Goal: Task Accomplishment & Management: Complete application form

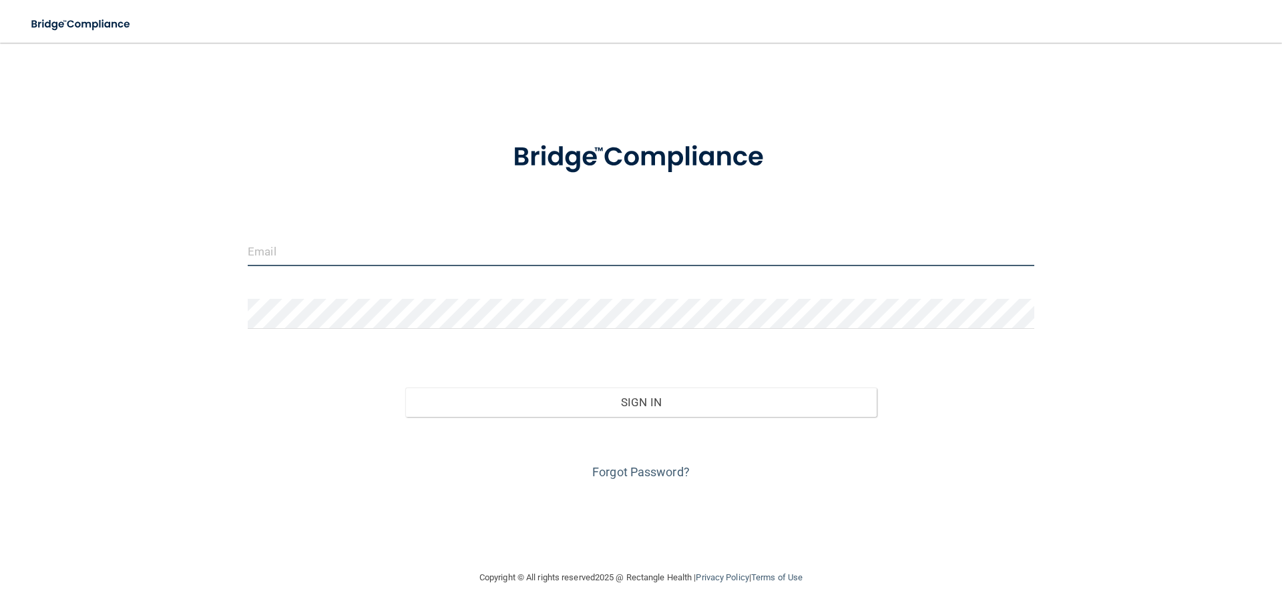
click at [308, 254] on input "email" at bounding box center [641, 251] width 786 height 30
click at [308, 252] on input "email" at bounding box center [641, 251] width 786 height 30
type input "[EMAIL_ADDRESS][DOMAIN_NAME]"
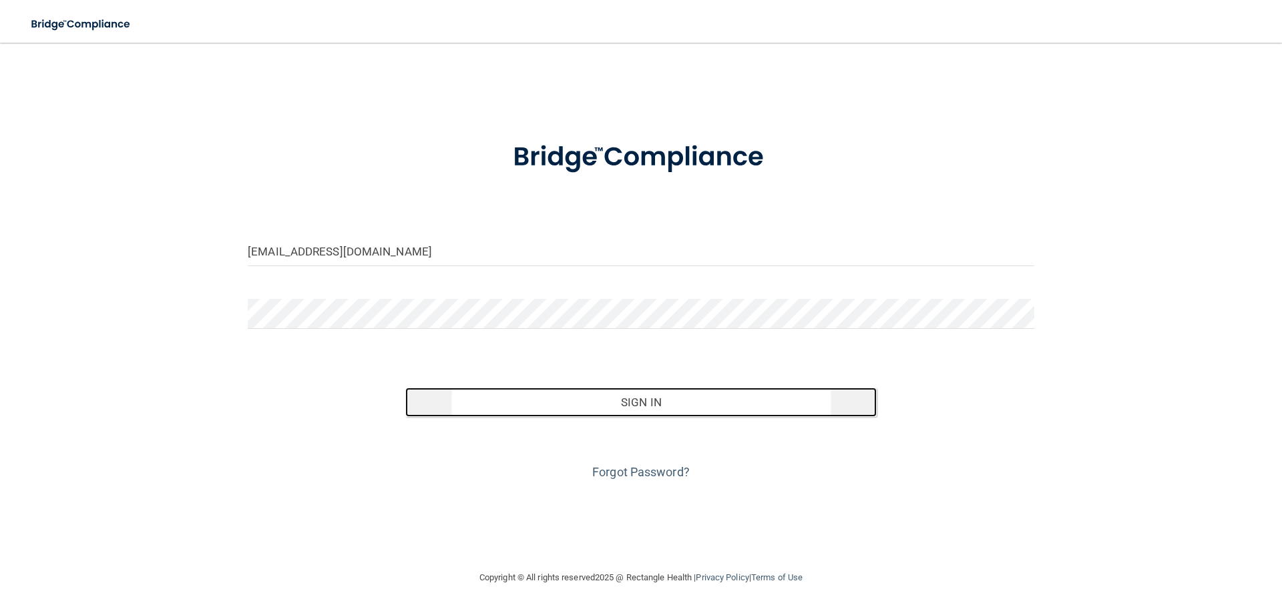
click at [477, 403] on button "Sign In" at bounding box center [641, 402] width 472 height 29
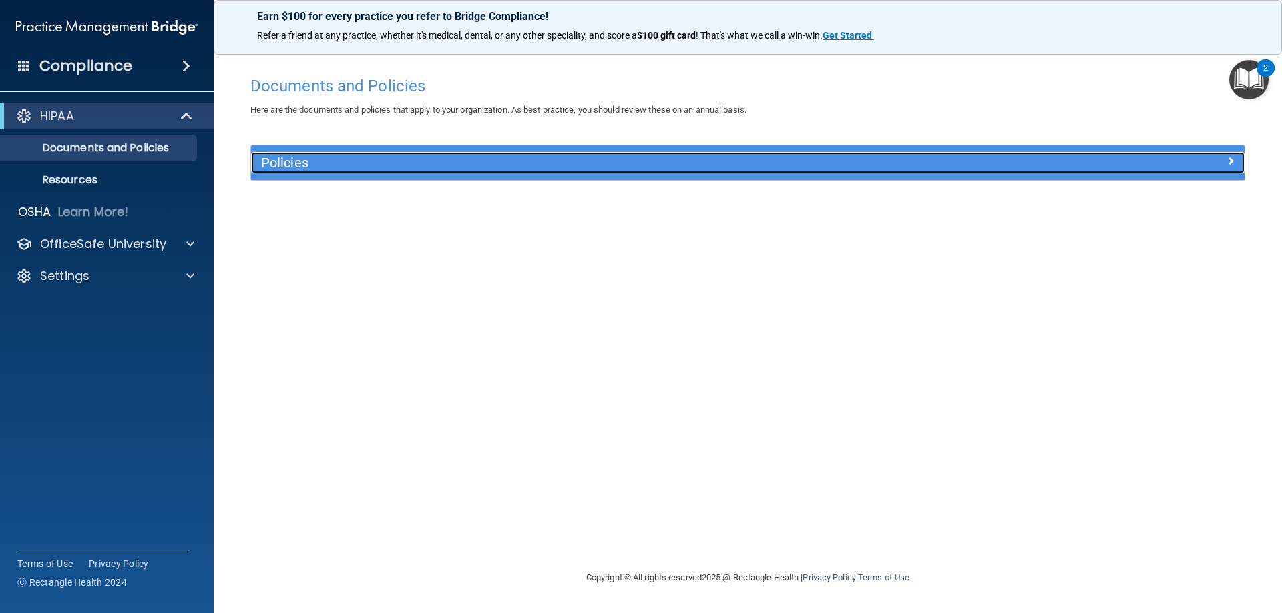
click at [710, 171] on div "Policies" at bounding box center [623, 162] width 745 height 21
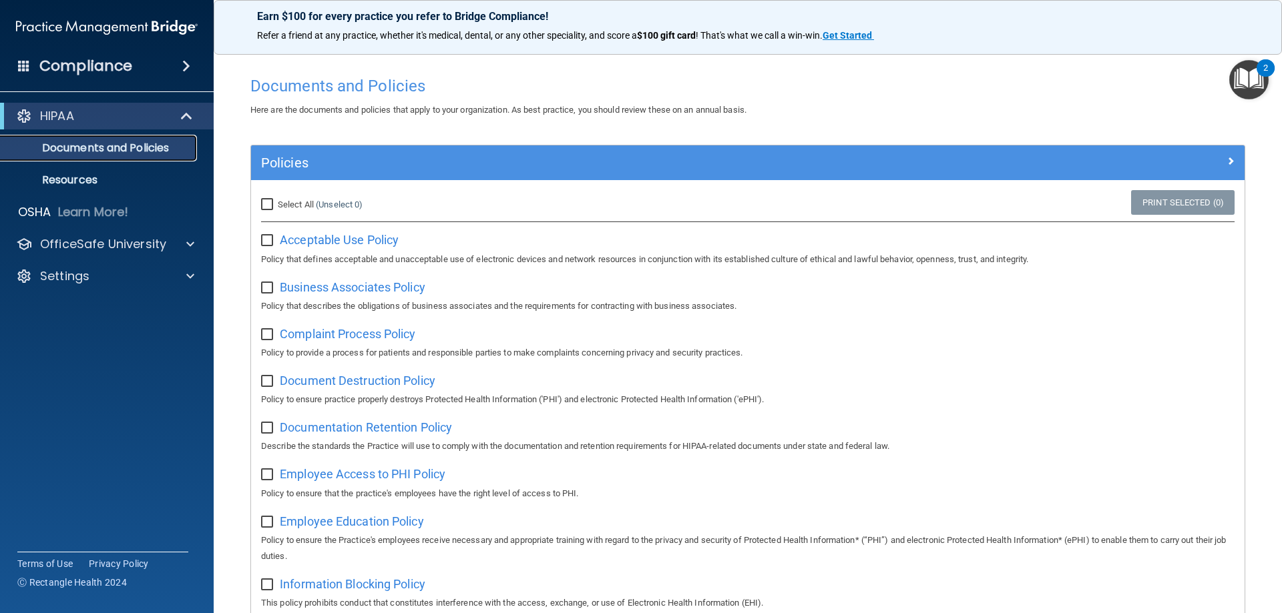
click at [113, 151] on p "Documents and Policies" at bounding box center [100, 148] width 182 height 13
click at [187, 240] on span at bounding box center [190, 244] width 8 height 16
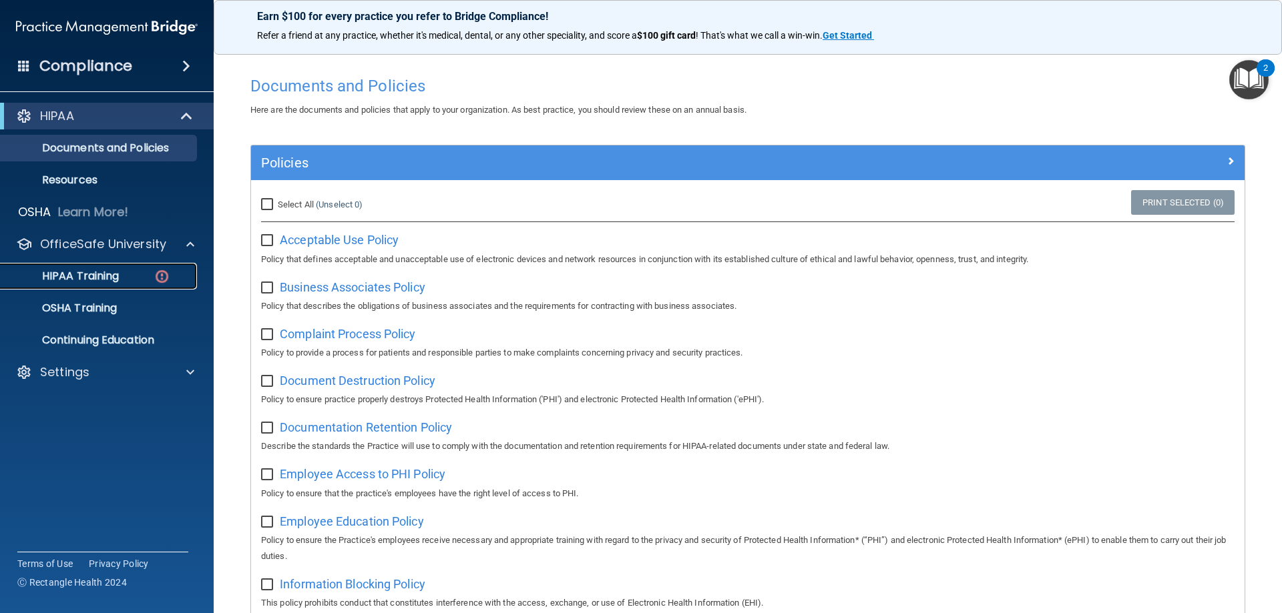
click at [110, 280] on p "HIPAA Training" at bounding box center [64, 276] width 110 height 13
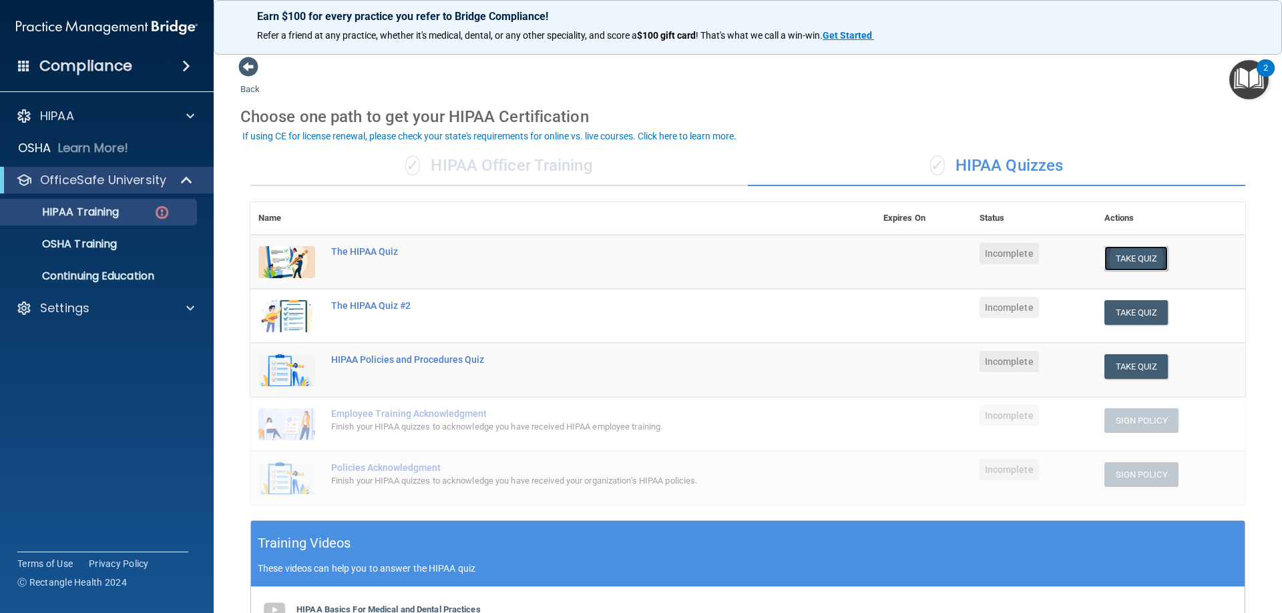
click at [1123, 258] on button "Take Quiz" at bounding box center [1136, 258] width 64 height 25
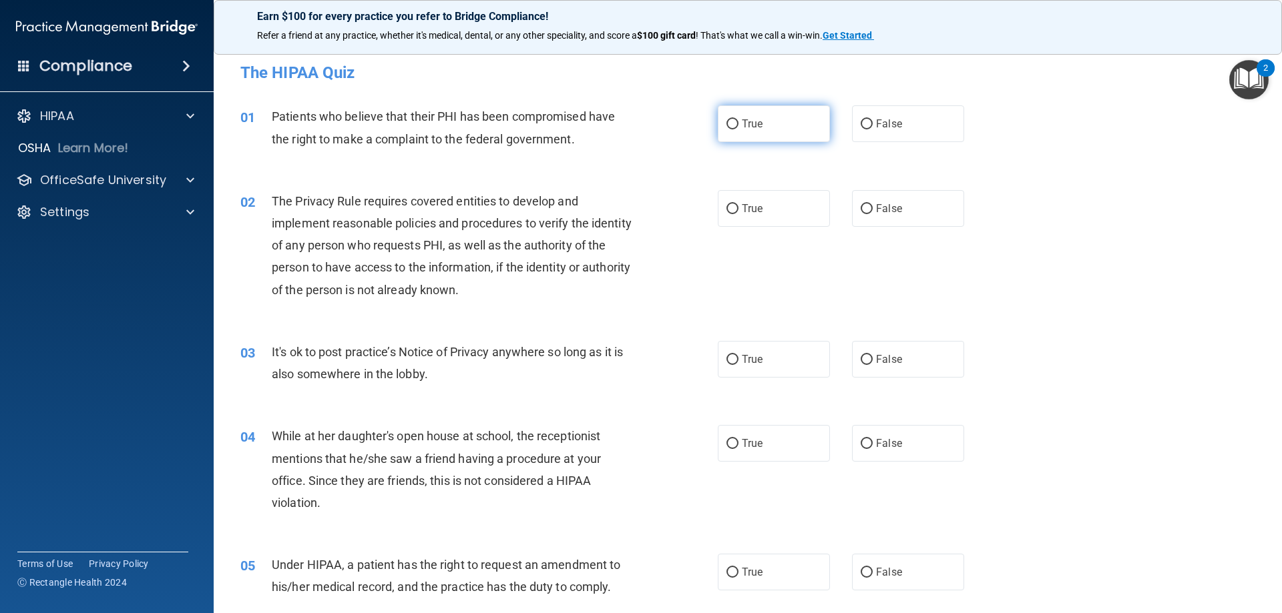
click at [742, 125] on span "True" at bounding box center [752, 123] width 21 height 13
click at [738, 125] on input "True" at bounding box center [732, 124] width 12 height 10
radio input "true"
click at [730, 213] on input "True" at bounding box center [732, 209] width 12 height 10
radio input "true"
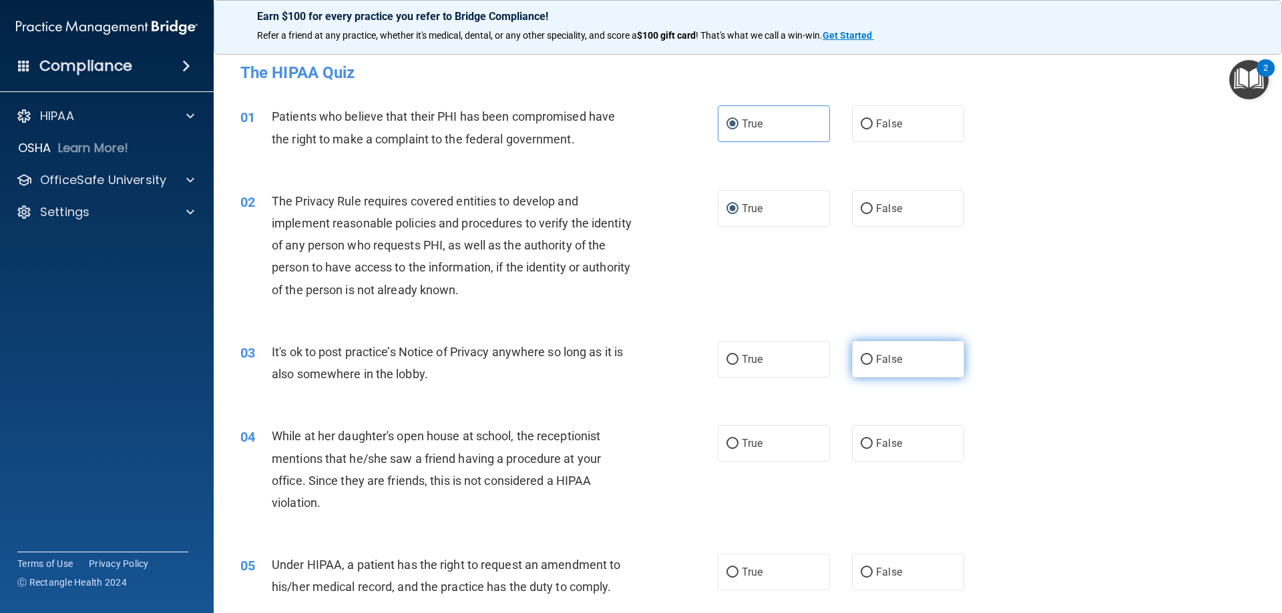
click at [860, 364] on input "False" at bounding box center [866, 360] width 12 height 10
radio input "true"
click at [876, 444] on span "False" at bounding box center [889, 443] width 26 height 13
click at [872, 444] on input "False" at bounding box center [866, 444] width 12 height 10
radio input "true"
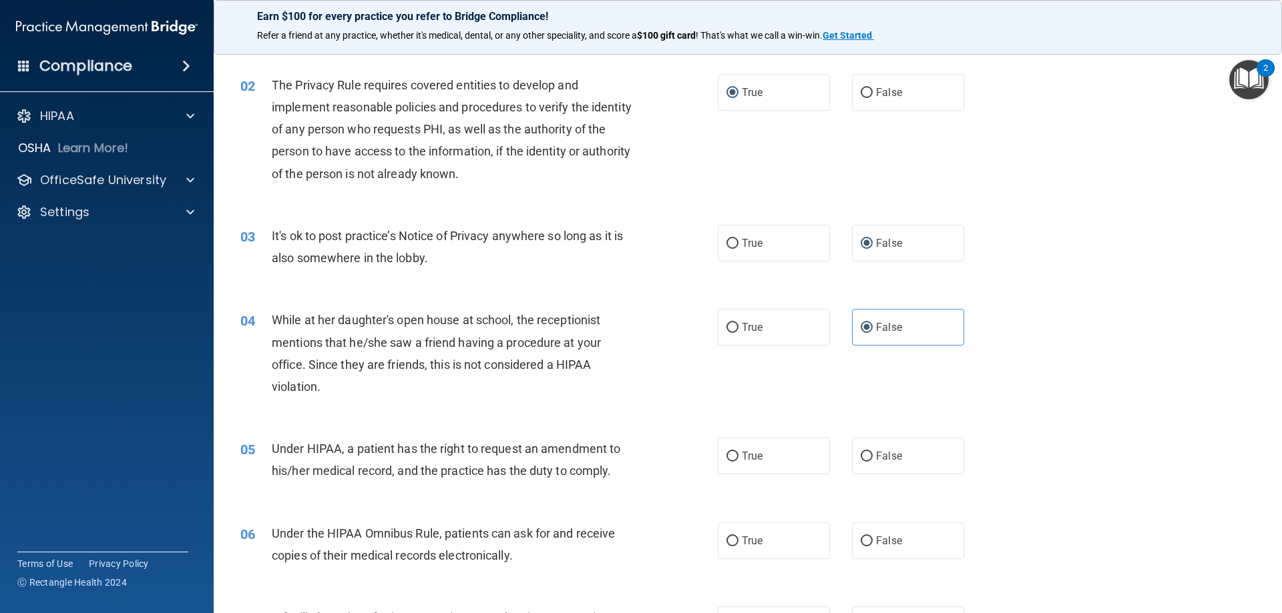
scroll to position [267, 0]
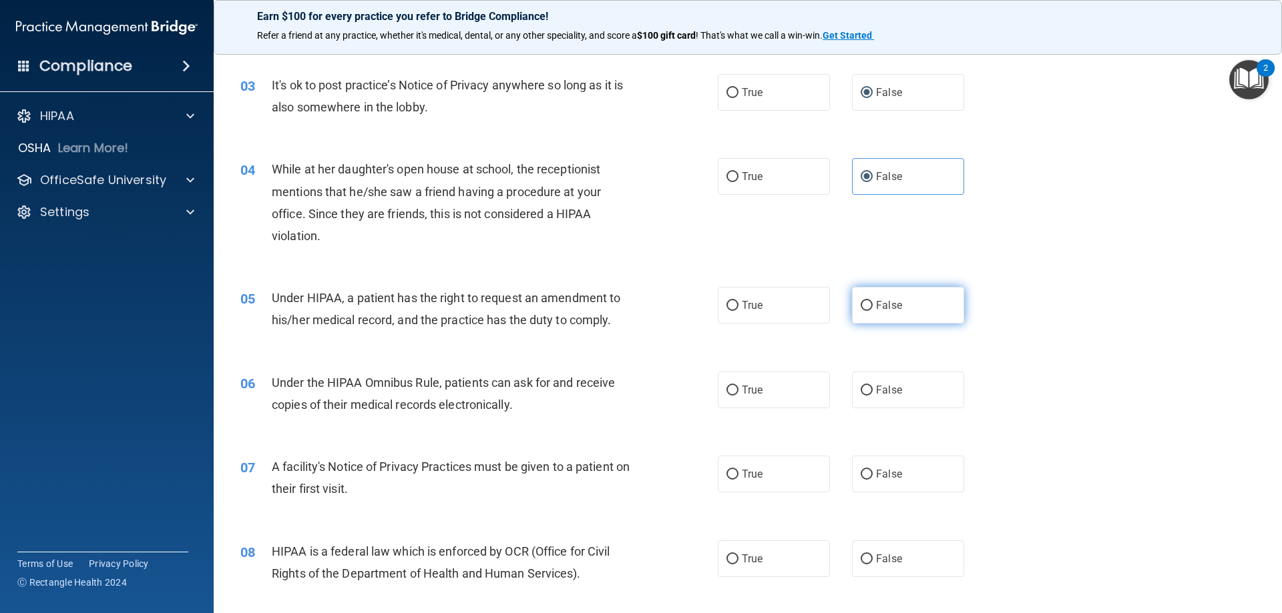
click at [872, 298] on label "False" at bounding box center [908, 305] width 112 height 37
click at [872, 301] on input "False" at bounding box center [866, 306] width 12 height 10
radio input "true"
click at [772, 394] on label "True" at bounding box center [774, 390] width 112 height 37
click at [738, 394] on input "True" at bounding box center [732, 391] width 12 height 10
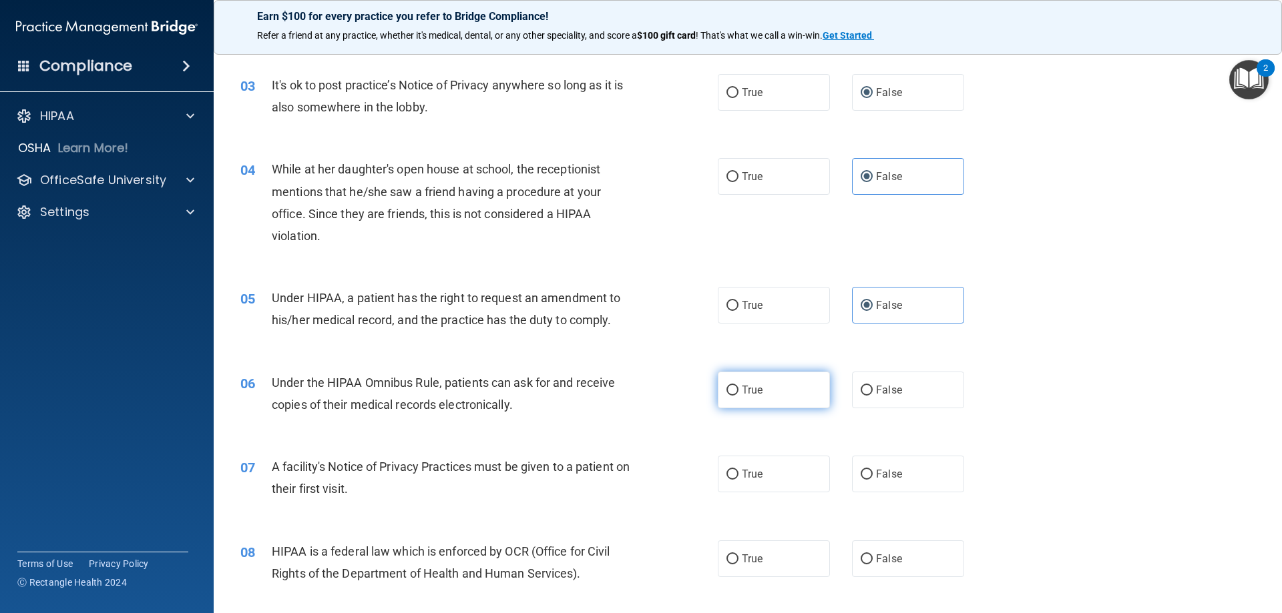
radio input "true"
click at [749, 471] on span "True" at bounding box center [752, 474] width 21 height 13
click at [738, 471] on input "True" at bounding box center [732, 475] width 12 height 10
radio input "true"
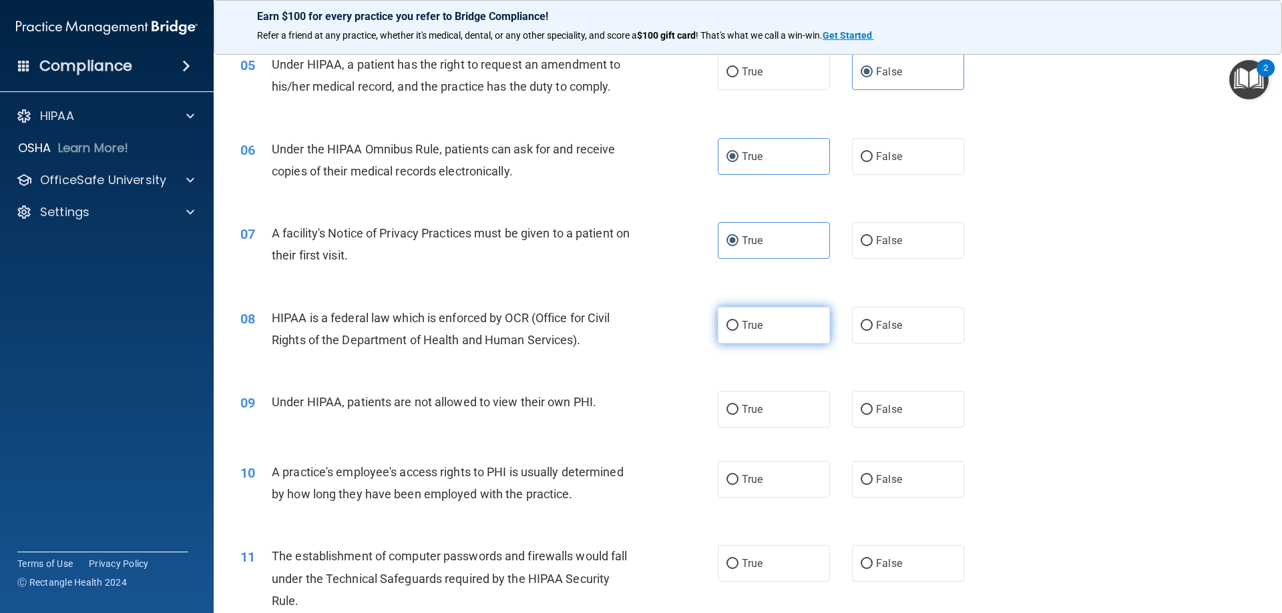
click at [728, 325] on input "True" at bounding box center [732, 326] width 12 height 10
radio input "true"
click at [840, 408] on div "True False" at bounding box center [852, 409] width 269 height 37
click at [860, 388] on div "09 Under HIPAA, patients are not allowed to view their own PHI. True False" at bounding box center [747, 409] width 1035 height 70
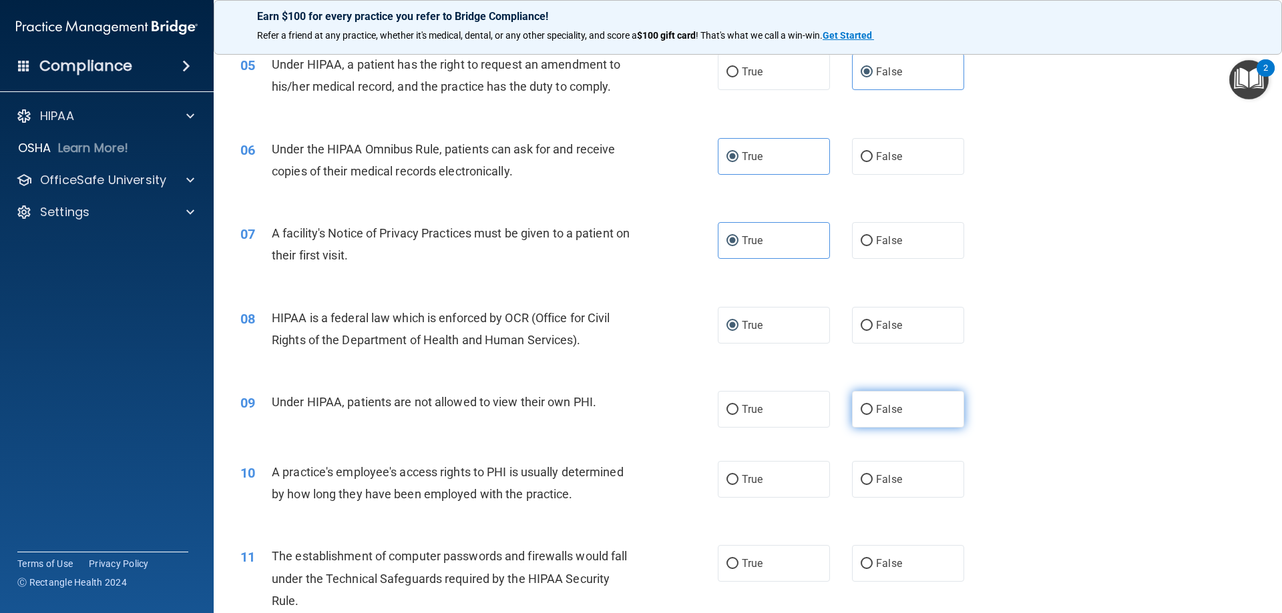
click at [880, 406] on span "False" at bounding box center [889, 409] width 26 height 13
click at [872, 406] on input "False" at bounding box center [866, 410] width 12 height 10
radio input "true"
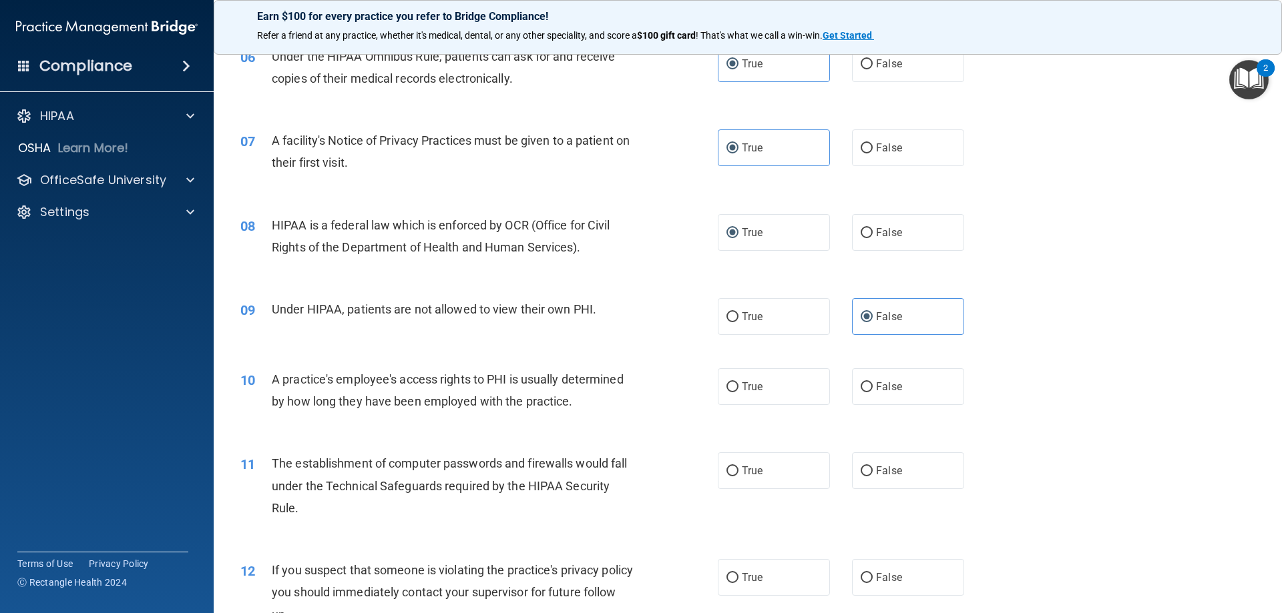
scroll to position [784, 0]
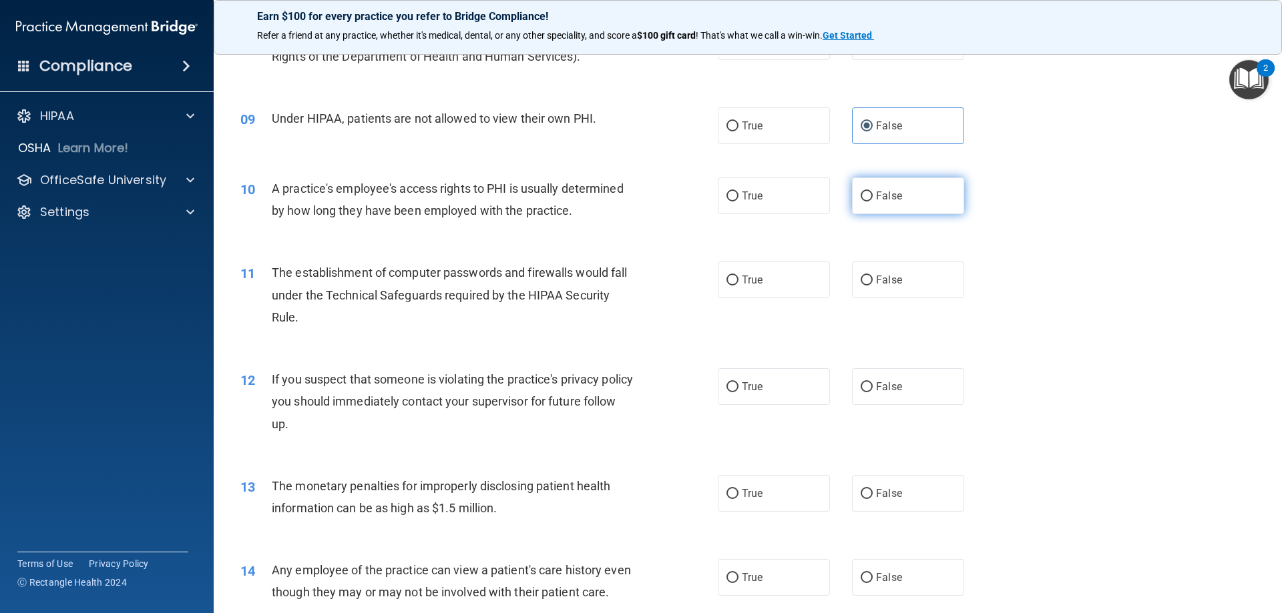
click at [864, 194] on input "False" at bounding box center [866, 197] width 12 height 10
radio input "true"
click at [742, 284] on span "True" at bounding box center [752, 280] width 21 height 13
click at [738, 284] on input "True" at bounding box center [732, 281] width 12 height 10
radio input "true"
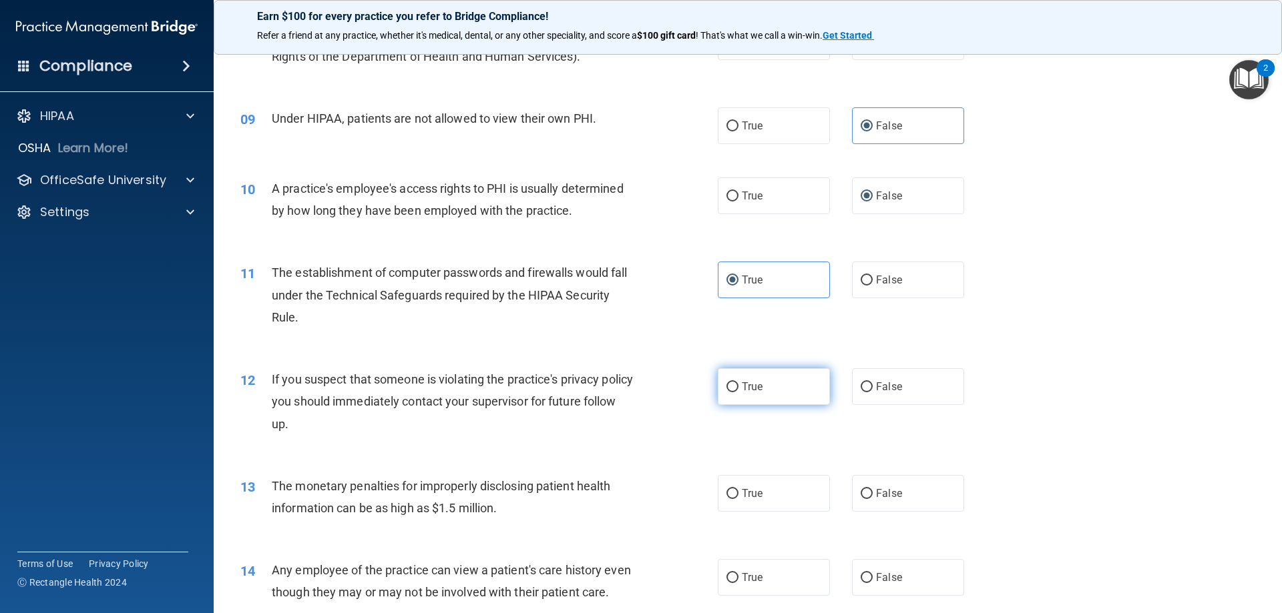
click at [770, 397] on label "True" at bounding box center [774, 386] width 112 height 37
click at [738, 392] on input "True" at bounding box center [732, 387] width 12 height 10
radio input "true"
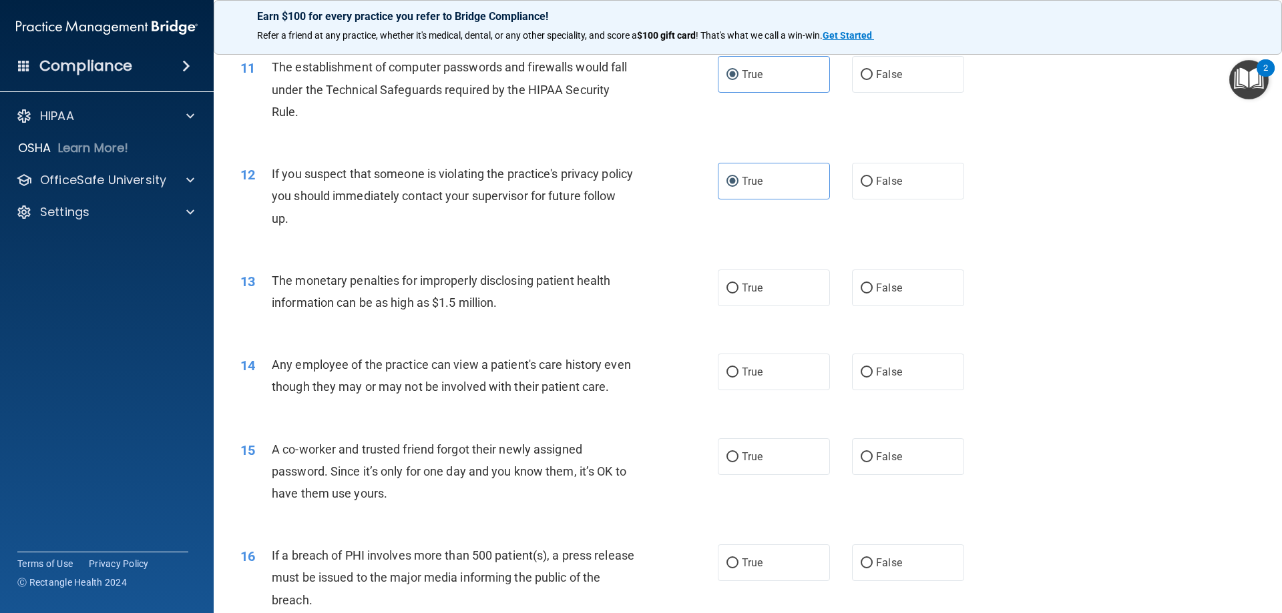
scroll to position [1001, 0]
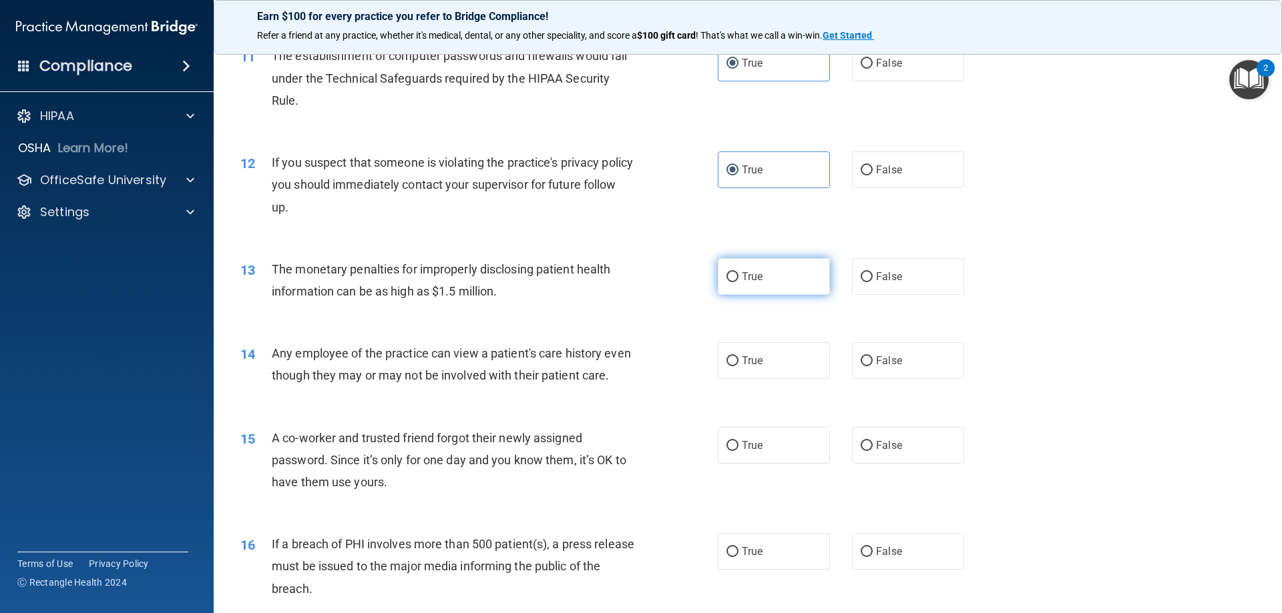
click at [753, 288] on label "True" at bounding box center [774, 276] width 112 height 37
click at [738, 282] on input "True" at bounding box center [732, 277] width 12 height 10
radio input "true"
click at [860, 357] on input "False" at bounding box center [866, 361] width 12 height 10
radio input "true"
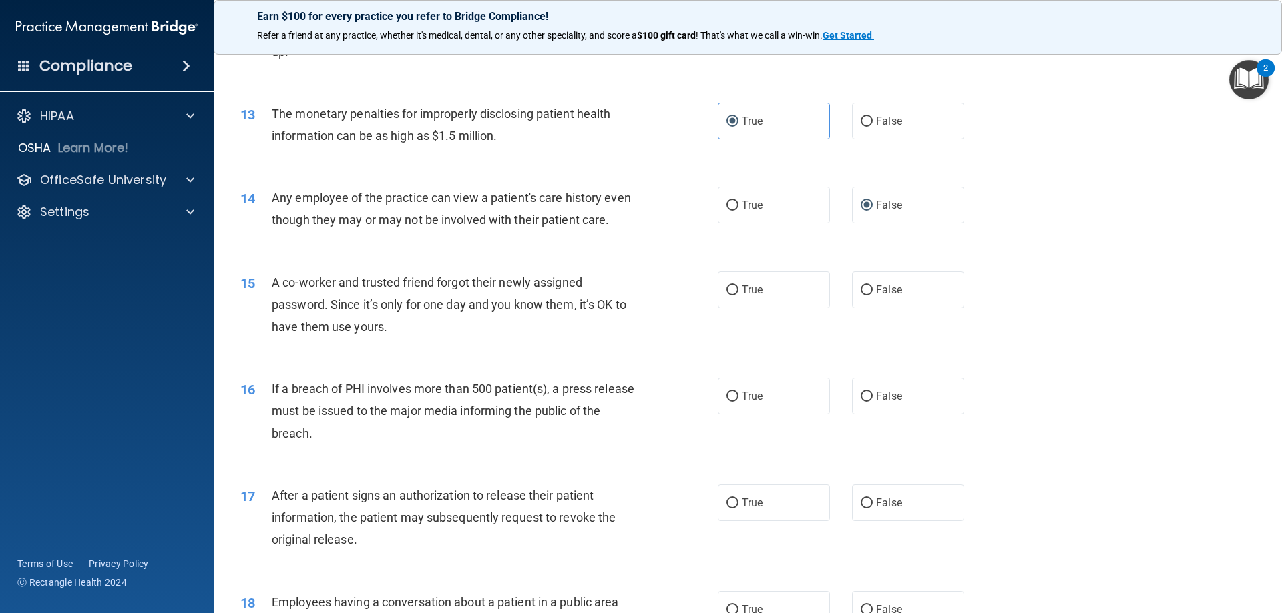
scroll to position [1151, 0]
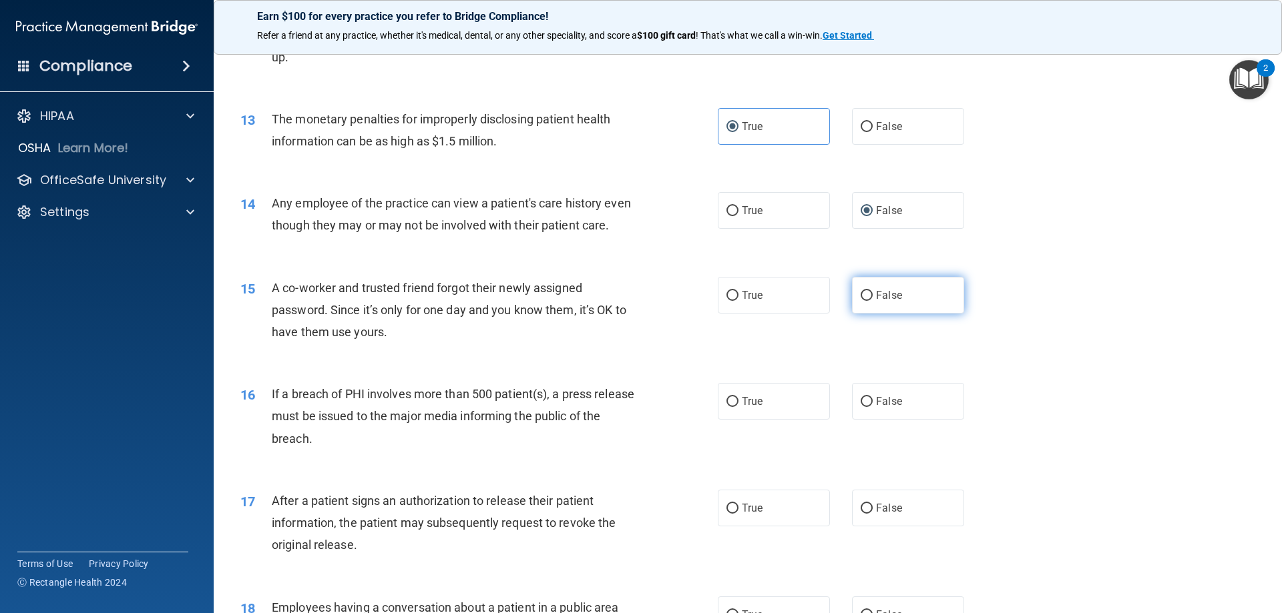
click at [876, 302] on span "False" at bounding box center [889, 295] width 26 height 13
click at [872, 301] on input "False" at bounding box center [866, 296] width 12 height 10
radio input "true"
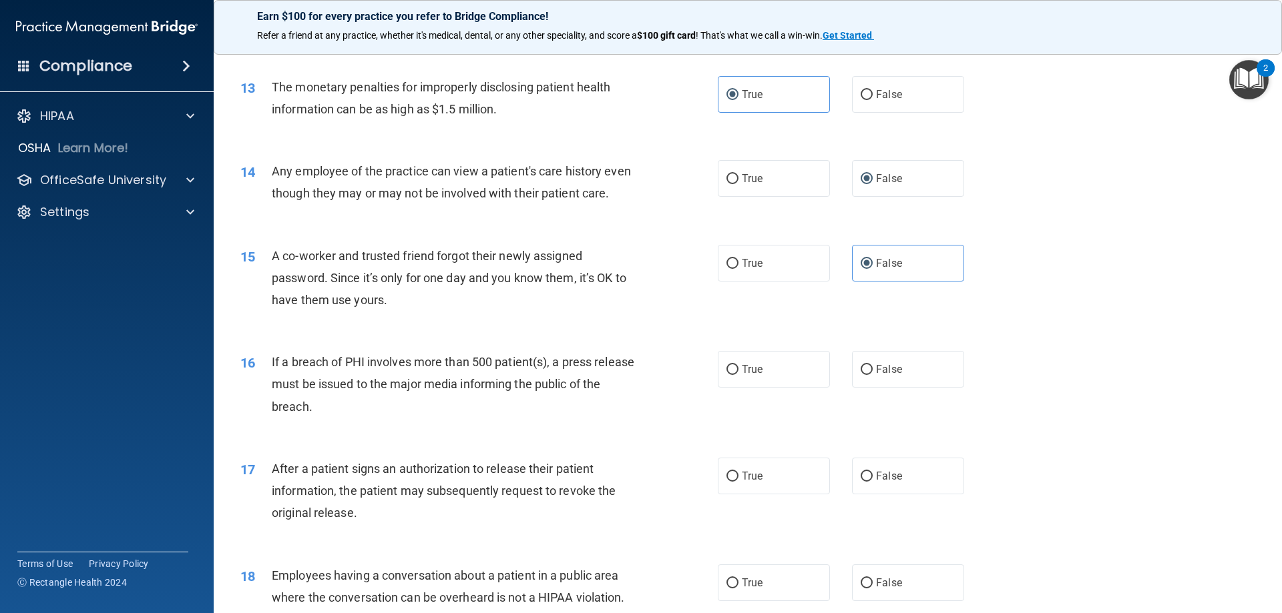
scroll to position [1185, 0]
click at [772, 386] on label "True" at bounding box center [774, 368] width 112 height 37
click at [738, 374] on input "True" at bounding box center [732, 369] width 12 height 10
radio input "true"
click at [736, 493] on label "True" at bounding box center [774, 475] width 112 height 37
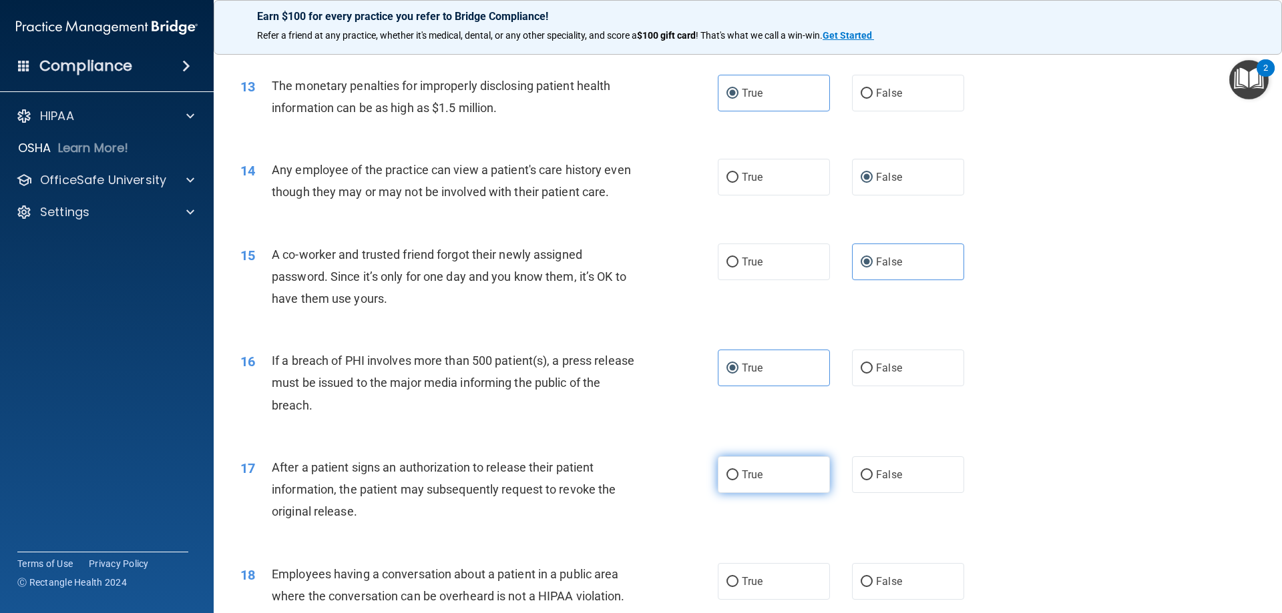
click at [736, 481] on input "True" at bounding box center [732, 476] width 12 height 10
radio input "true"
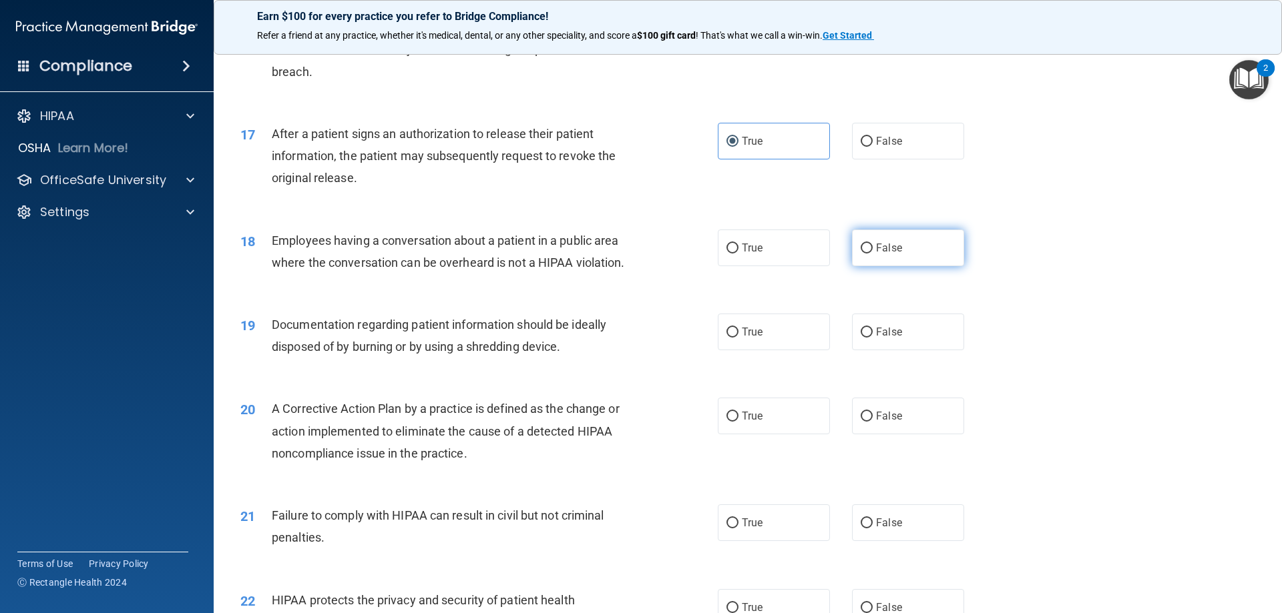
click at [876, 254] on span "False" at bounding box center [889, 248] width 26 height 13
click at [872, 254] on input "False" at bounding box center [866, 249] width 12 height 10
radio input "true"
click at [767, 350] on label "True" at bounding box center [774, 332] width 112 height 37
click at [738, 338] on input "True" at bounding box center [732, 333] width 12 height 10
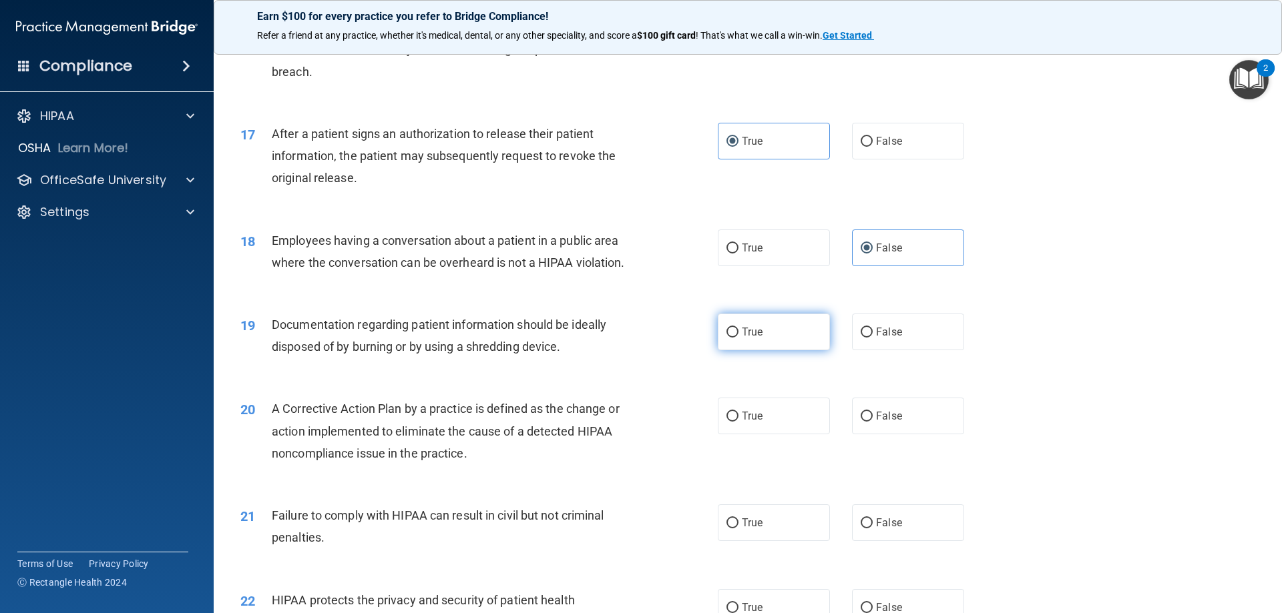
radio input "true"
click at [747, 423] on span "True" at bounding box center [752, 416] width 21 height 13
click at [738, 422] on input "True" at bounding box center [732, 417] width 12 height 10
radio input "true"
click at [764, 541] on label "True" at bounding box center [774, 523] width 112 height 37
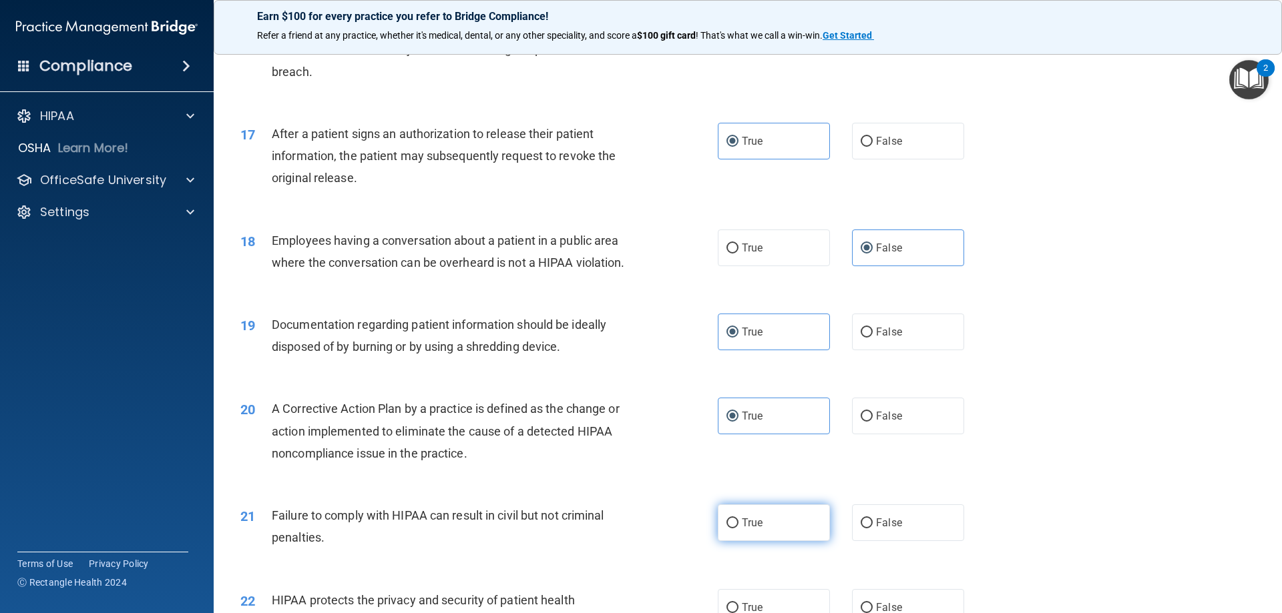
click at [738, 529] on input "True" at bounding box center [732, 524] width 12 height 10
radio input "true"
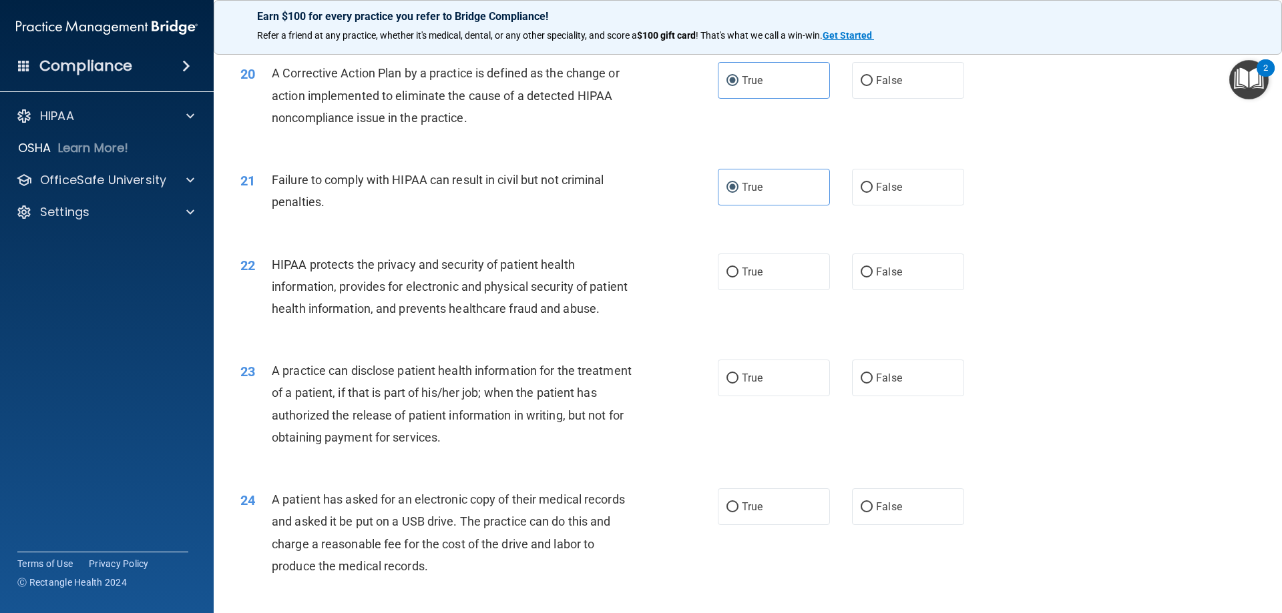
scroll to position [1886, 0]
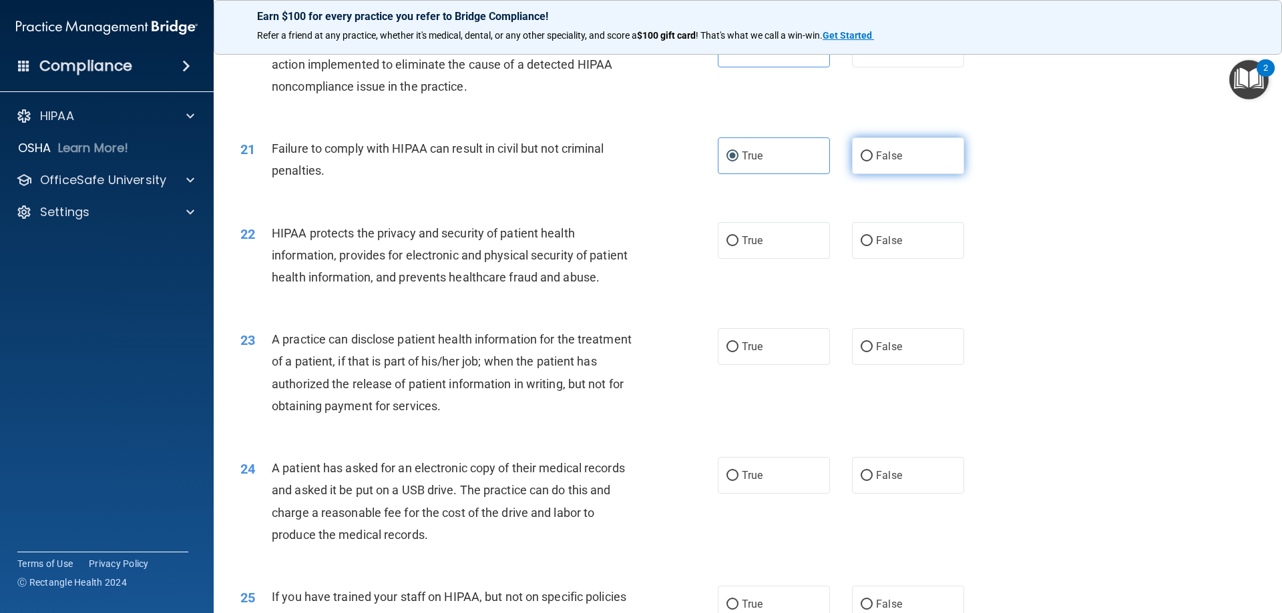
click at [868, 174] on label "False" at bounding box center [908, 155] width 112 height 37
click at [868, 162] on input "False" at bounding box center [866, 157] width 12 height 10
radio input "true"
radio input "false"
click at [770, 259] on label "True" at bounding box center [774, 240] width 112 height 37
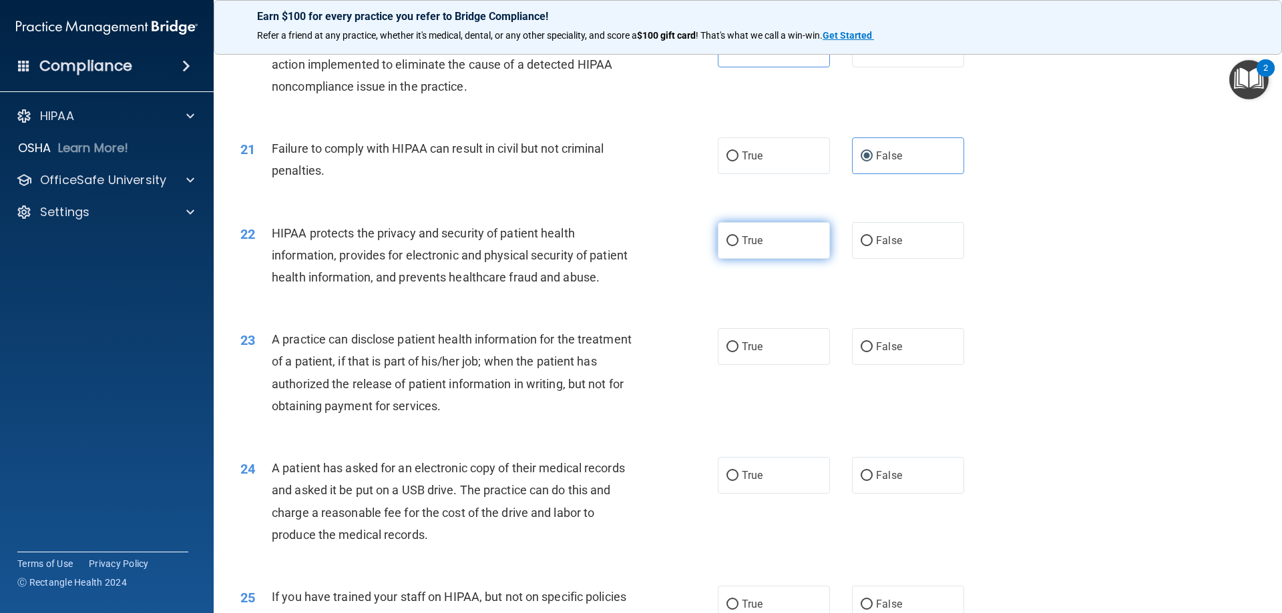
click at [738, 246] on input "True" at bounding box center [732, 241] width 12 height 10
radio input "true"
click at [882, 353] on span "False" at bounding box center [889, 346] width 26 height 13
click at [872, 352] on input "False" at bounding box center [866, 347] width 12 height 10
radio input "true"
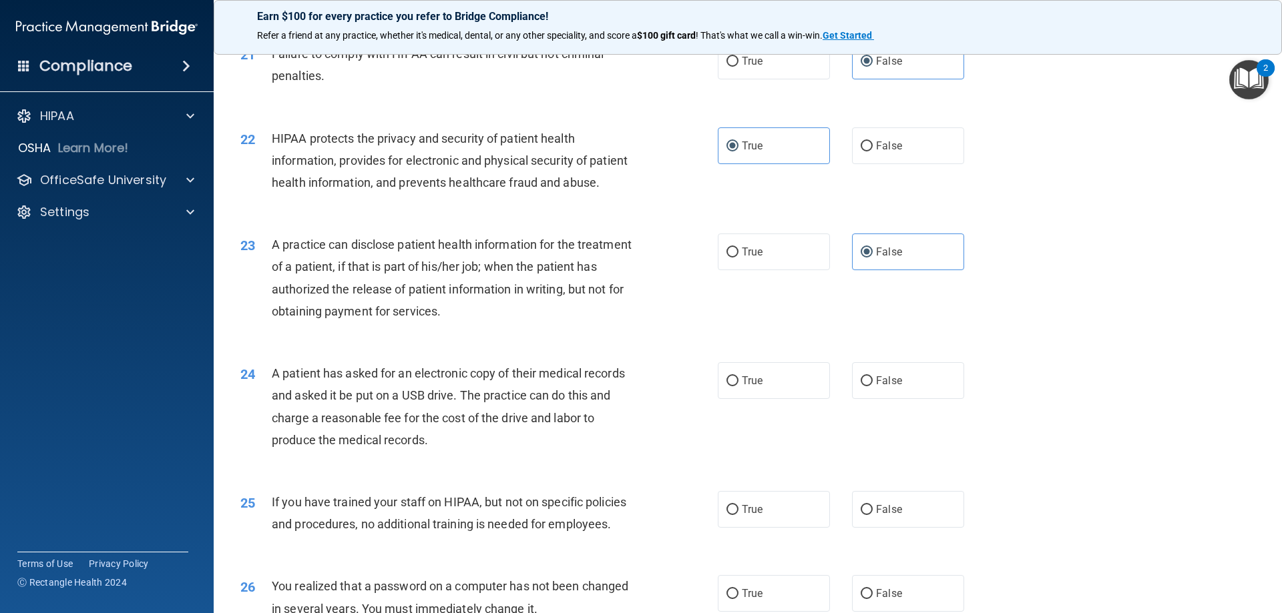
scroll to position [2119, 0]
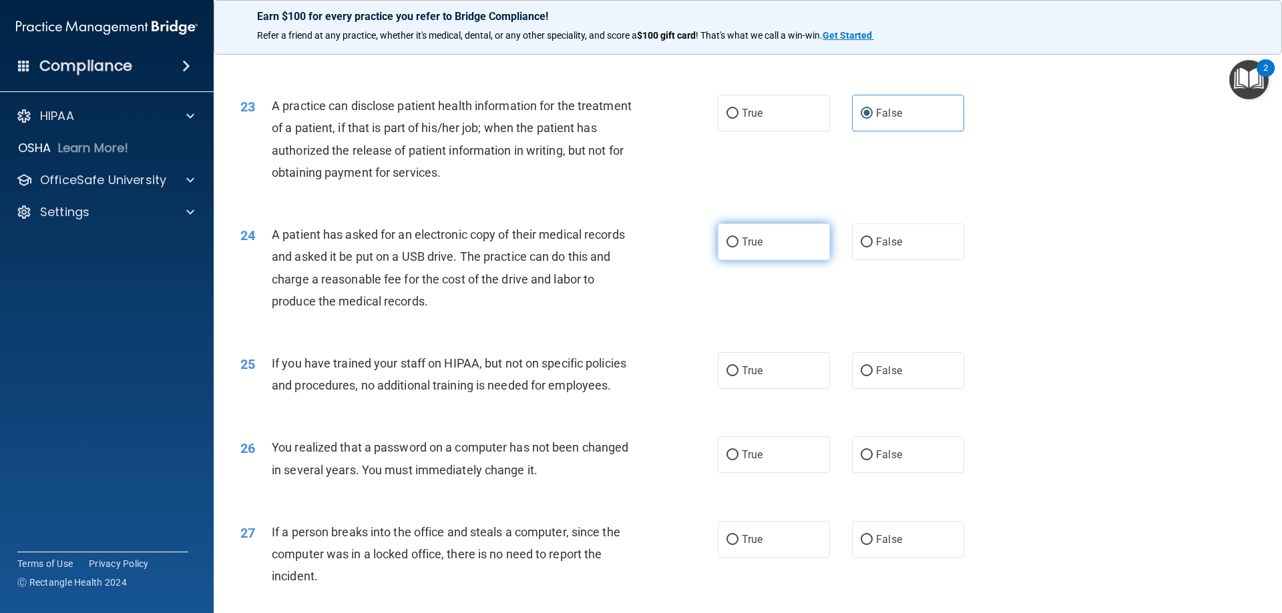
click at [732, 260] on label "True" at bounding box center [774, 242] width 112 height 37
click at [732, 248] on input "True" at bounding box center [732, 243] width 12 height 10
radio input "true"
click at [880, 377] on span "False" at bounding box center [889, 370] width 26 height 13
click at [872, 376] on input "False" at bounding box center [866, 371] width 12 height 10
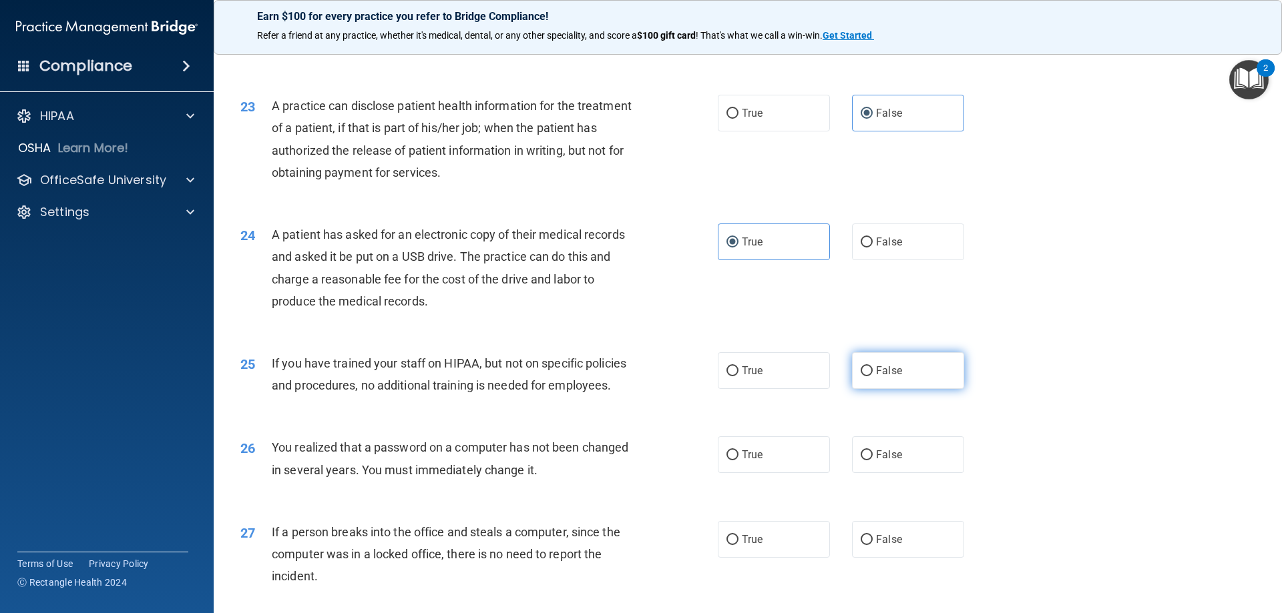
radio input "true"
click at [747, 377] on span "True" at bounding box center [752, 370] width 21 height 13
click at [738, 376] on input "True" at bounding box center [732, 371] width 12 height 10
radio input "true"
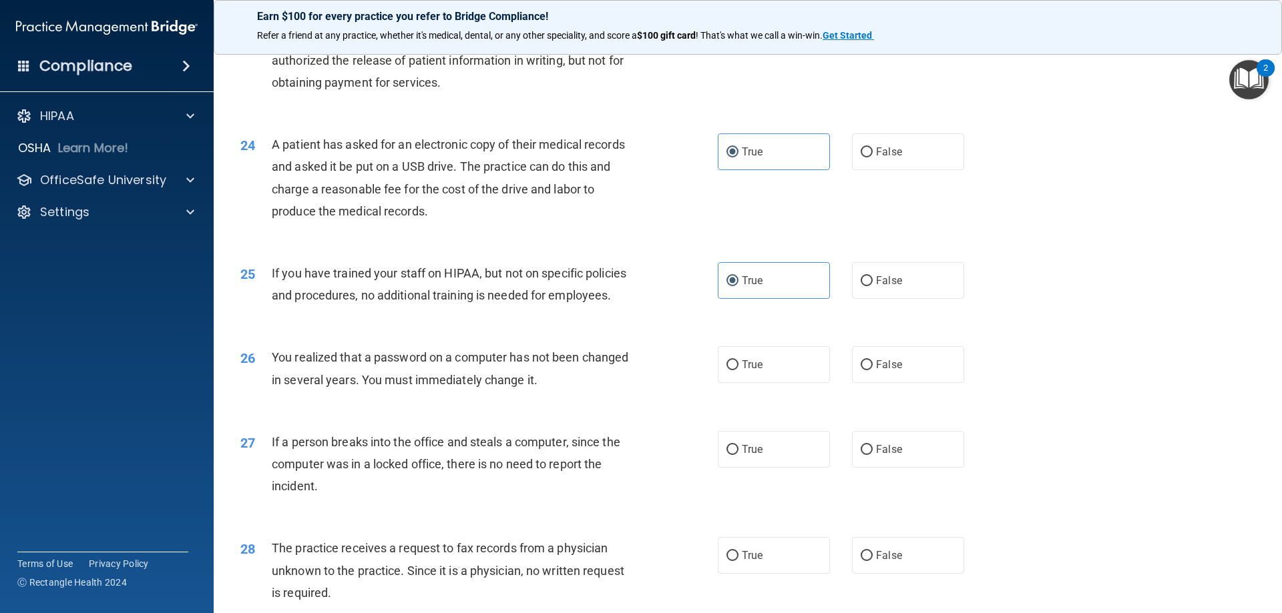
scroll to position [2386, 0]
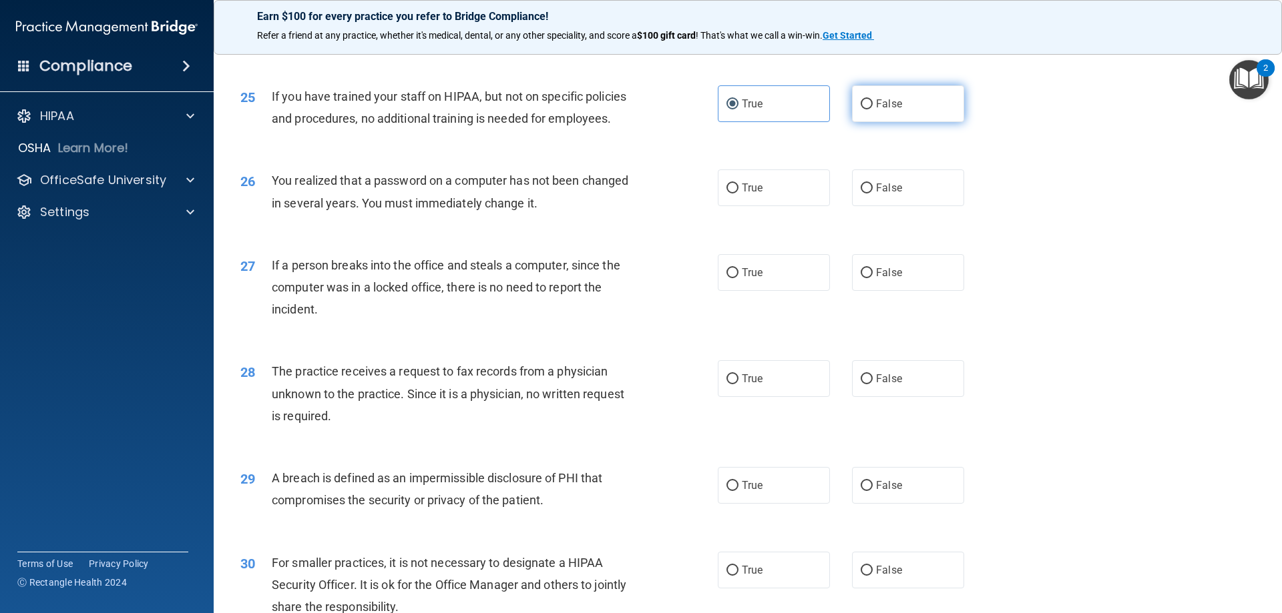
click at [899, 122] on label "False" at bounding box center [908, 103] width 112 height 37
click at [872, 109] on input "False" at bounding box center [866, 104] width 12 height 10
radio input "true"
radio input "false"
click at [730, 206] on label "True" at bounding box center [774, 188] width 112 height 37
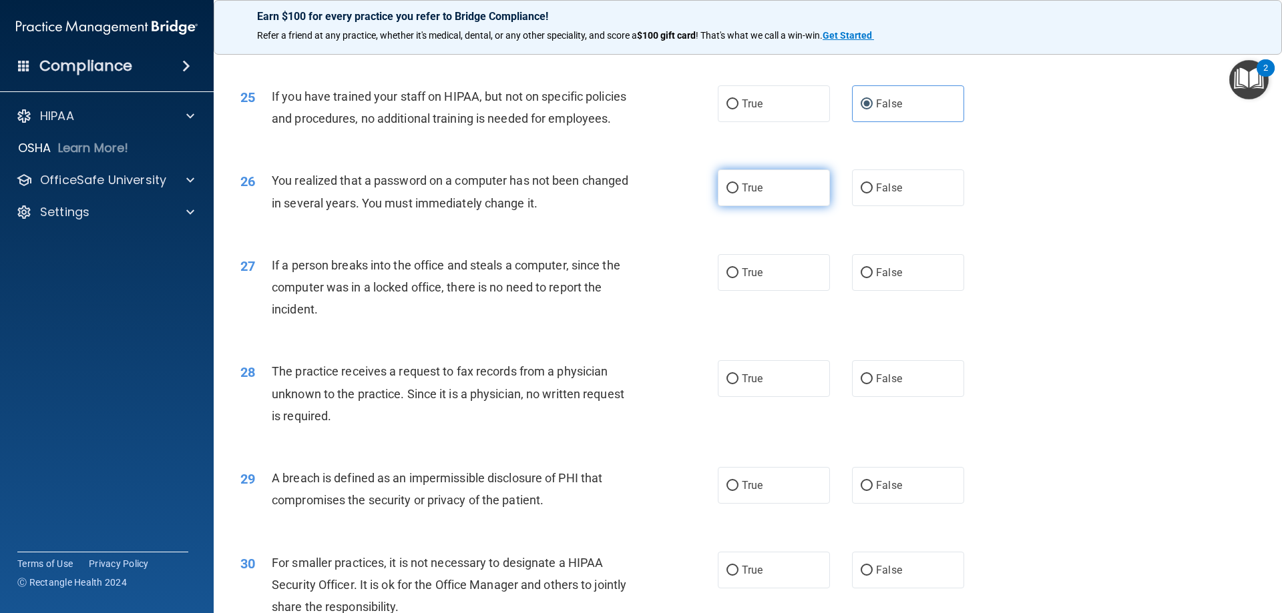
click at [730, 194] on input "True" at bounding box center [732, 189] width 12 height 10
radio input "true"
click at [868, 291] on label "False" at bounding box center [908, 272] width 112 height 37
click at [868, 278] on input "False" at bounding box center [866, 273] width 12 height 10
radio input "true"
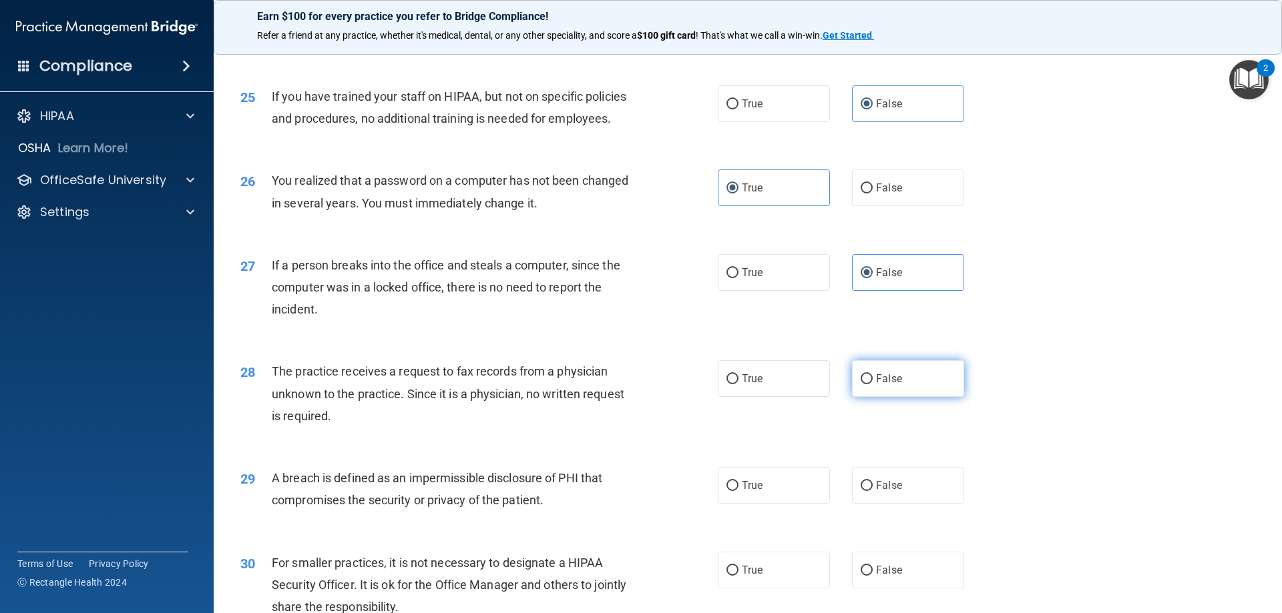
click at [890, 385] on span "False" at bounding box center [889, 378] width 26 height 13
click at [872, 384] on input "False" at bounding box center [866, 379] width 12 height 10
radio input "true"
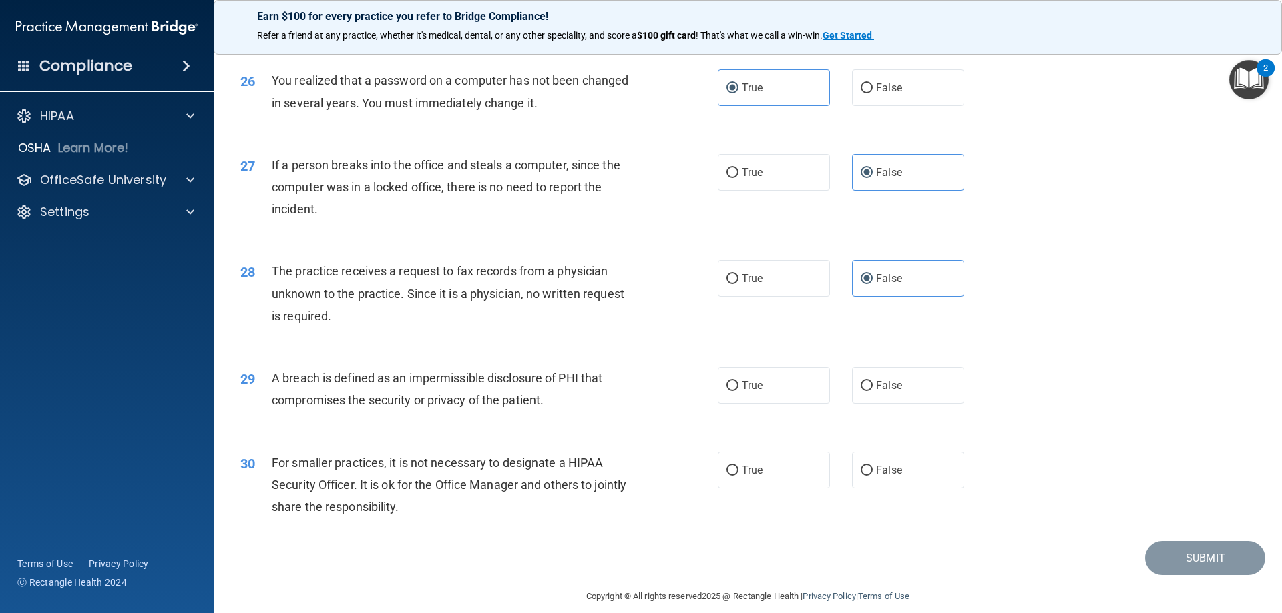
scroll to position [2546, 0]
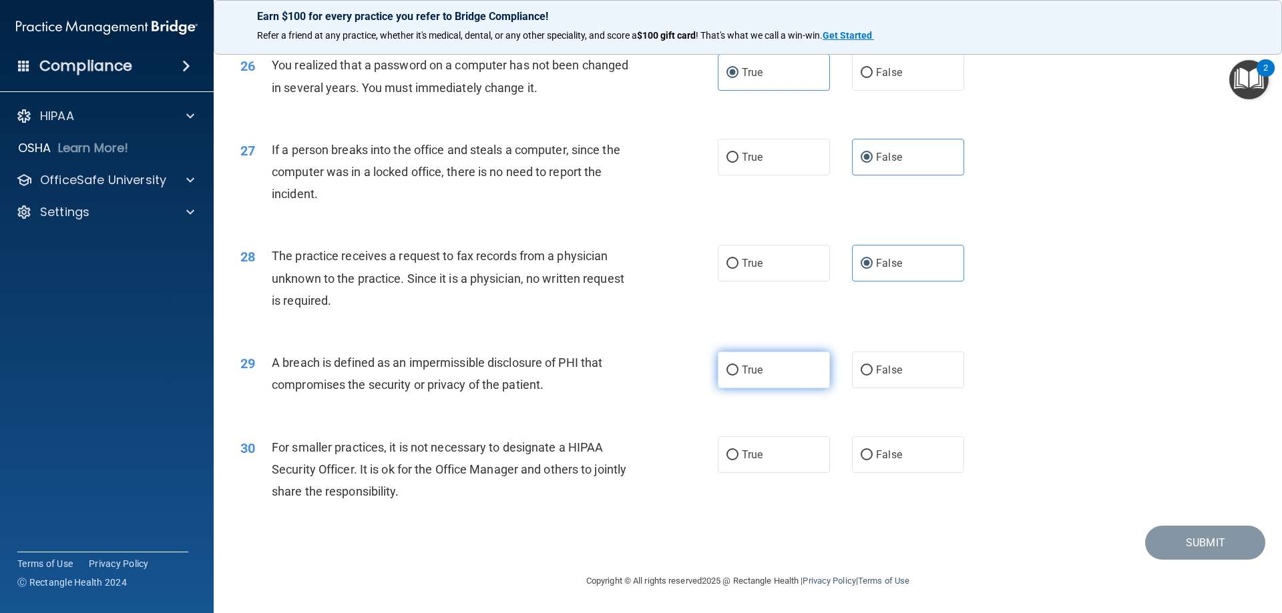
click at [780, 368] on label "True" at bounding box center [774, 370] width 112 height 37
click at [738, 368] on input "True" at bounding box center [732, 371] width 12 height 10
radio input "true"
click at [890, 447] on label "False" at bounding box center [908, 455] width 112 height 37
click at [872, 451] on input "False" at bounding box center [866, 456] width 12 height 10
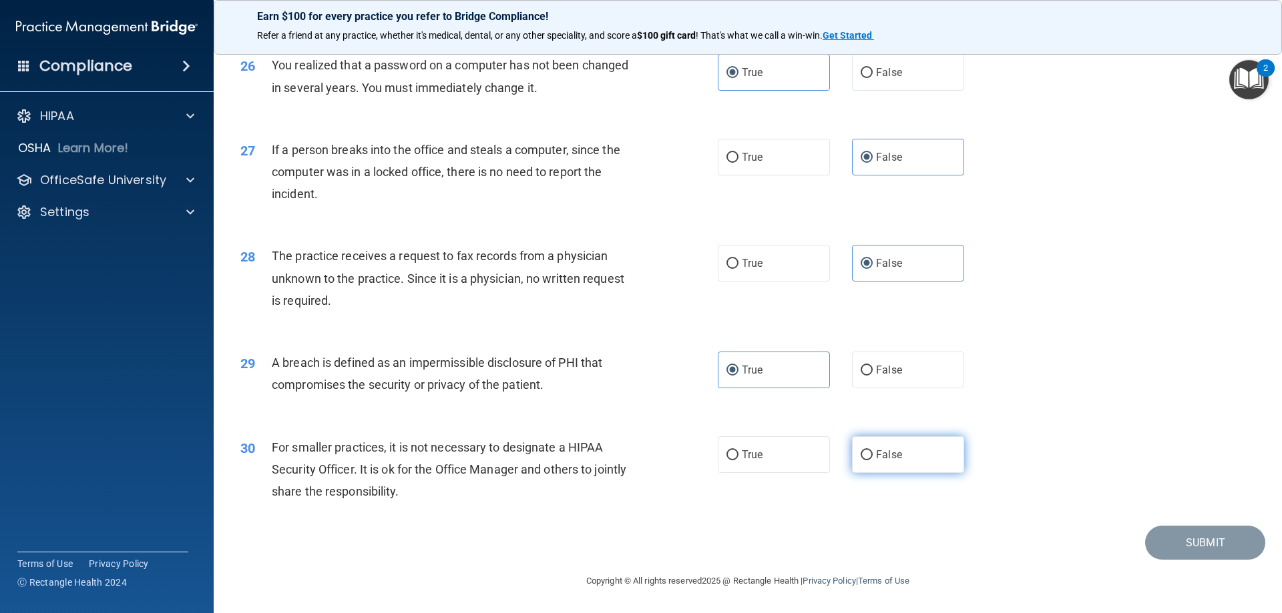
radio input "true"
click at [1222, 537] on button "Submit" at bounding box center [1205, 543] width 120 height 34
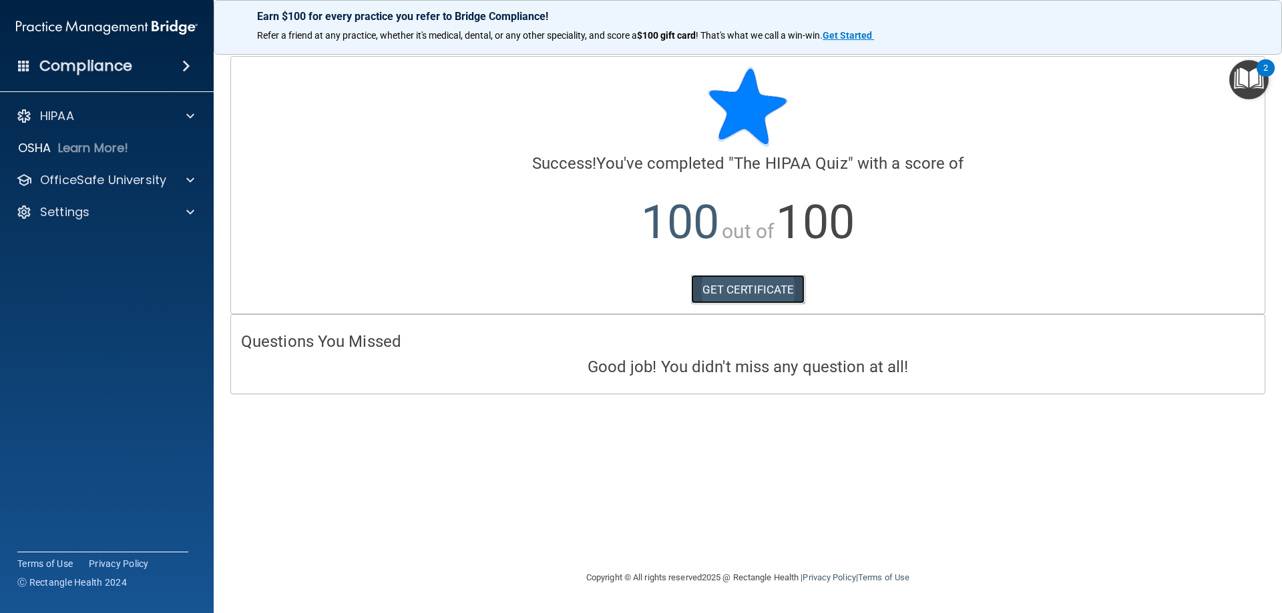
click at [790, 294] on link "GET CERTIFICATE" at bounding box center [748, 289] width 114 height 29
click at [1239, 83] on img "Open Resource Center, 2 new notifications" at bounding box center [1248, 79] width 39 height 39
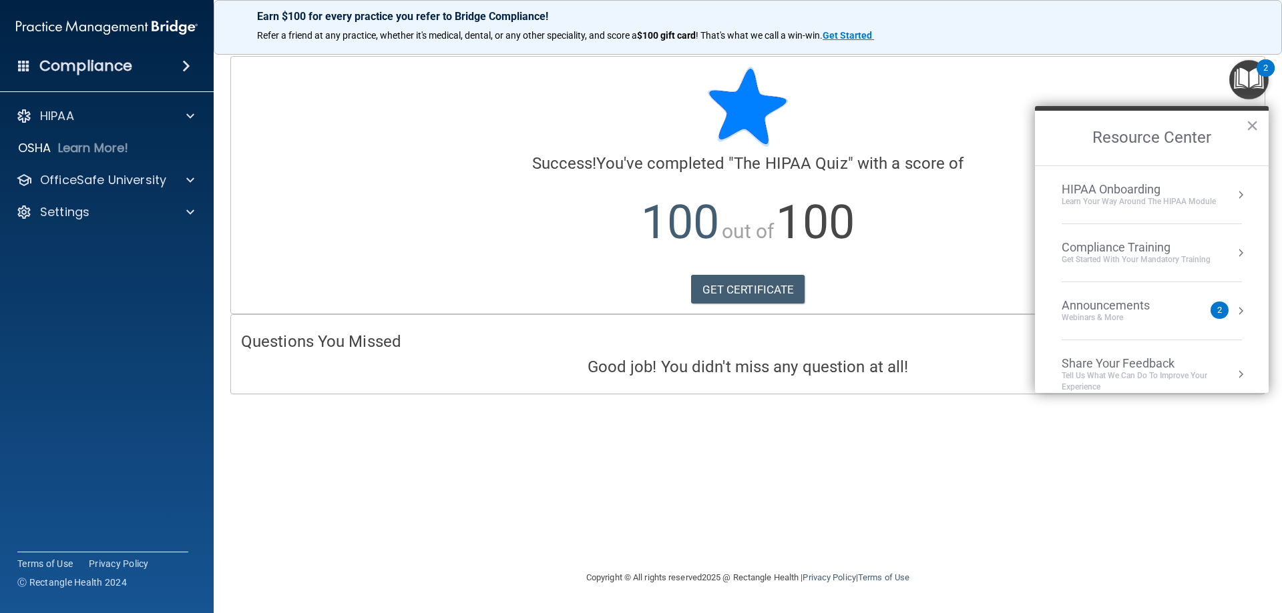
click at [509, 238] on p "100 out of 100" at bounding box center [747, 223] width 1013 height 86
drag, startPoint x: 1254, startPoint y: 114, endPoint x: 1251, endPoint y: 123, distance: 9.3
click at [1251, 123] on button "×" at bounding box center [1251, 125] width 13 height 21
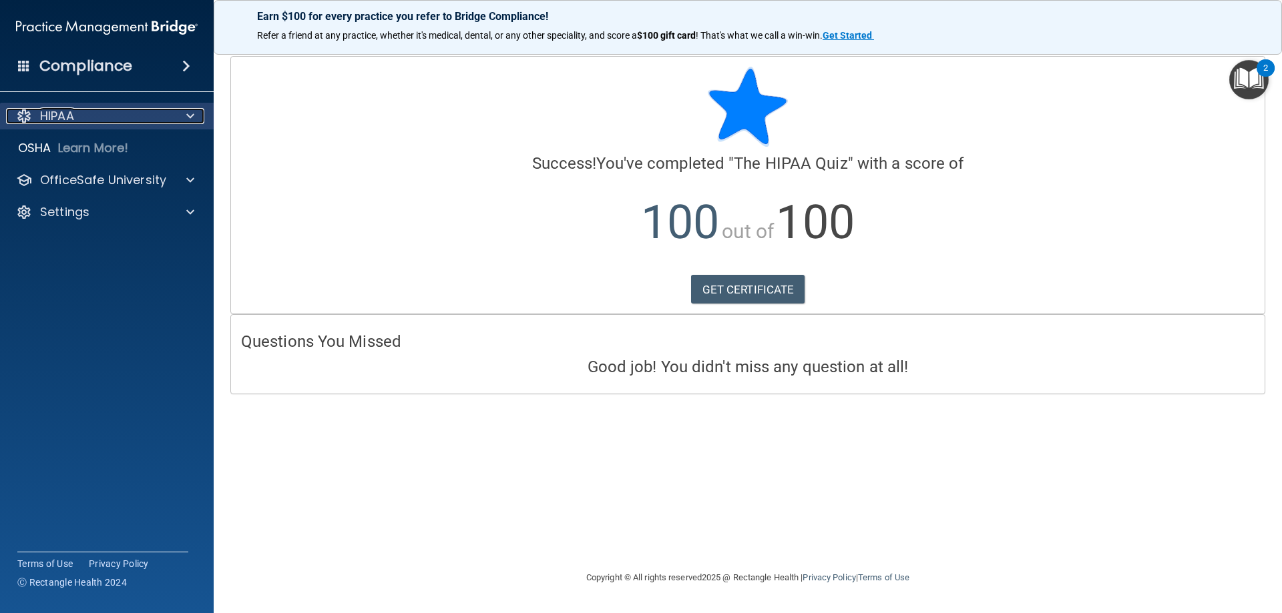
click at [159, 122] on div "HIPAA" at bounding box center [89, 116] width 166 height 16
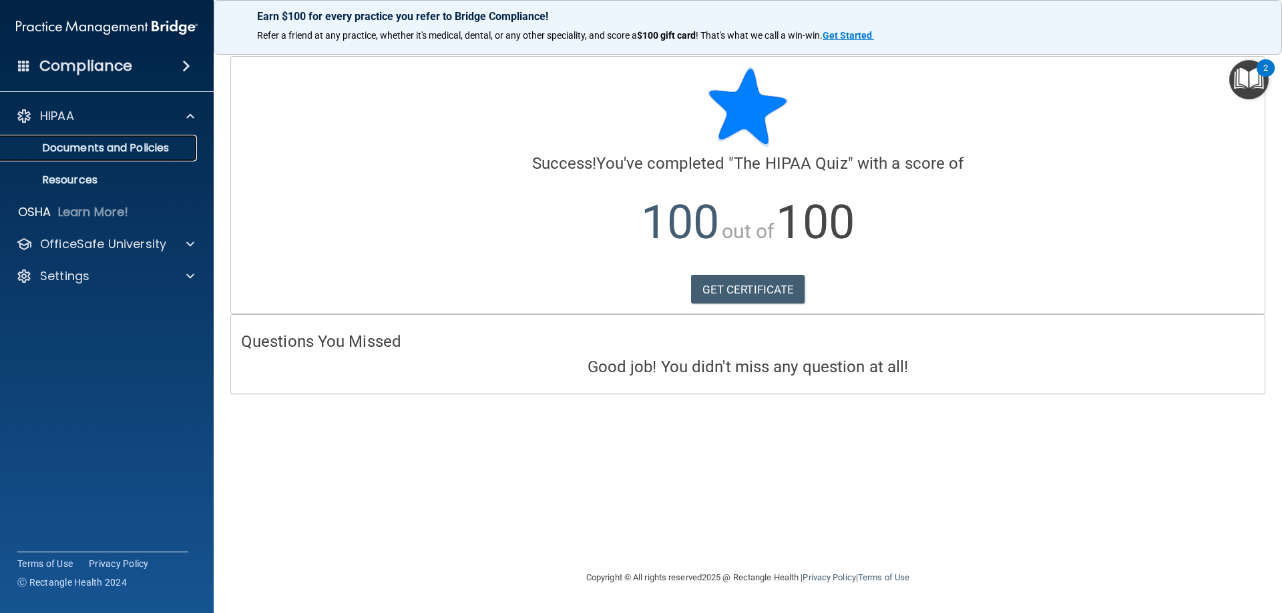
click at [122, 145] on p "Documents and Policies" at bounding box center [100, 148] width 182 height 13
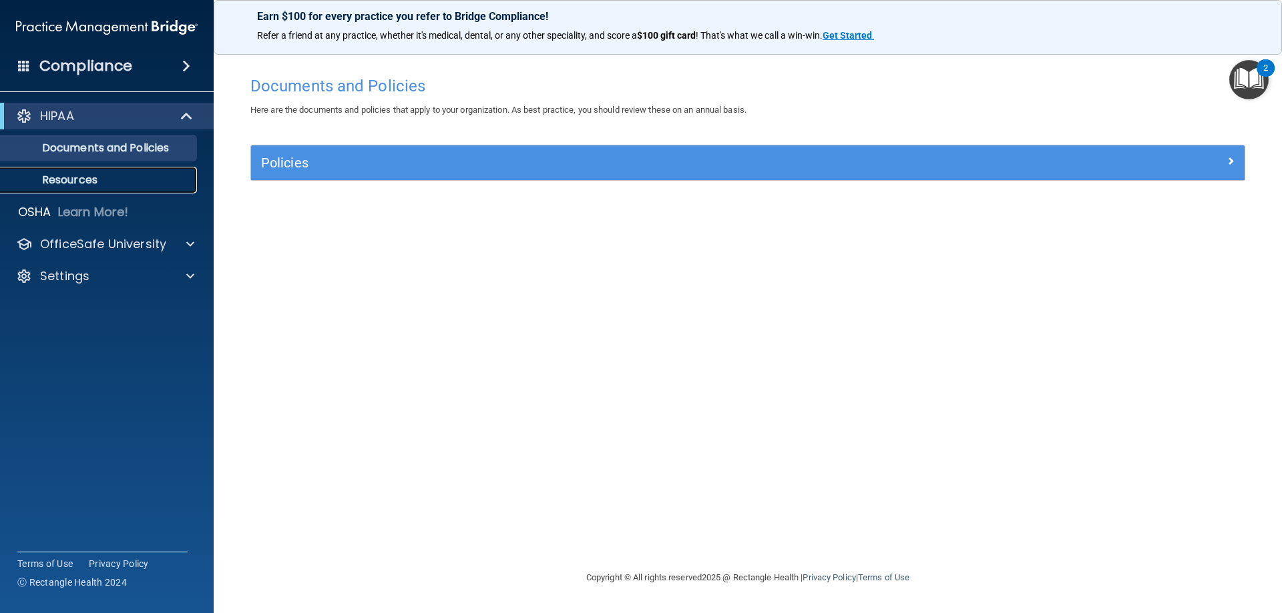
click at [118, 177] on p "Resources" at bounding box center [100, 180] width 182 height 13
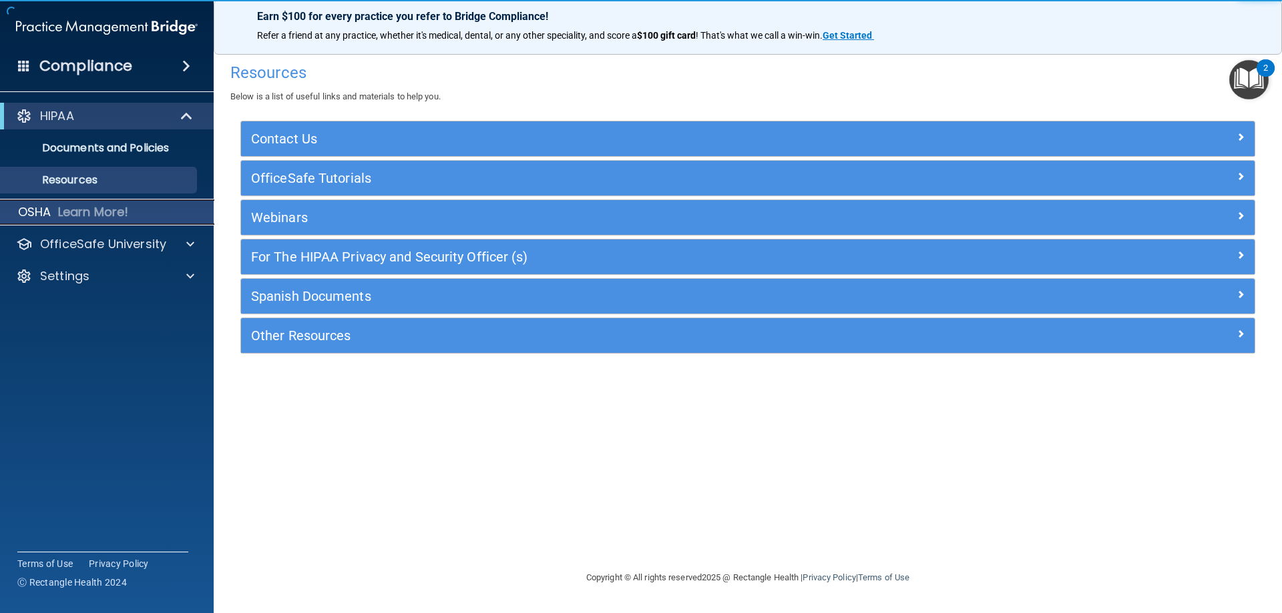
click at [142, 224] on div "OSHA Learn More!" at bounding box center [107, 212] width 234 height 27
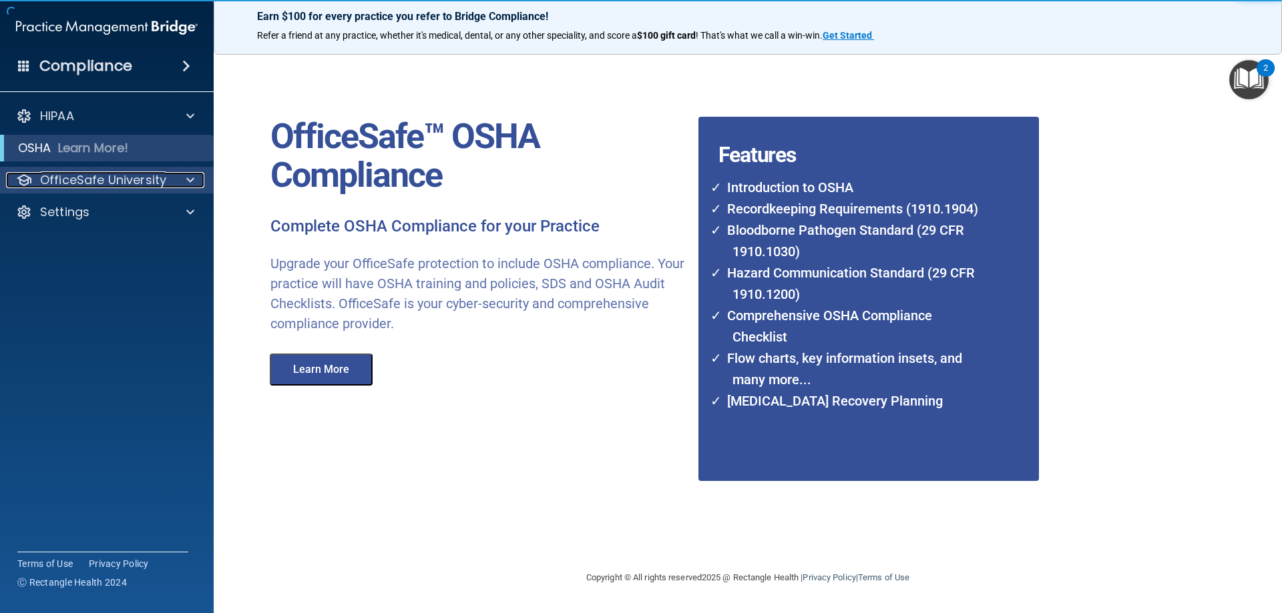
click at [131, 184] on p "OfficeSafe University" at bounding box center [103, 180] width 126 height 16
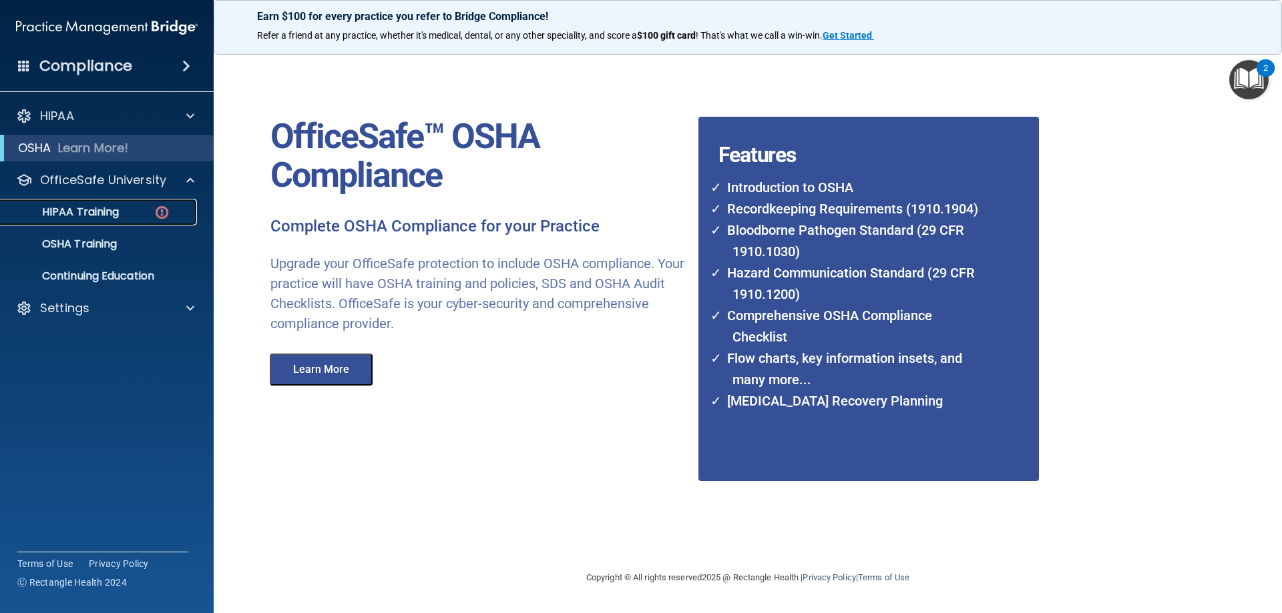
click at [108, 212] on p "HIPAA Training" at bounding box center [64, 212] width 110 height 13
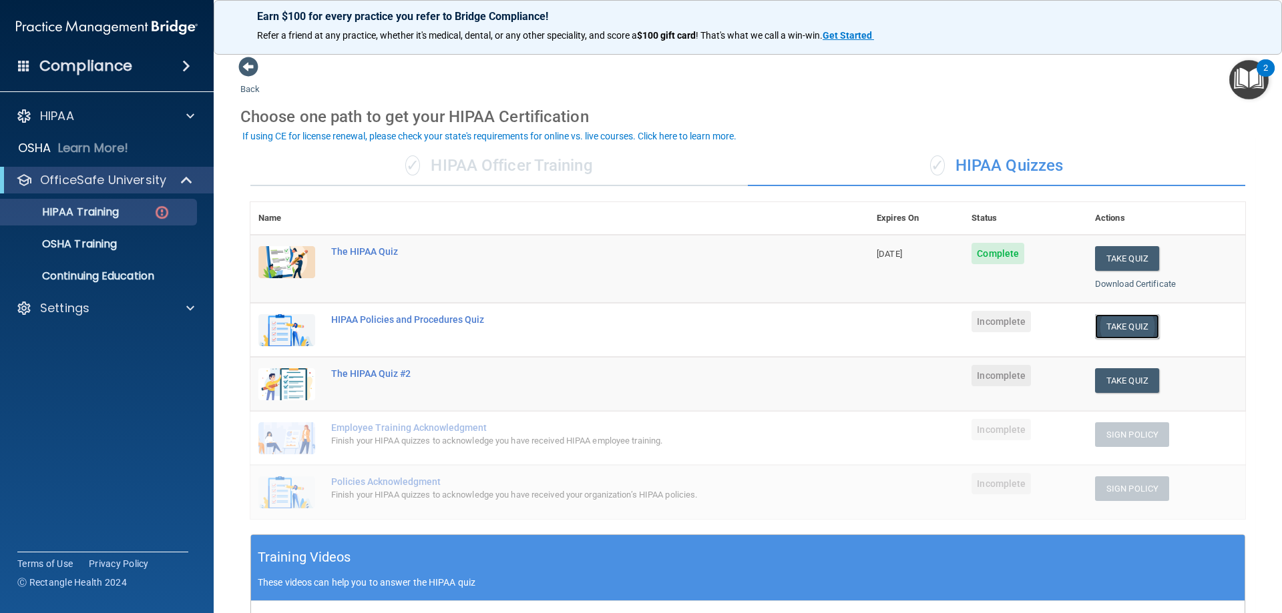
click at [1116, 322] on button "Take Quiz" at bounding box center [1127, 326] width 64 height 25
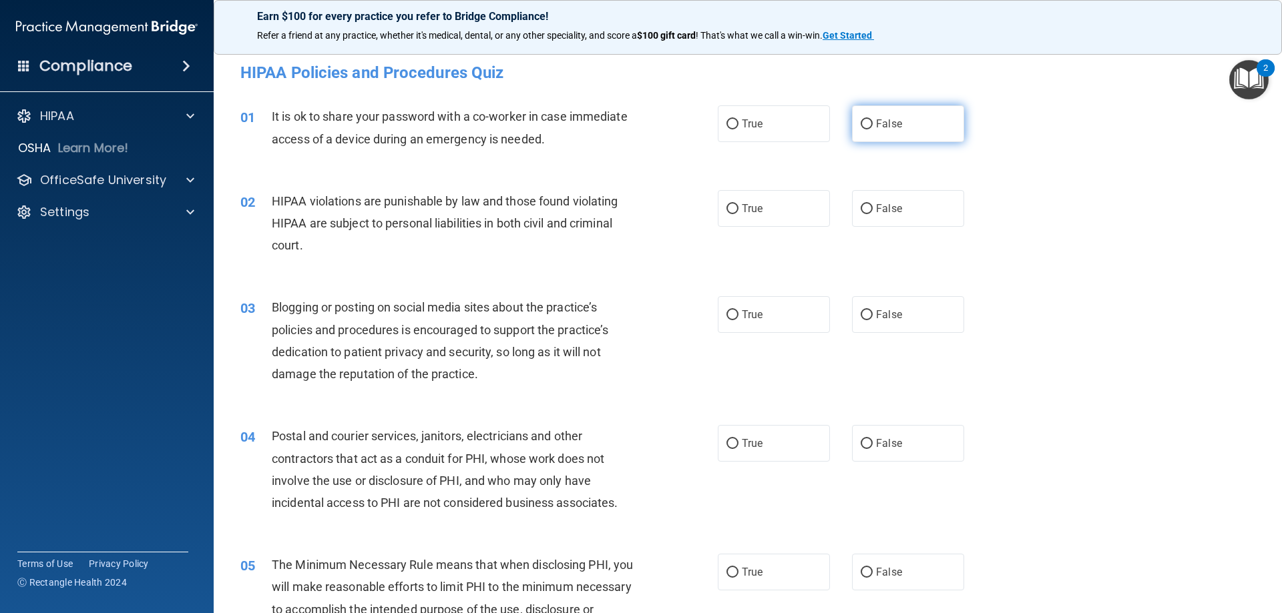
click at [876, 119] on span "False" at bounding box center [889, 123] width 26 height 13
click at [872, 119] on input "False" at bounding box center [866, 124] width 12 height 10
radio input "true"
click at [760, 218] on label "True" at bounding box center [774, 208] width 112 height 37
click at [738, 214] on input "True" at bounding box center [732, 209] width 12 height 10
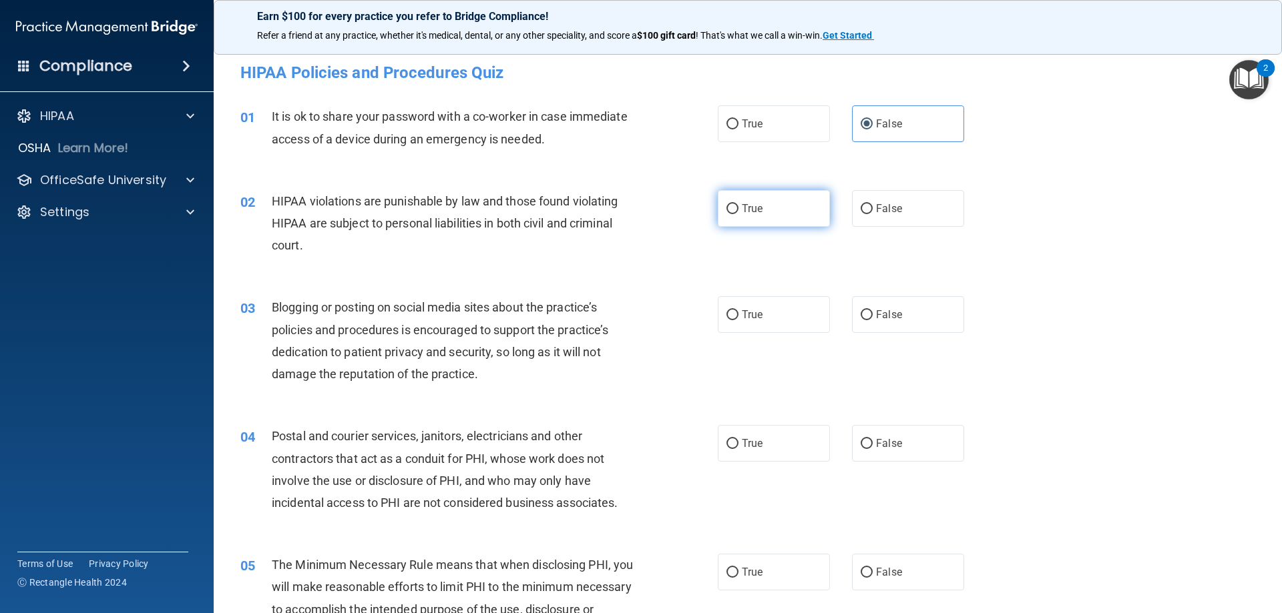
radio input "true"
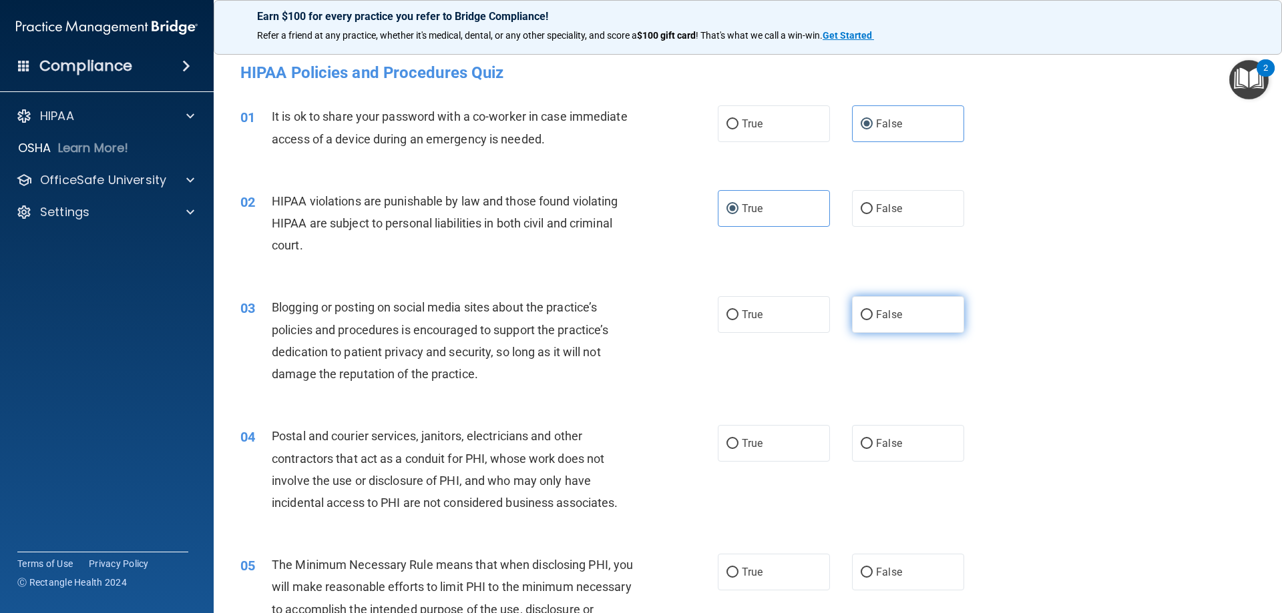
click at [900, 311] on label "False" at bounding box center [908, 314] width 112 height 37
click at [872, 311] on input "False" at bounding box center [866, 315] width 12 height 10
radio input "true"
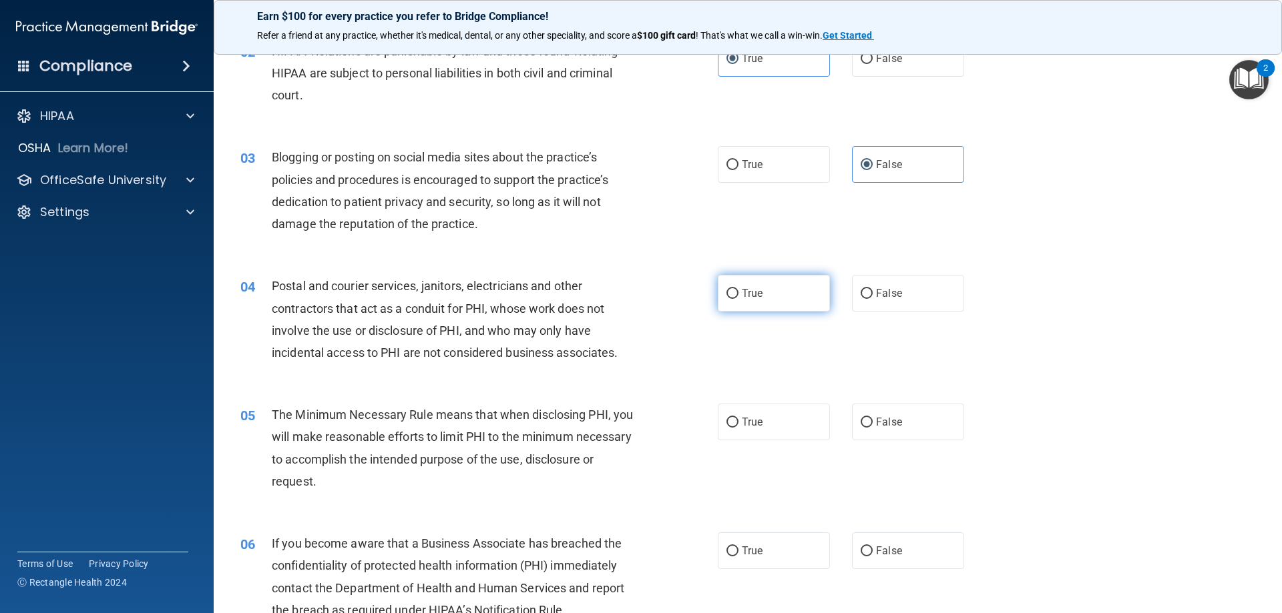
click at [768, 307] on label "True" at bounding box center [774, 293] width 112 height 37
click at [738, 299] on input "True" at bounding box center [732, 294] width 12 height 10
radio input "true"
click at [767, 427] on label "True" at bounding box center [774, 422] width 112 height 37
click at [738, 427] on input "True" at bounding box center [732, 423] width 12 height 10
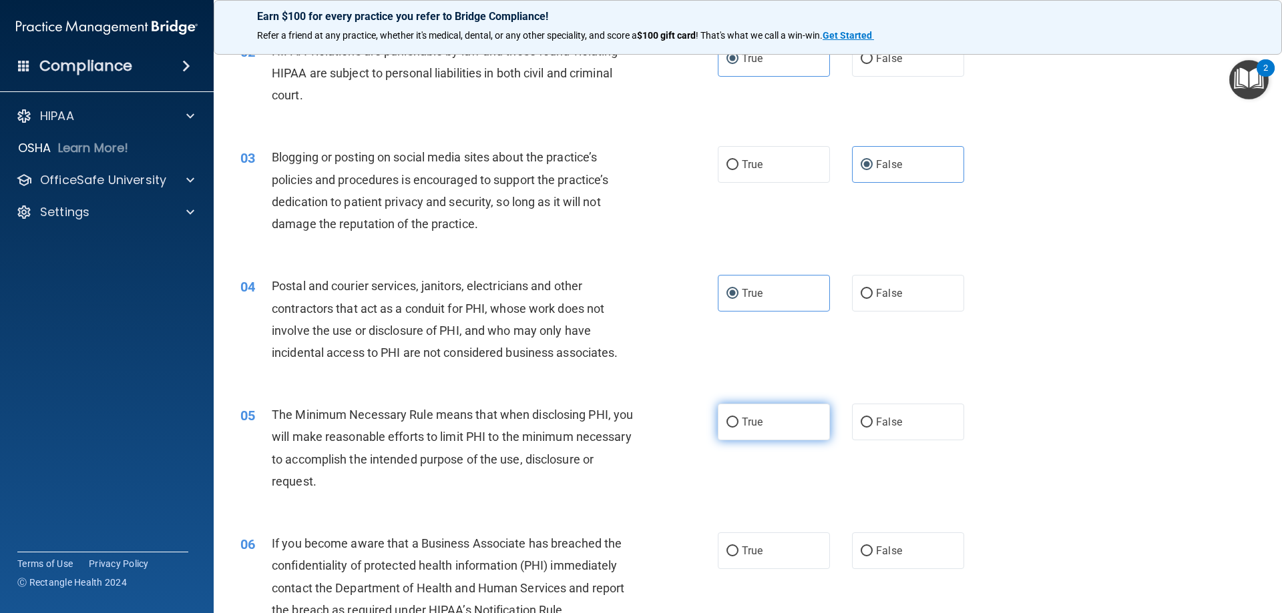
radio input "true"
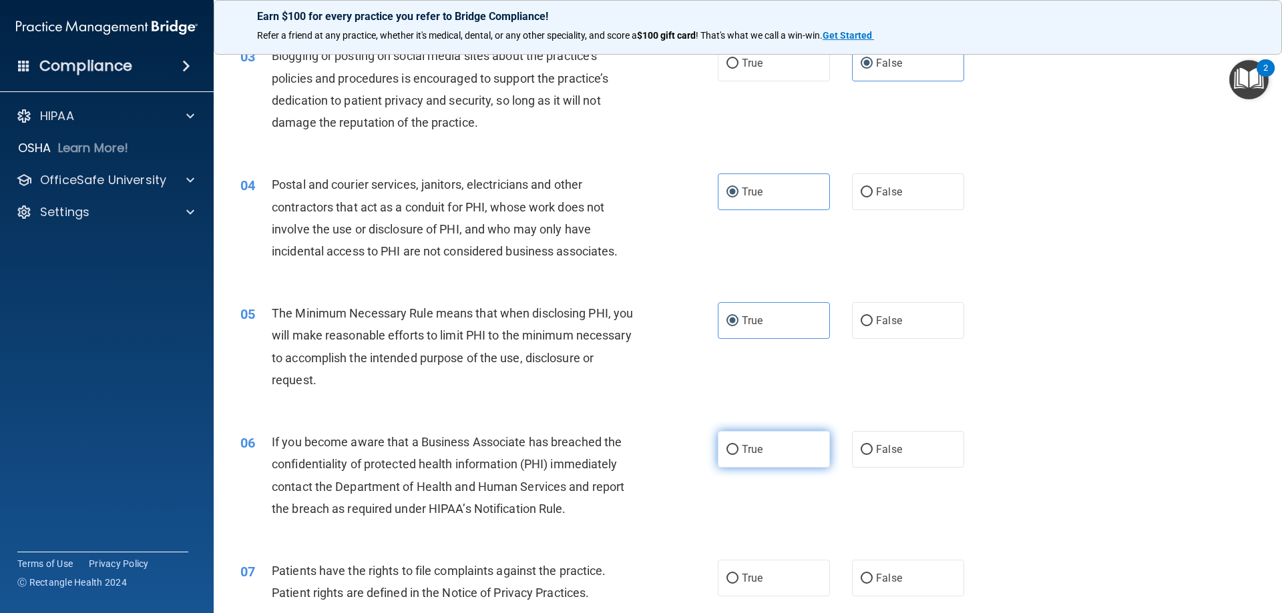
scroll to position [334, 0]
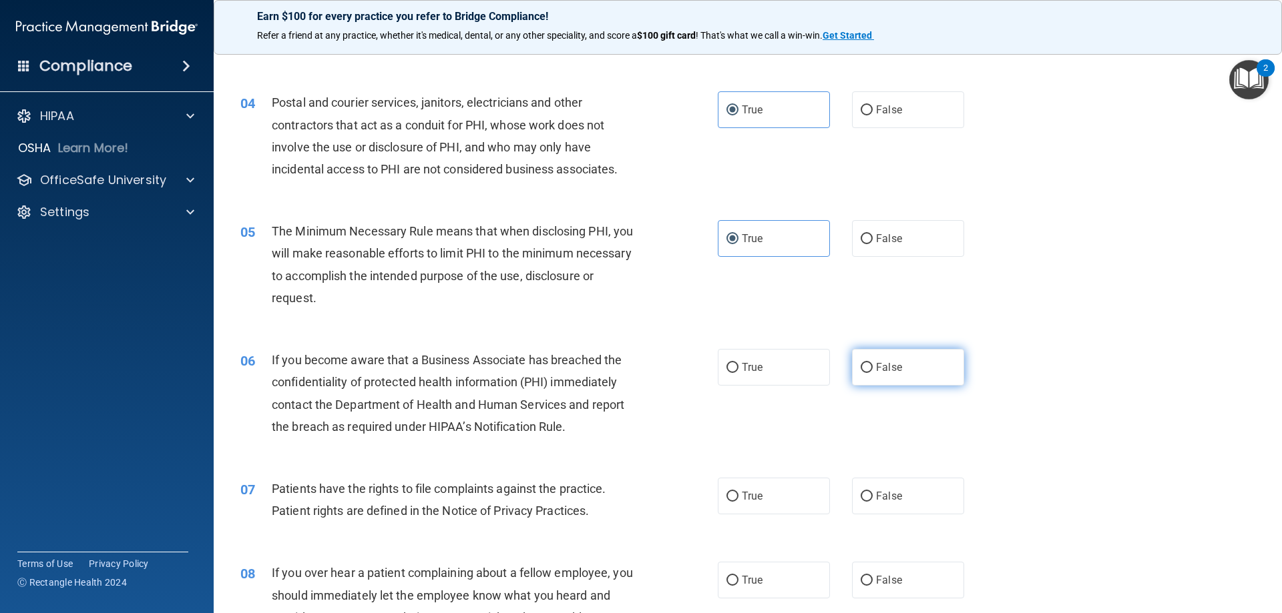
click at [864, 367] on input "False" at bounding box center [866, 368] width 12 height 10
radio input "true"
click at [761, 489] on label "True" at bounding box center [774, 496] width 112 height 37
click at [738, 492] on input "True" at bounding box center [732, 497] width 12 height 10
radio input "true"
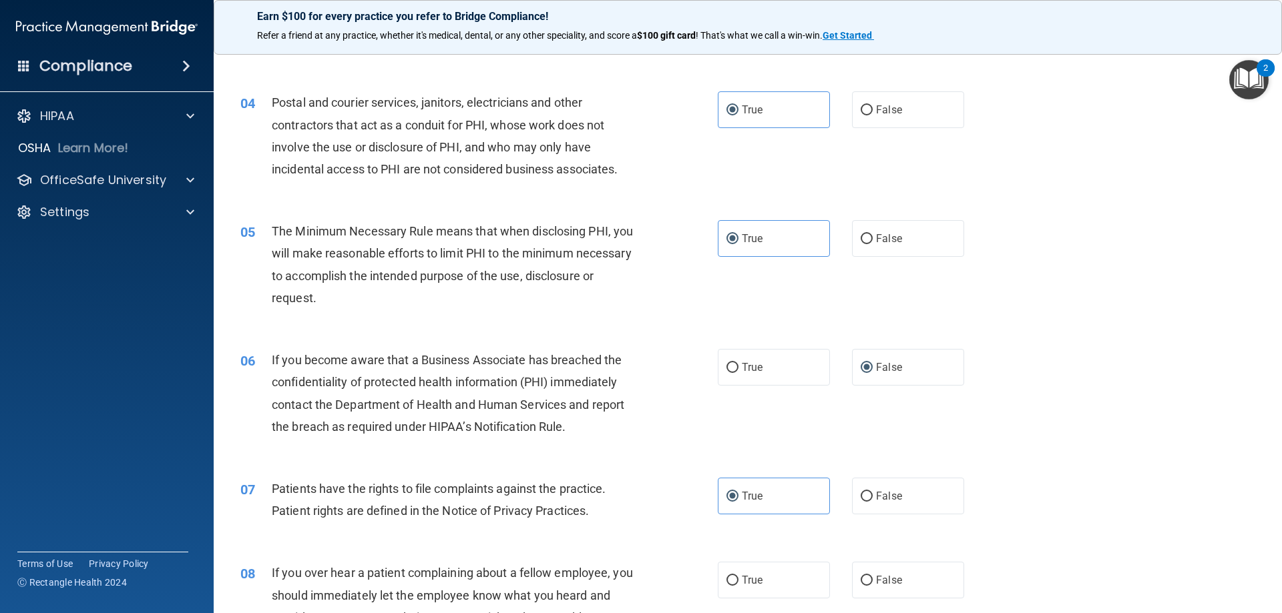
scroll to position [584, 0]
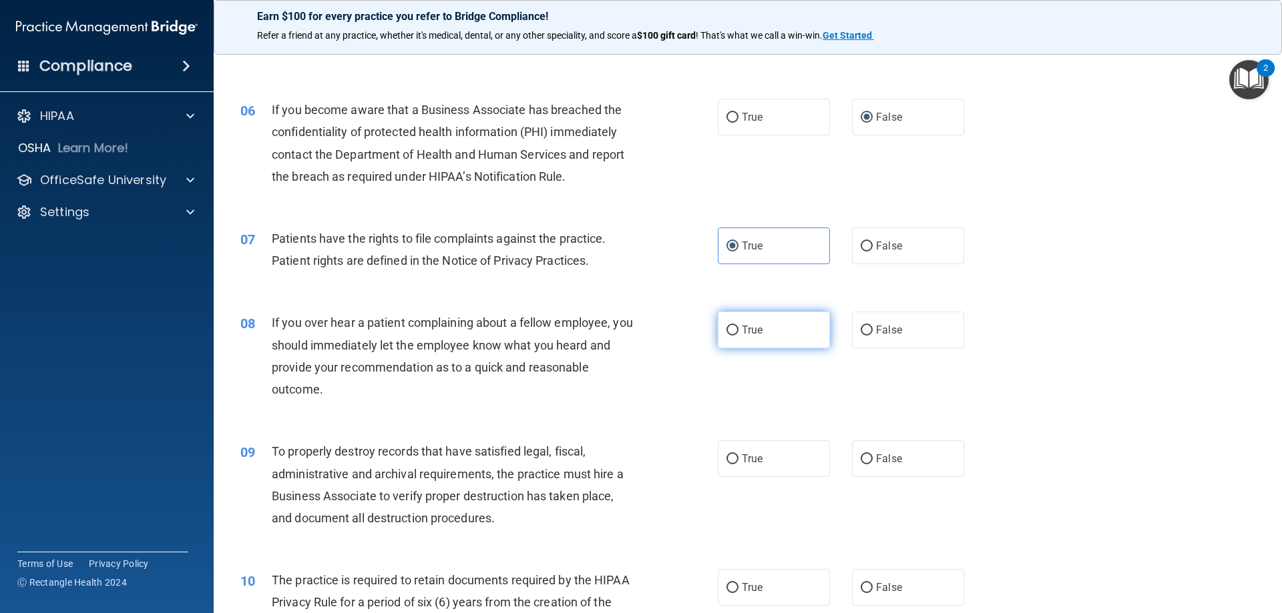
click at [760, 339] on label "True" at bounding box center [774, 330] width 112 height 37
click at [738, 336] on input "True" at bounding box center [732, 331] width 12 height 10
radio input "true"
click at [778, 472] on label "True" at bounding box center [774, 459] width 112 height 37
click at [738, 465] on input "True" at bounding box center [732, 460] width 12 height 10
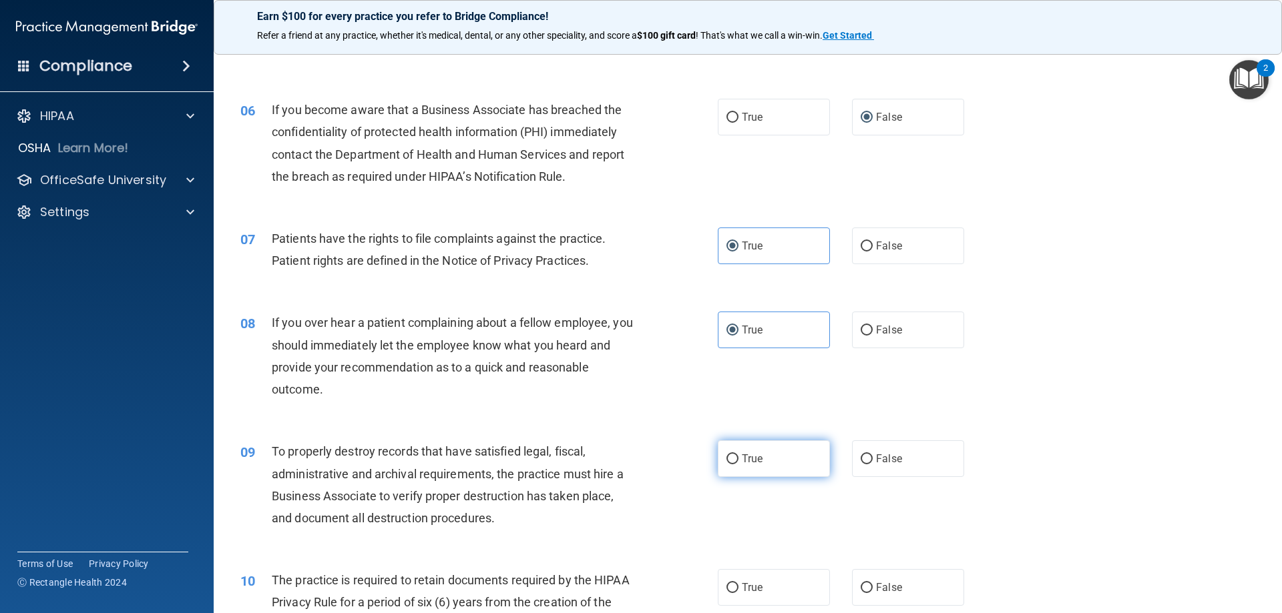
radio input "true"
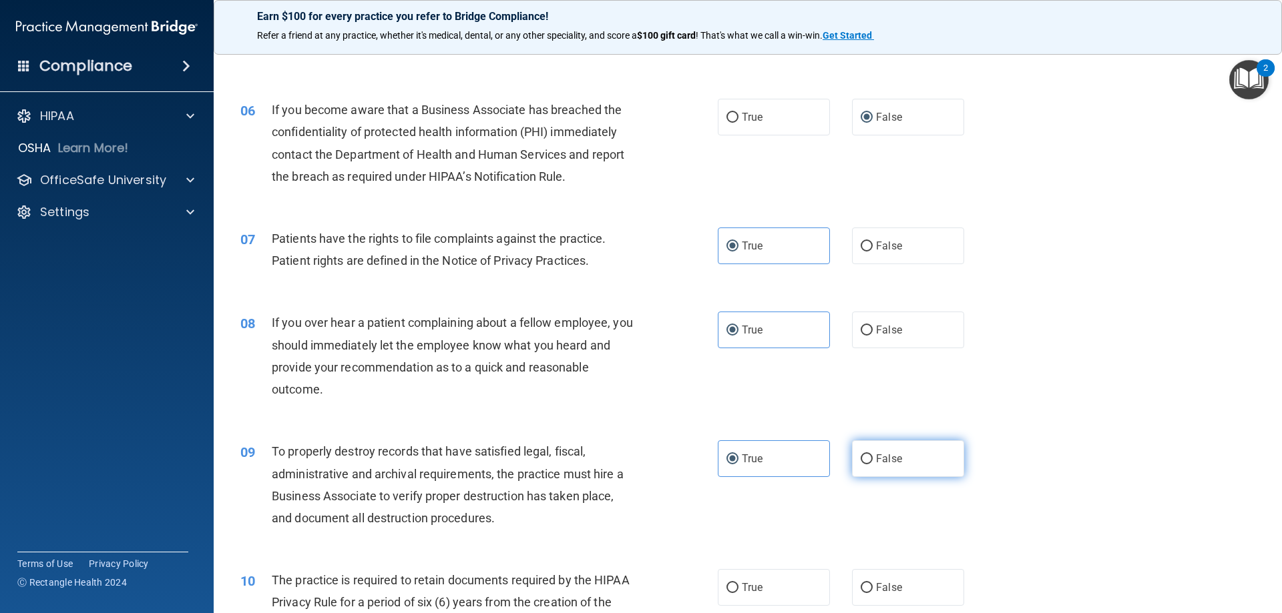
click at [875, 450] on label "False" at bounding box center [908, 459] width 112 height 37
click at [872, 455] on input "False" at bounding box center [866, 460] width 12 height 10
radio input "true"
radio input "false"
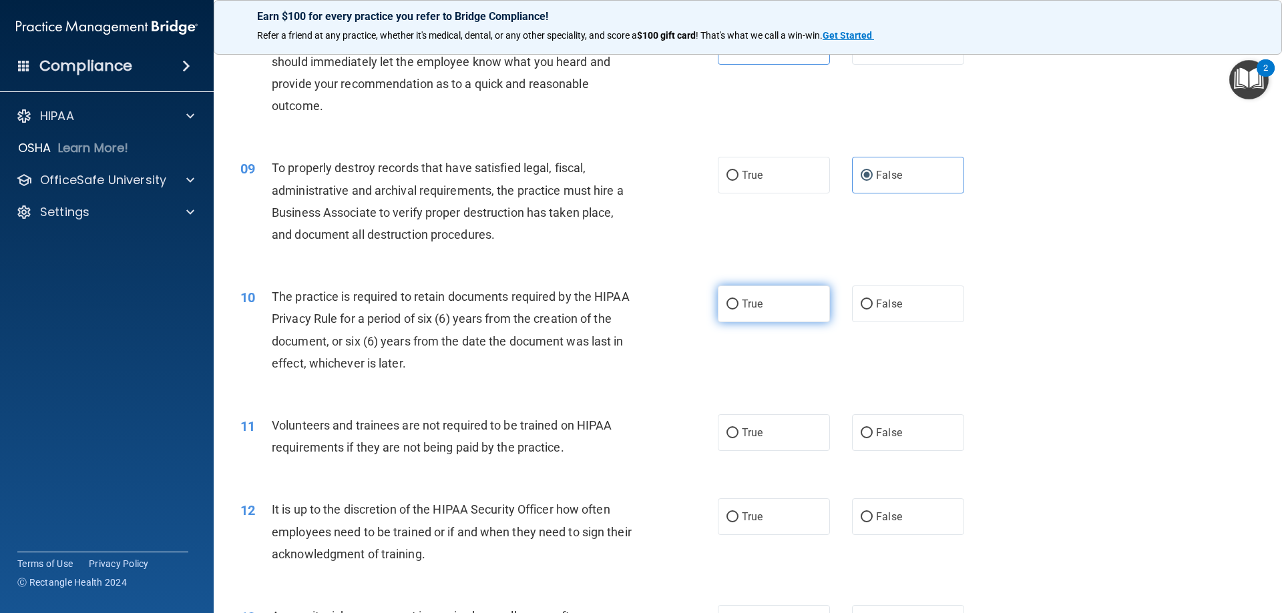
click at [770, 312] on label "True" at bounding box center [774, 304] width 112 height 37
click at [738, 310] on input "True" at bounding box center [732, 305] width 12 height 10
radio input "true"
click at [876, 427] on span "False" at bounding box center [889, 433] width 26 height 13
click at [872, 429] on input "False" at bounding box center [866, 434] width 12 height 10
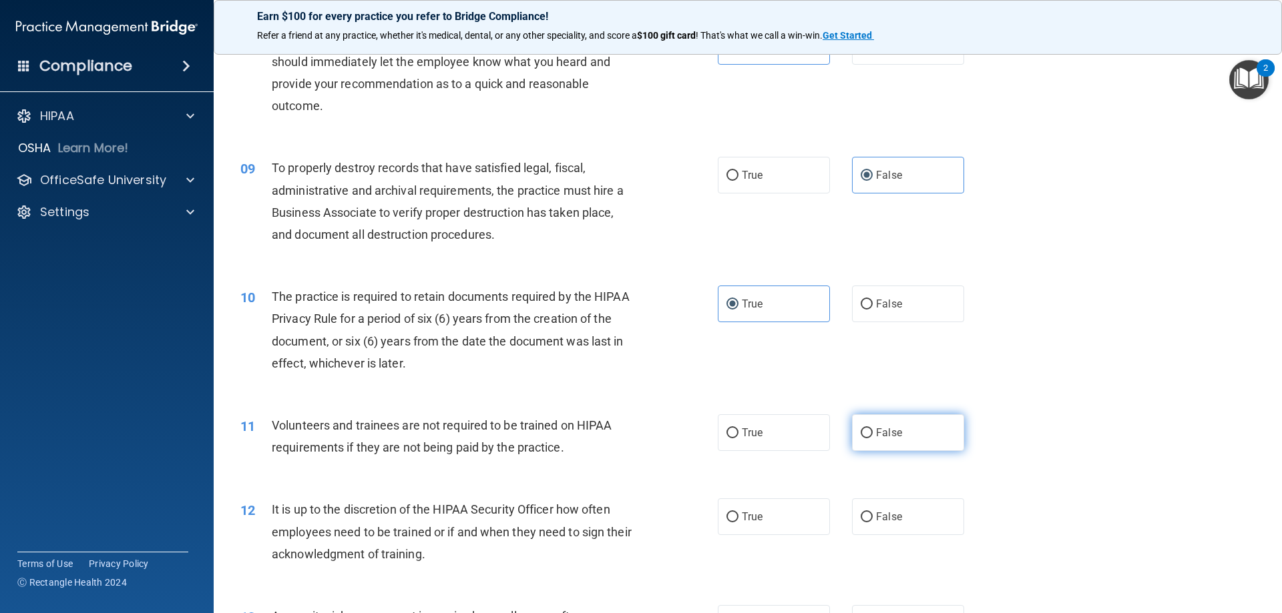
radio input "true"
click at [858, 524] on label "False" at bounding box center [908, 517] width 112 height 37
click at [860, 523] on input "False" at bounding box center [866, 518] width 12 height 10
radio input "true"
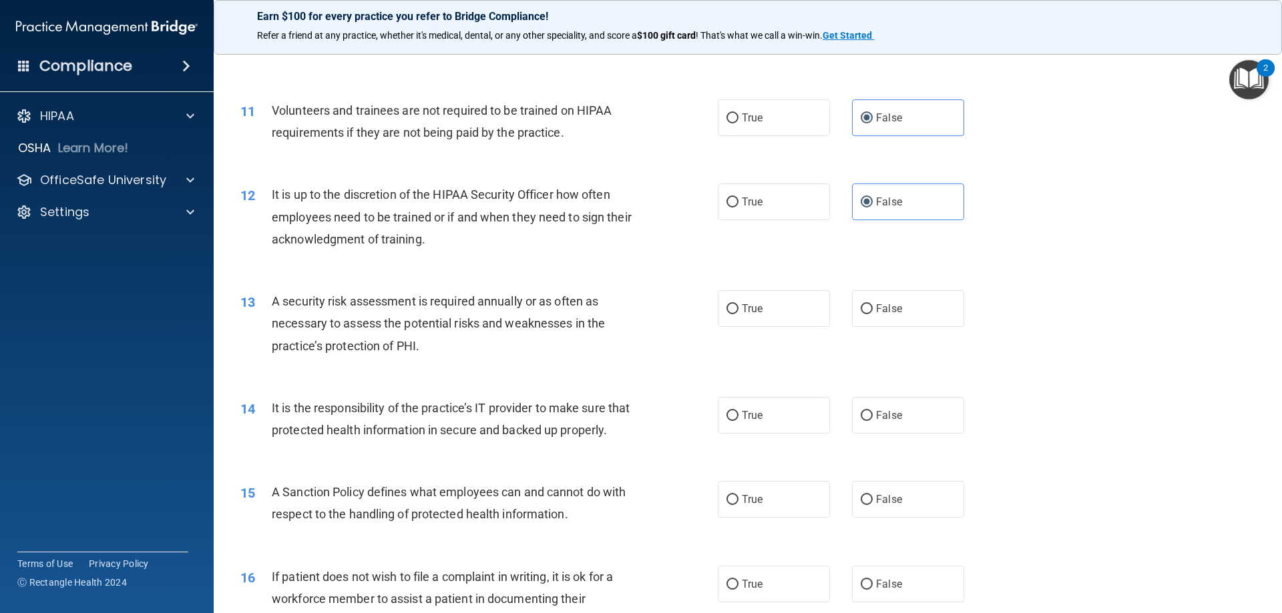
scroll to position [1318, 0]
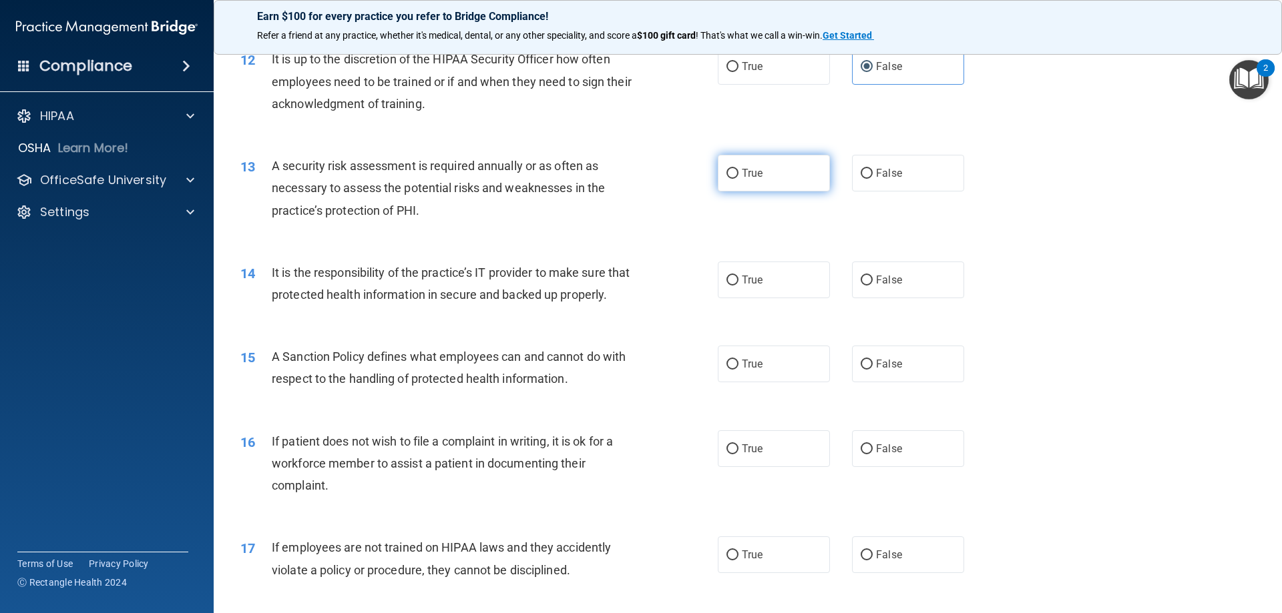
click at [768, 174] on label "True" at bounding box center [774, 173] width 112 height 37
click at [738, 174] on input "True" at bounding box center [732, 174] width 12 height 10
radio input "true"
click at [749, 285] on span "True" at bounding box center [752, 280] width 21 height 13
click at [738, 285] on input "True" at bounding box center [732, 281] width 12 height 10
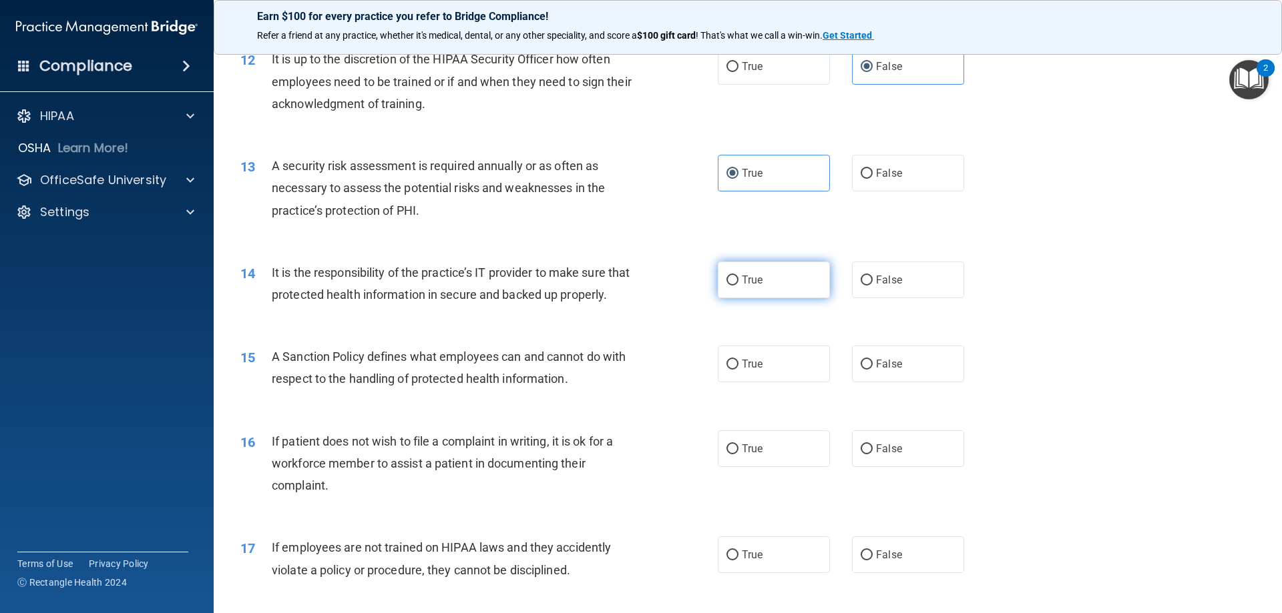
radio input "true"
click at [881, 286] on span "False" at bounding box center [889, 280] width 26 height 13
click at [872, 286] on input "False" at bounding box center [866, 281] width 12 height 10
radio input "true"
radio input "false"
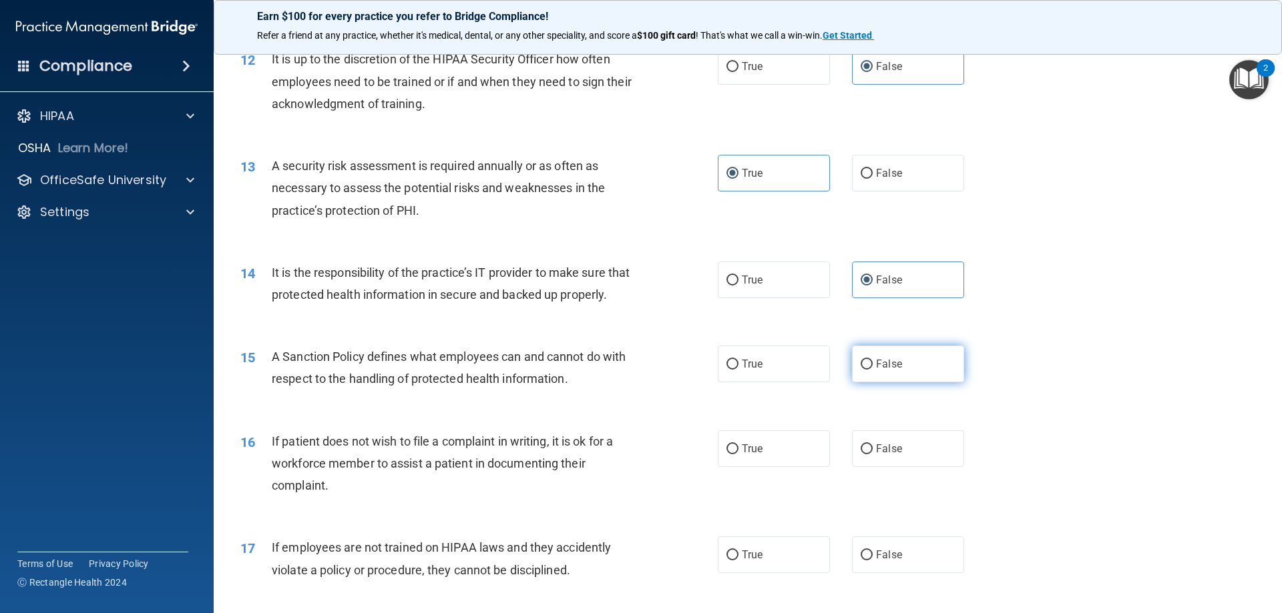
click at [878, 382] on label "False" at bounding box center [908, 364] width 112 height 37
click at [872, 370] on input "False" at bounding box center [866, 365] width 12 height 10
radio input "true"
click at [780, 467] on label "True" at bounding box center [774, 449] width 112 height 37
click at [738, 455] on input "True" at bounding box center [732, 450] width 12 height 10
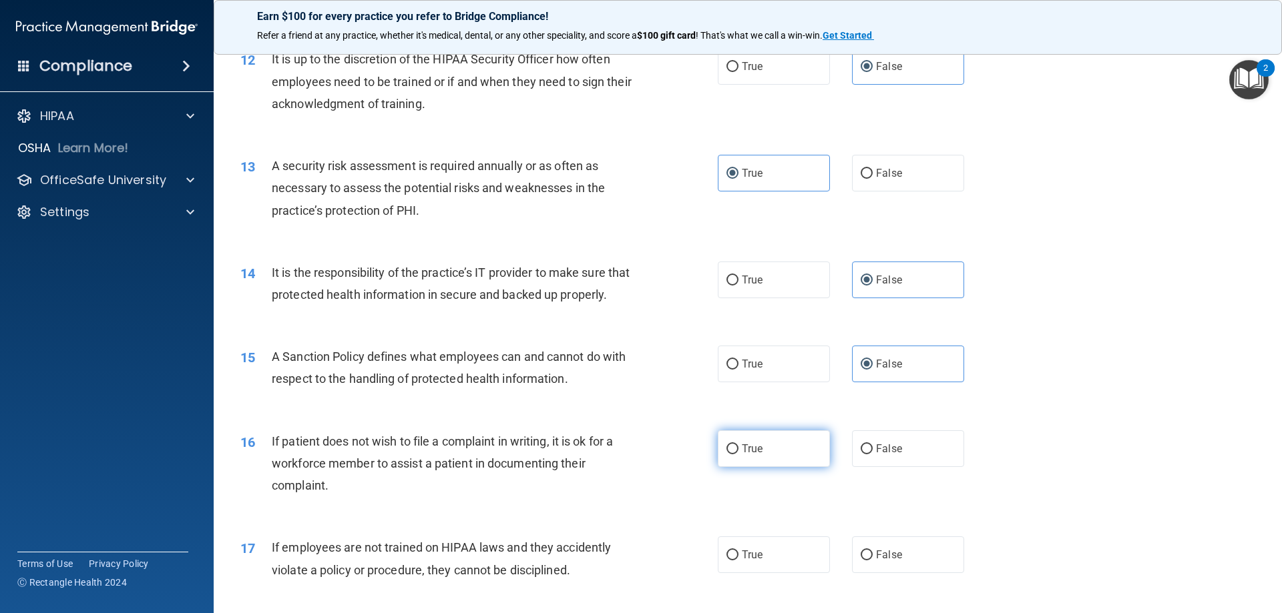
radio input "true"
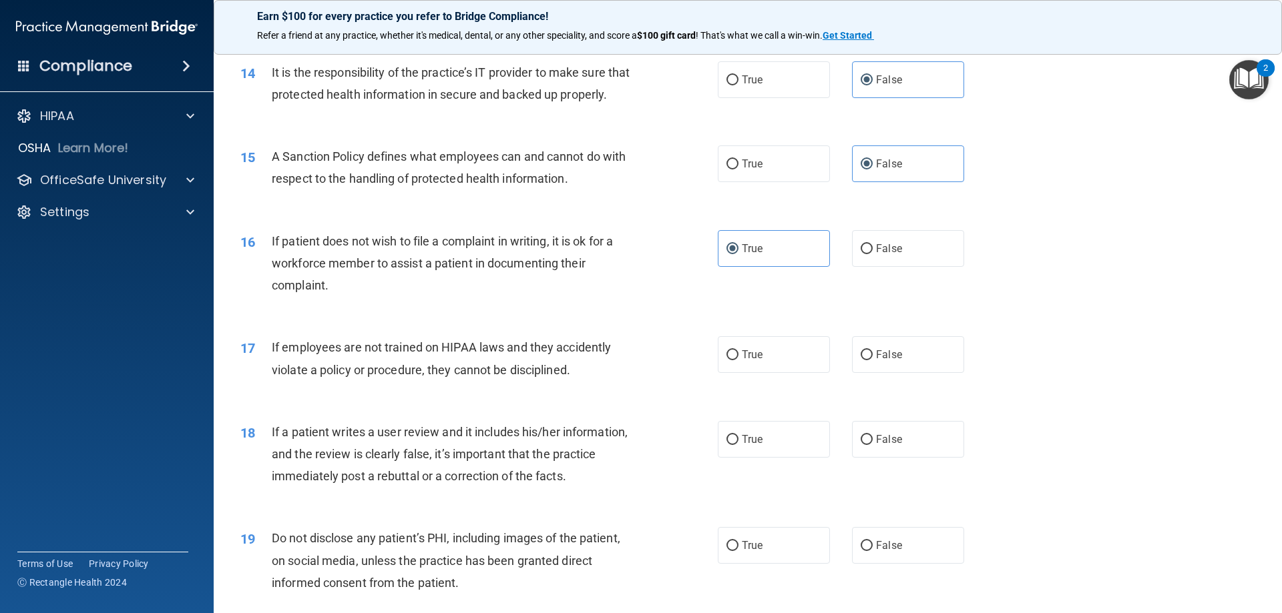
scroll to position [1752, 0]
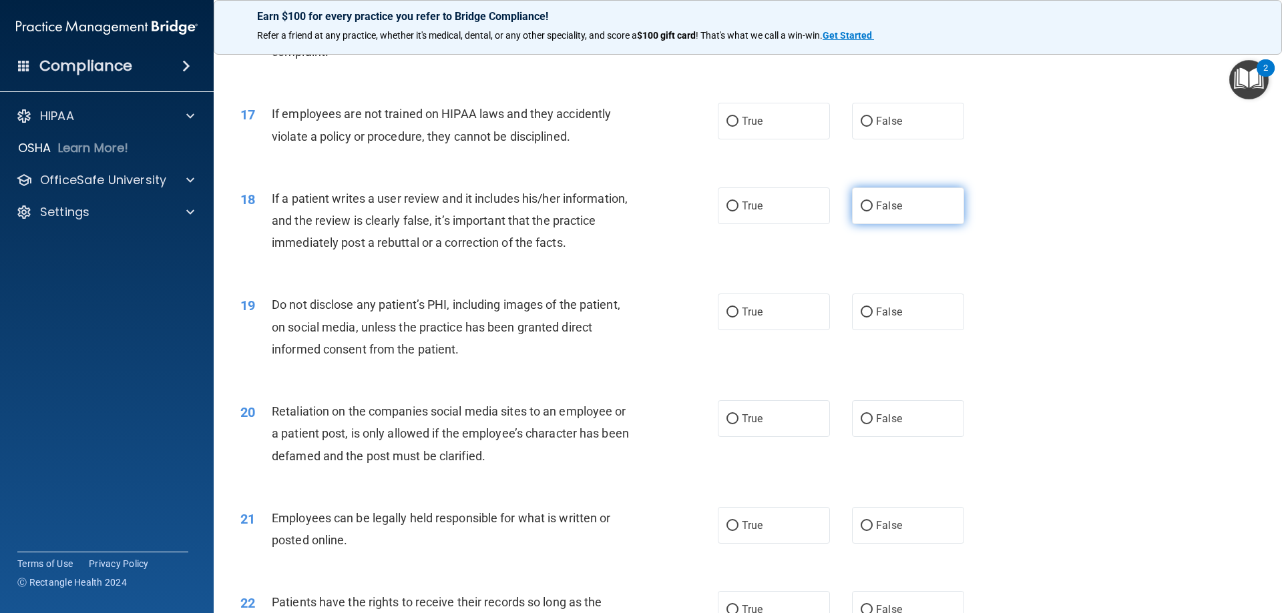
click at [900, 224] on label "False" at bounding box center [908, 206] width 112 height 37
click at [872, 212] on input "False" at bounding box center [866, 207] width 12 height 10
radio input "true"
click at [769, 330] on label "True" at bounding box center [774, 312] width 112 height 37
click at [738, 318] on input "True" at bounding box center [732, 313] width 12 height 10
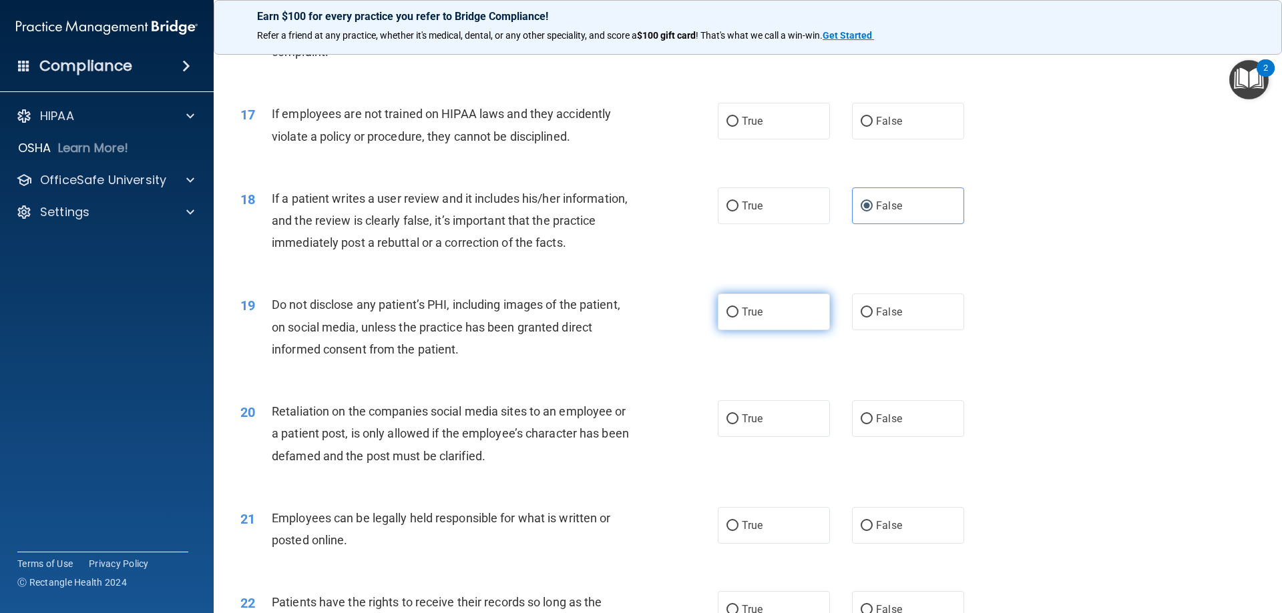
radio input "true"
click at [898, 435] on label "False" at bounding box center [908, 418] width 112 height 37
click at [872, 425] on input "False" at bounding box center [866, 419] width 12 height 10
radio input "true"
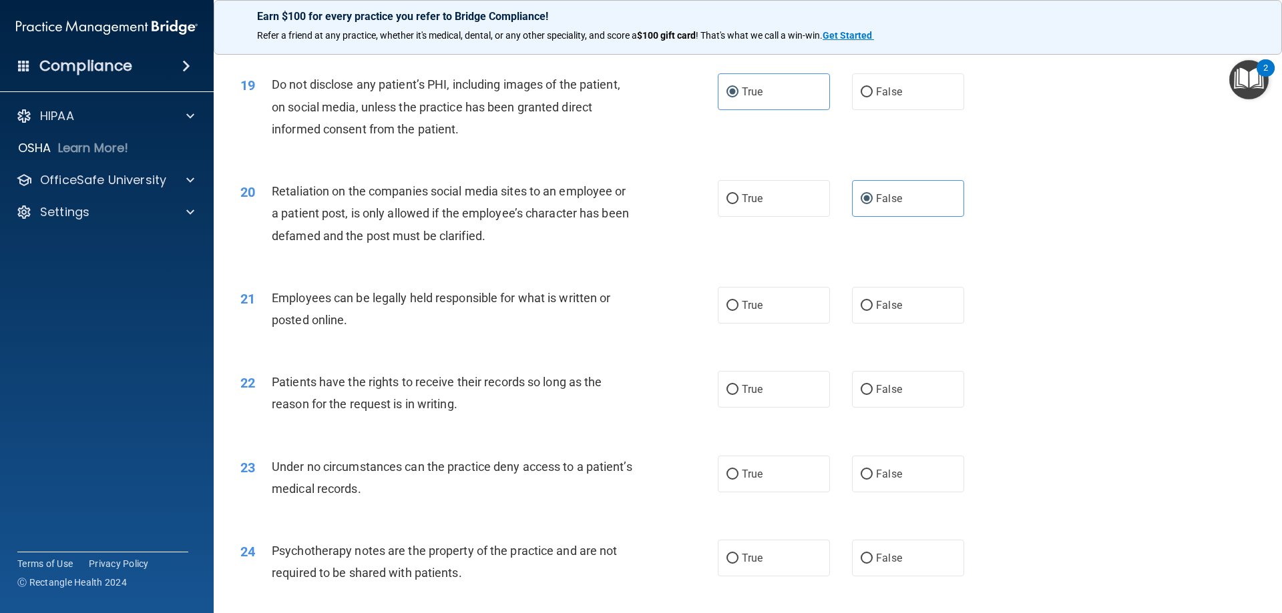
scroll to position [2002, 0]
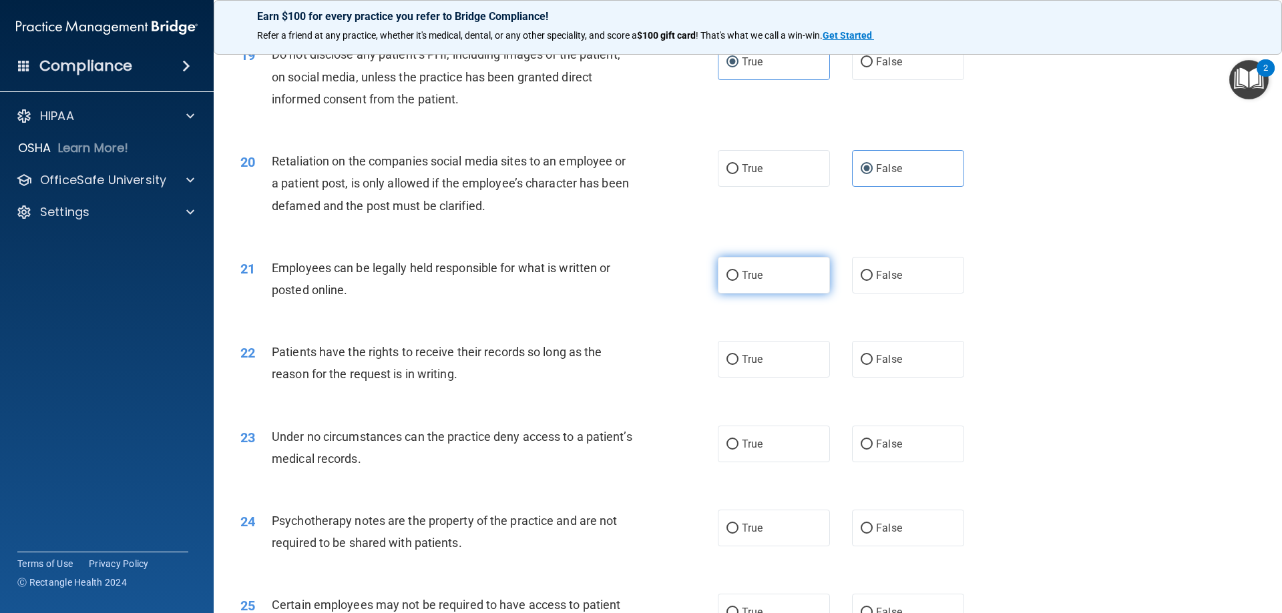
click at [755, 282] on span "True" at bounding box center [752, 275] width 21 height 13
click at [738, 281] on input "True" at bounding box center [732, 276] width 12 height 10
radio input "true"
click at [899, 378] on label "False" at bounding box center [908, 359] width 112 height 37
click at [872, 365] on input "False" at bounding box center [866, 360] width 12 height 10
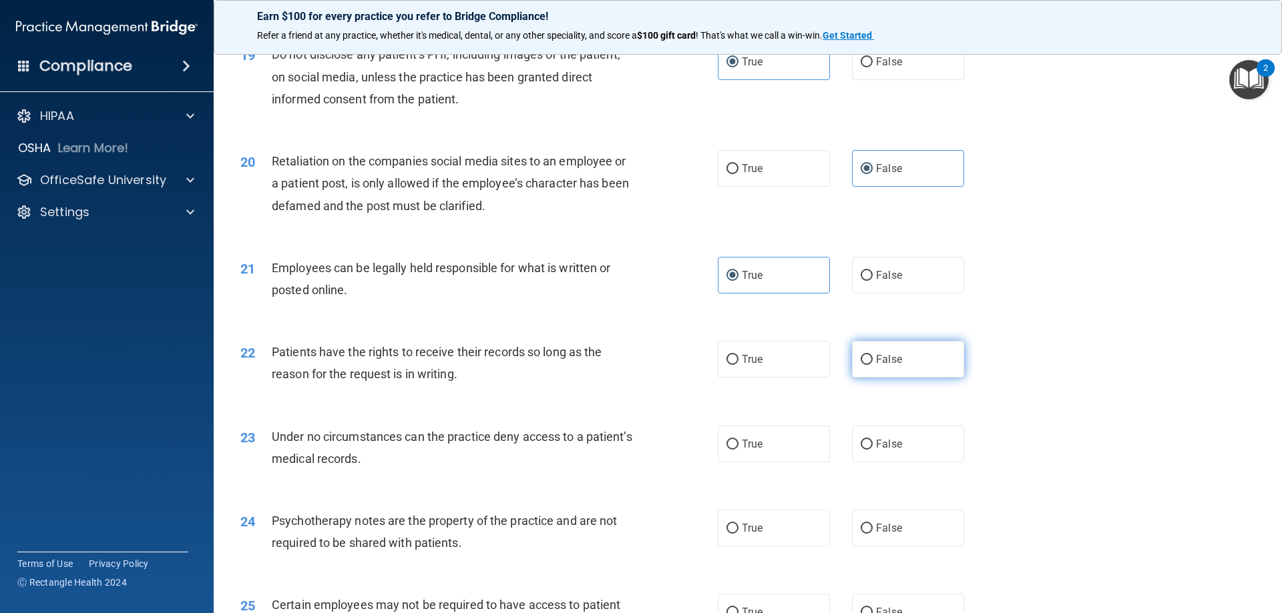
radio input "true"
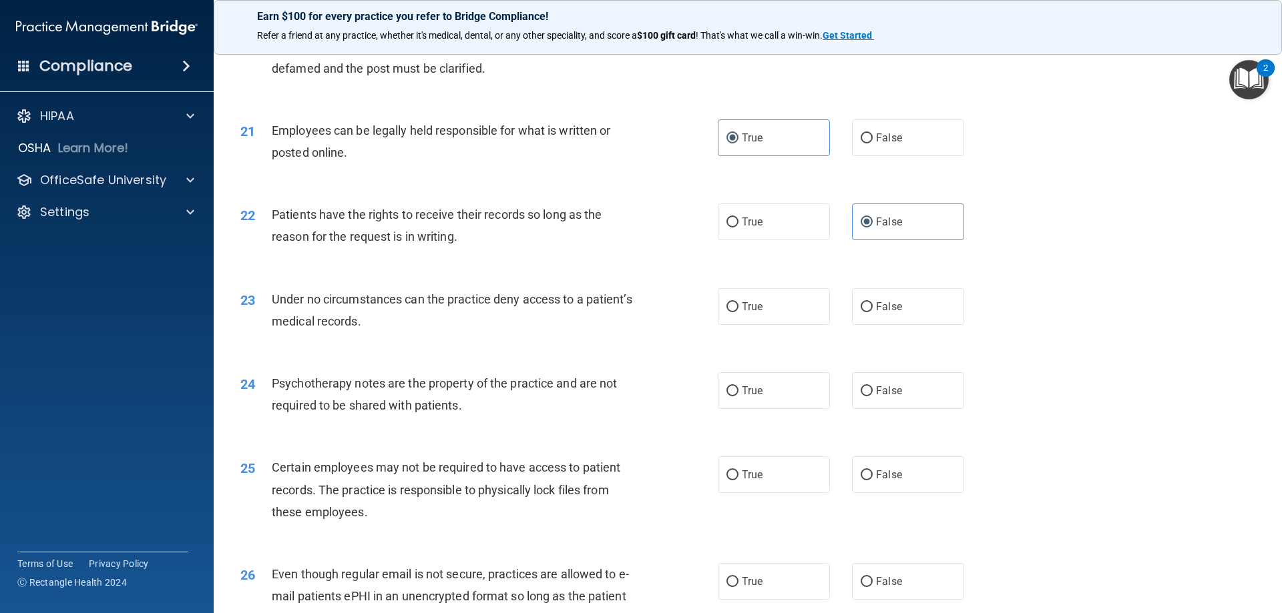
scroll to position [2169, 0]
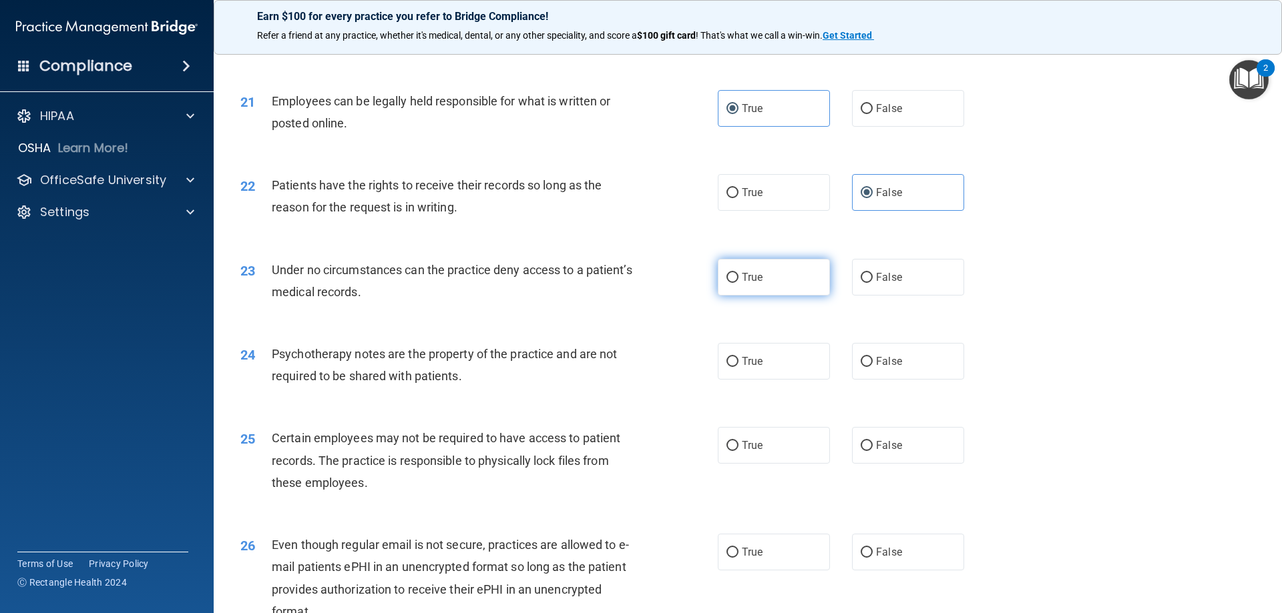
click at [756, 284] on span "True" at bounding box center [752, 277] width 21 height 13
click at [738, 283] on input "True" at bounding box center [732, 278] width 12 height 10
radio input "true"
click at [883, 284] on span "False" at bounding box center [889, 277] width 26 height 13
click at [872, 283] on input "False" at bounding box center [866, 278] width 12 height 10
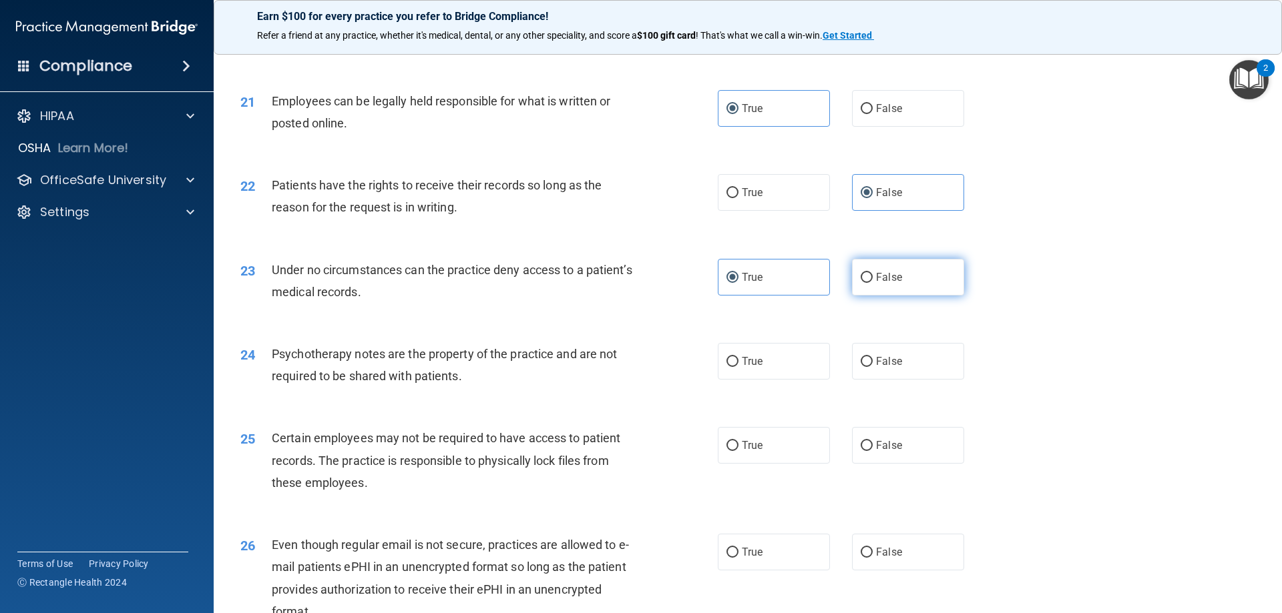
radio input "true"
radio input "false"
click at [759, 403] on div "24 Psychotherapy notes are the property of the practice and are not required to…" at bounding box center [747, 368] width 1035 height 84
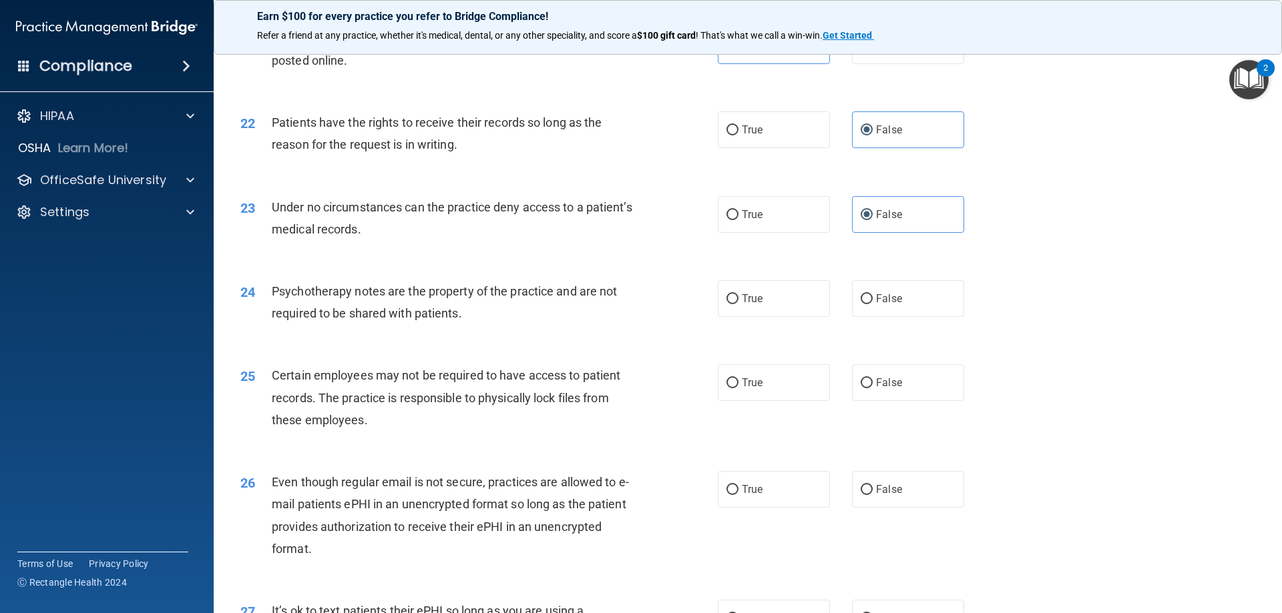
scroll to position [2370, 0]
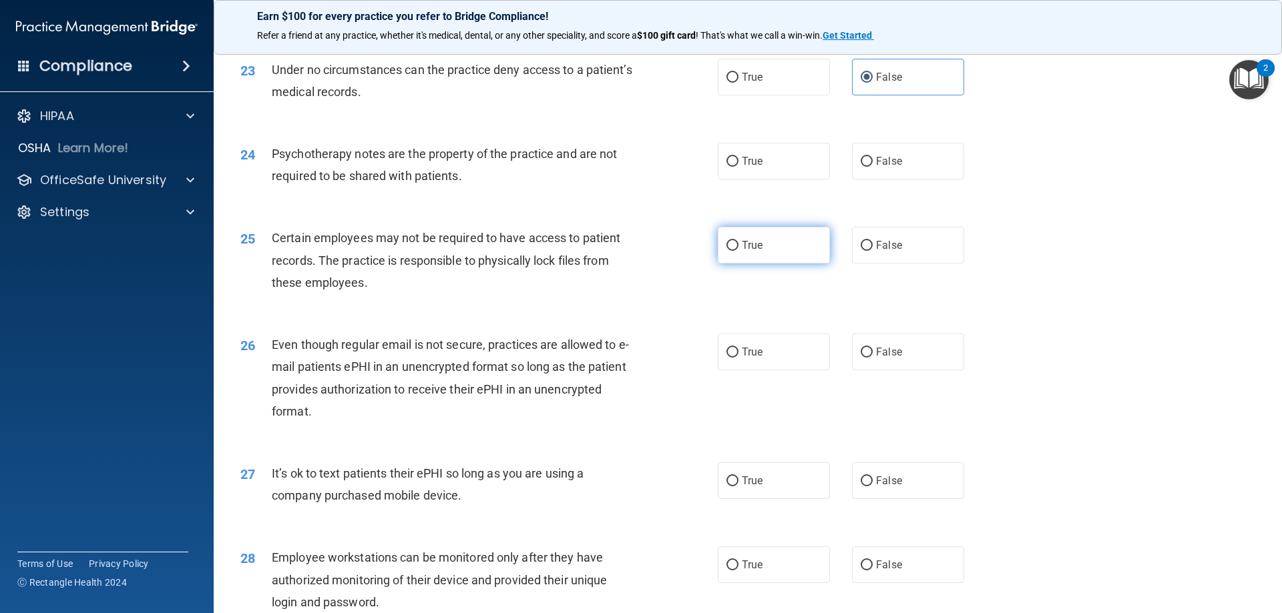
click at [756, 252] on span "True" at bounding box center [752, 245] width 21 height 13
click at [738, 251] on input "True" at bounding box center [732, 246] width 12 height 10
radio input "true"
click at [760, 370] on label "True" at bounding box center [774, 352] width 112 height 37
click at [738, 358] on input "True" at bounding box center [732, 353] width 12 height 10
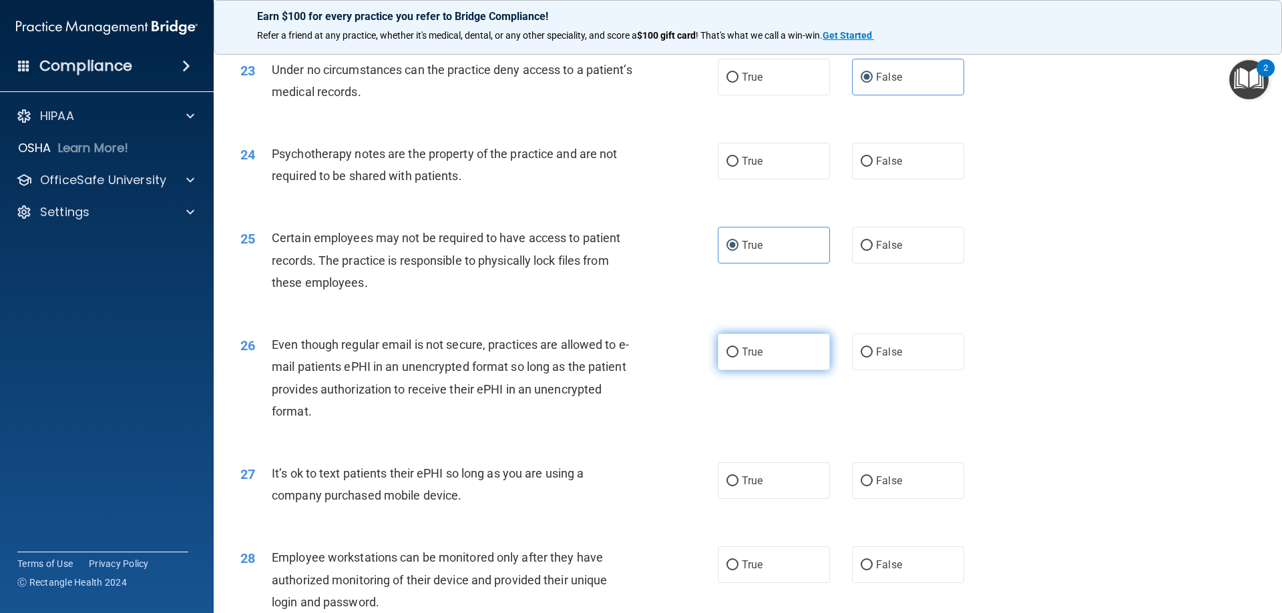
radio input "true"
click at [860, 487] on input "False" at bounding box center [866, 482] width 12 height 10
radio input "true"
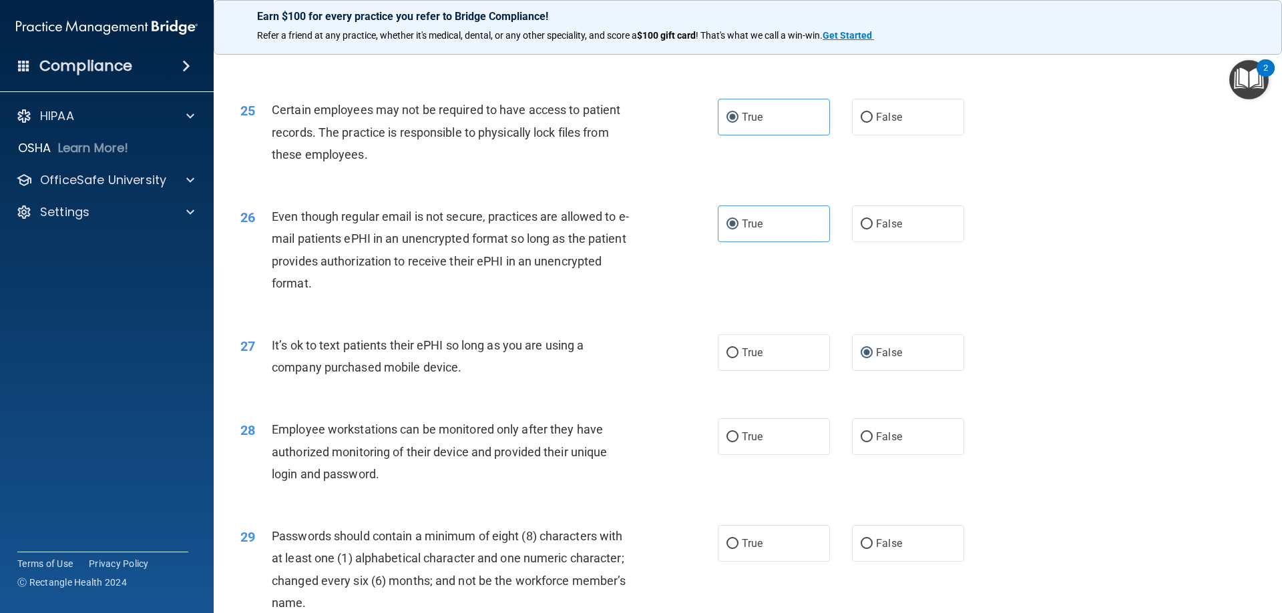
scroll to position [2653, 0]
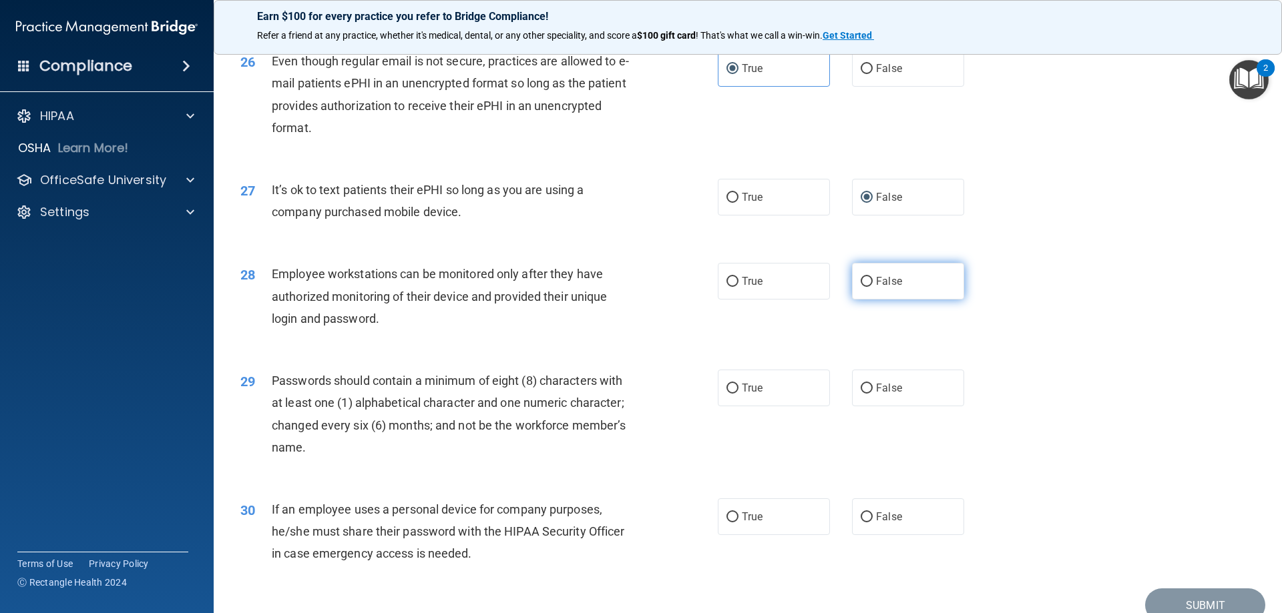
click at [860, 287] on input "False" at bounding box center [866, 282] width 12 height 10
radio input "true"
click at [758, 406] on label "True" at bounding box center [774, 388] width 112 height 37
click at [738, 394] on input "True" at bounding box center [732, 389] width 12 height 10
radio input "true"
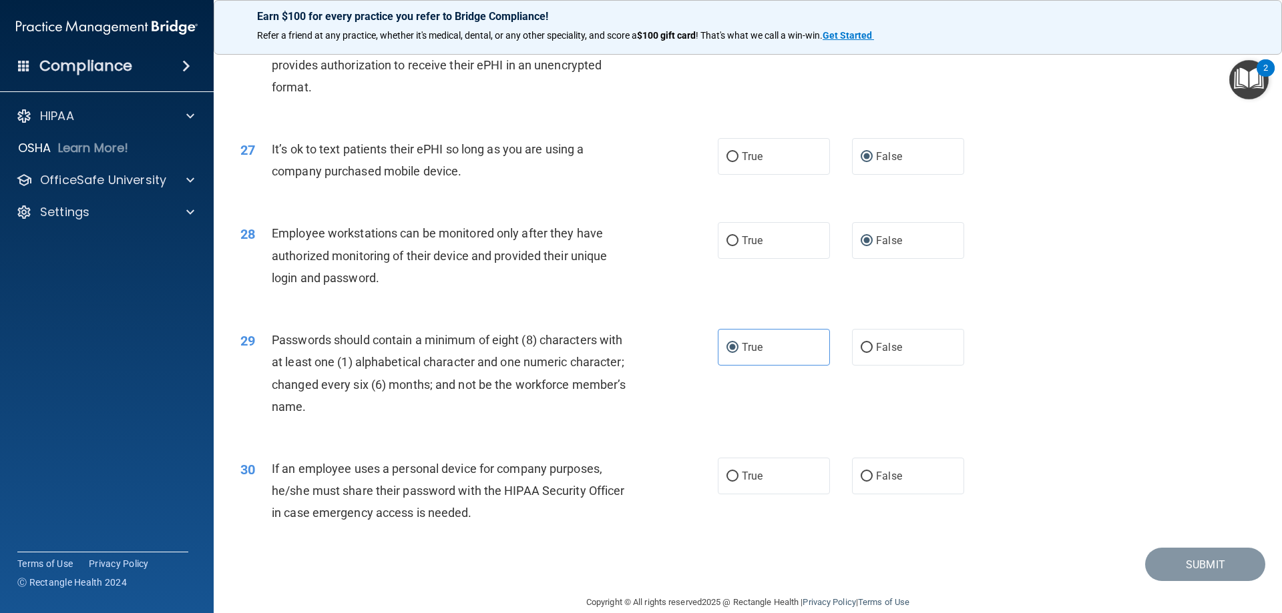
scroll to position [2737, 0]
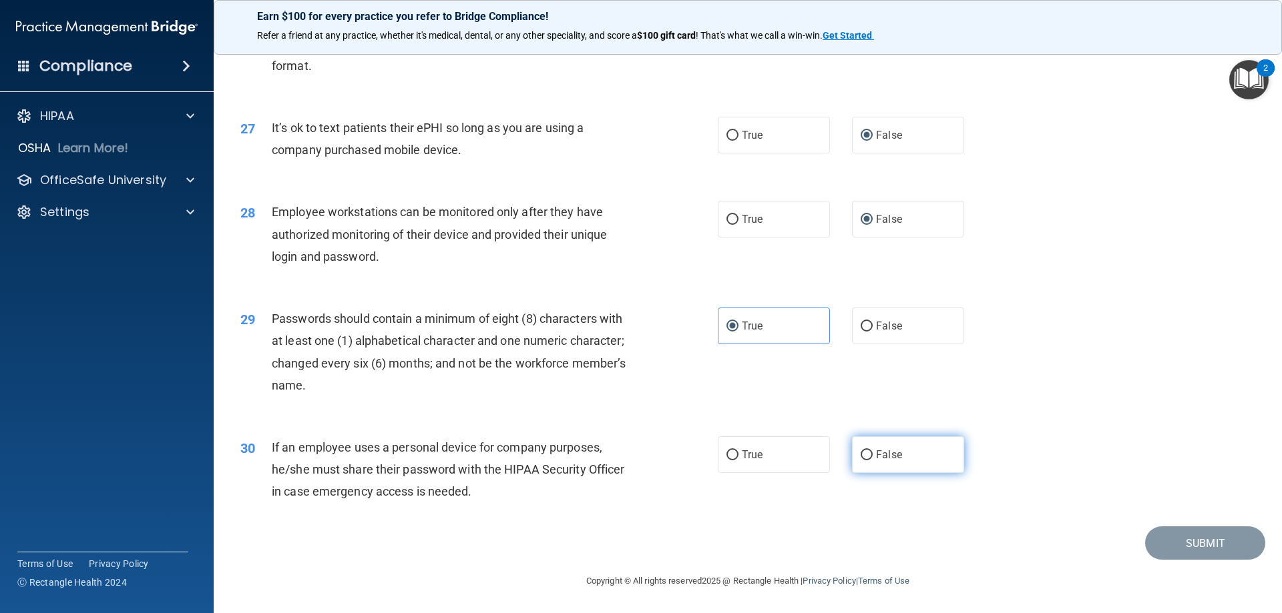
drag, startPoint x: 869, startPoint y: 450, endPoint x: 879, endPoint y: 449, distance: 10.1
click at [870, 450] on label "False" at bounding box center [908, 455] width 112 height 37
click at [870, 451] on input "False" at bounding box center [866, 456] width 12 height 10
radio input "true"
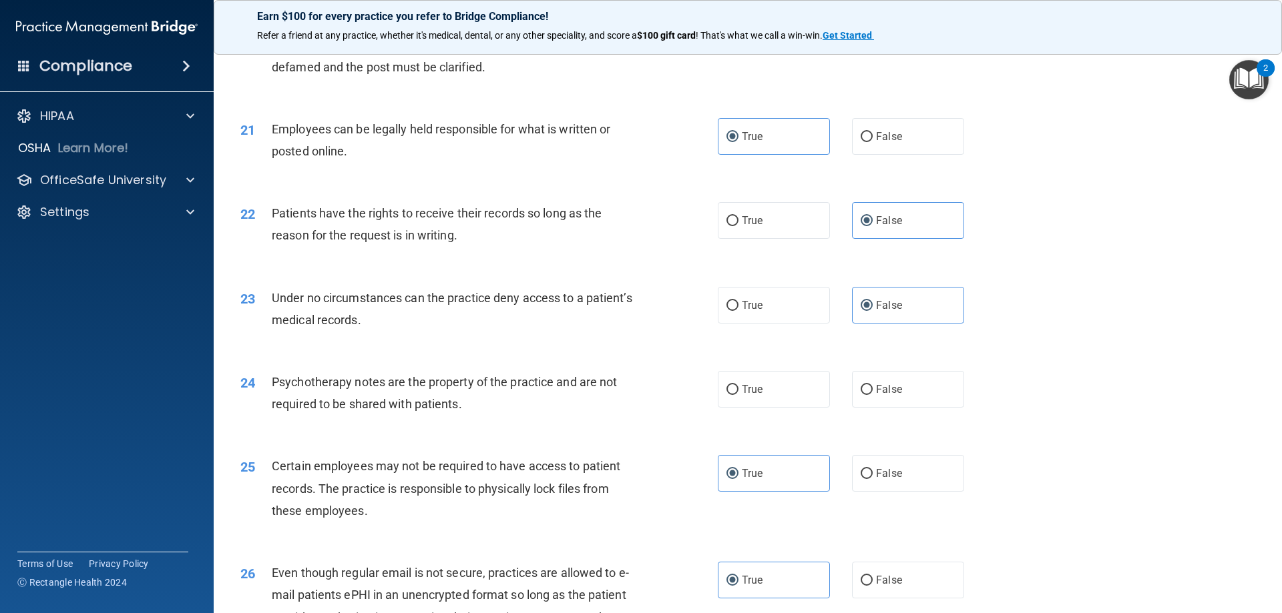
scroll to position [2070, 0]
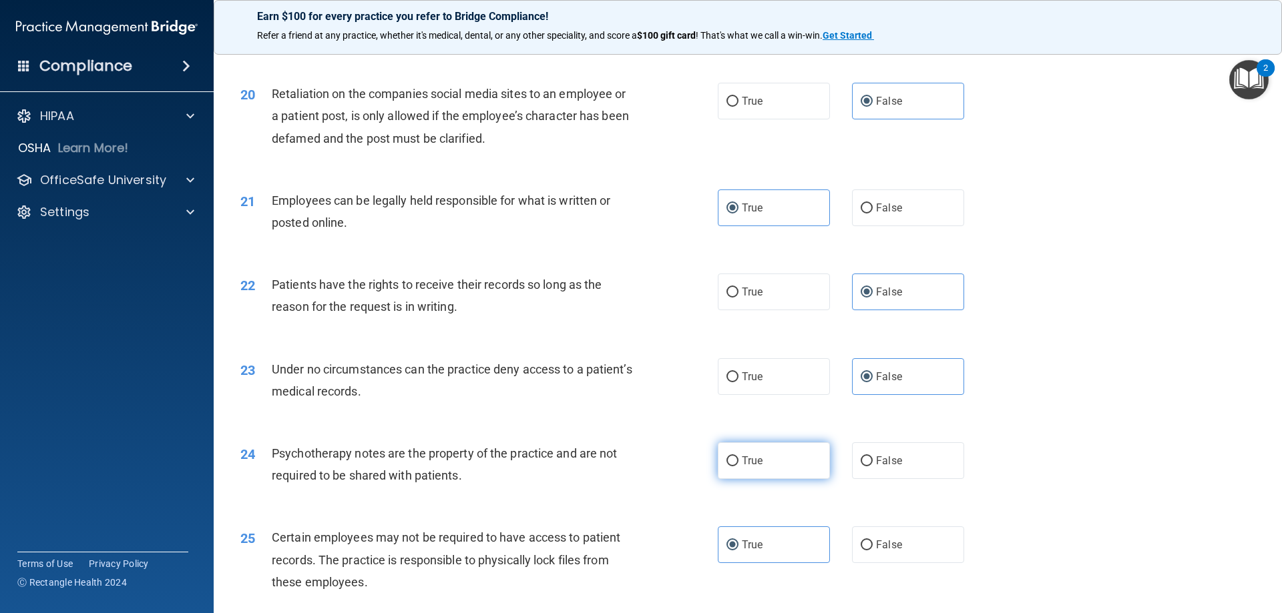
click at [766, 479] on label "True" at bounding box center [774, 461] width 112 height 37
click at [738, 467] on input "True" at bounding box center [732, 462] width 12 height 10
radio input "true"
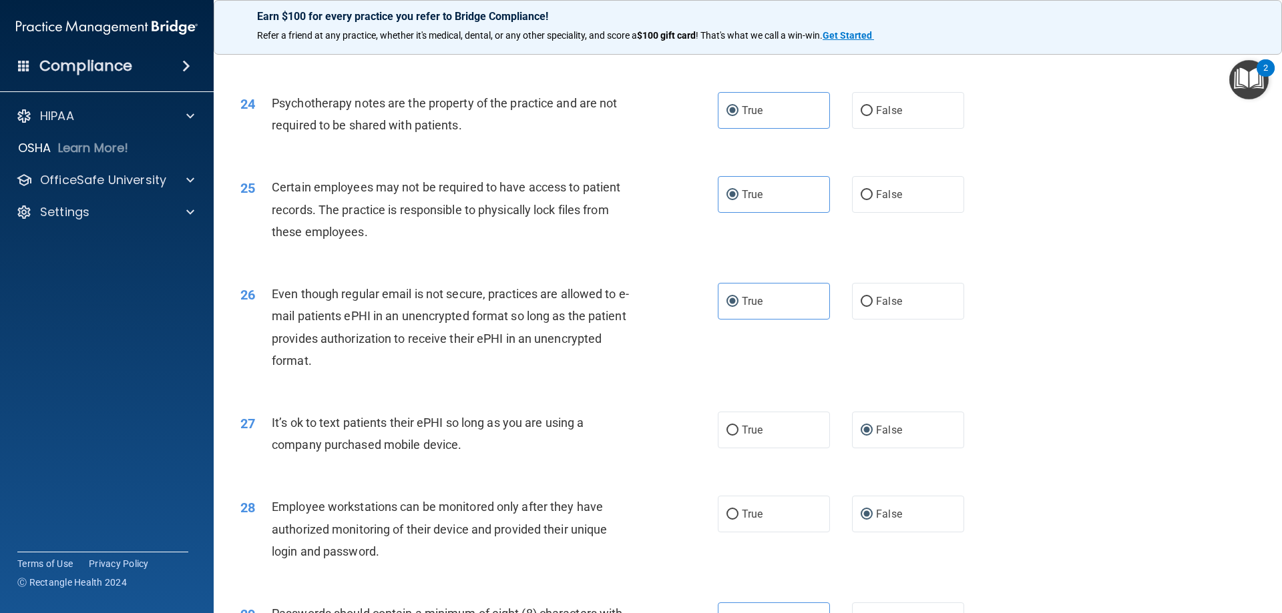
click at [1023, 391] on div "26 Even though regular email is not secure, practices are allowed to e-mail pat…" at bounding box center [747, 330] width 1035 height 129
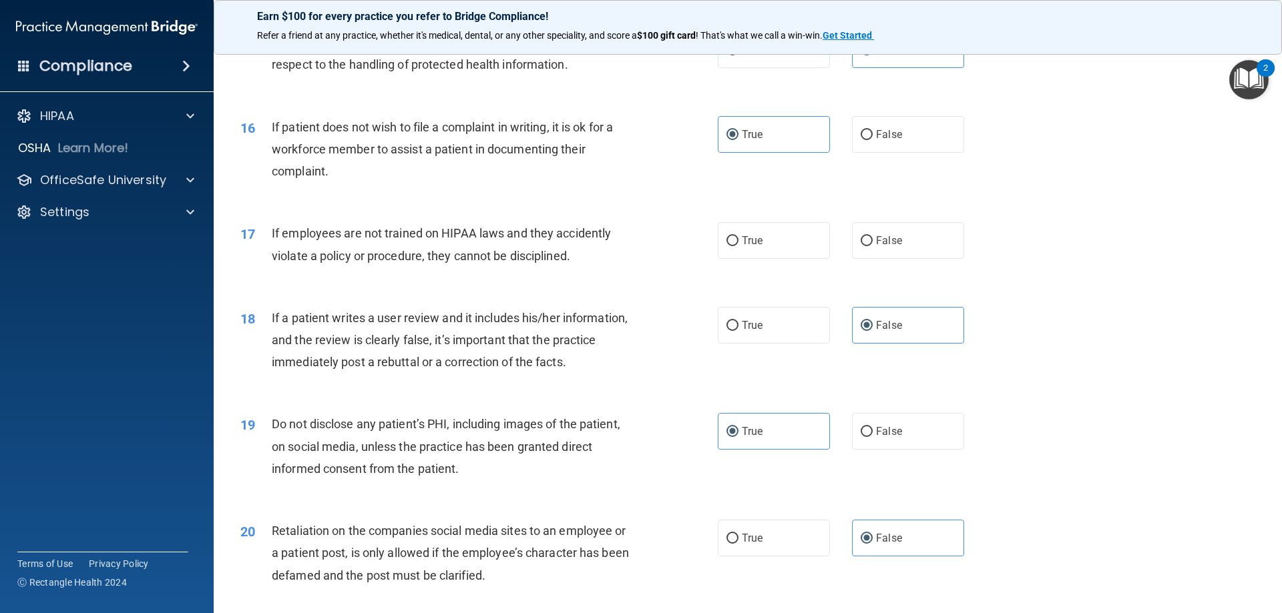
scroll to position [1753, 0]
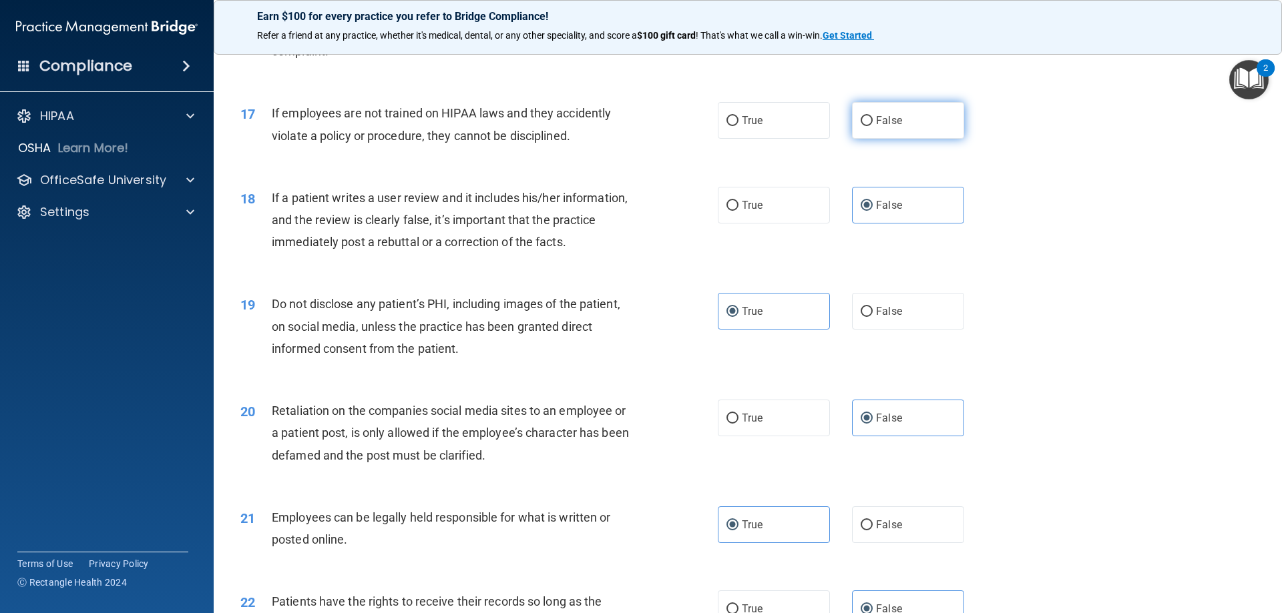
click at [881, 127] on span "False" at bounding box center [889, 120] width 26 height 13
click at [872, 126] on input "False" at bounding box center [866, 121] width 12 height 10
radio input "true"
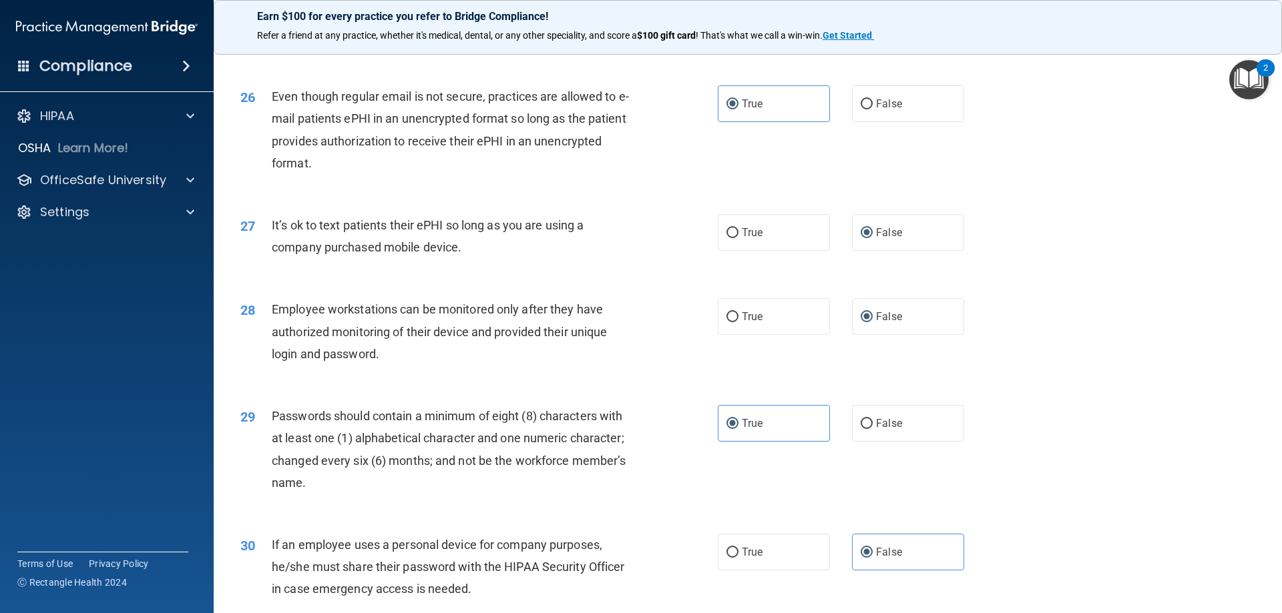
scroll to position [2737, 0]
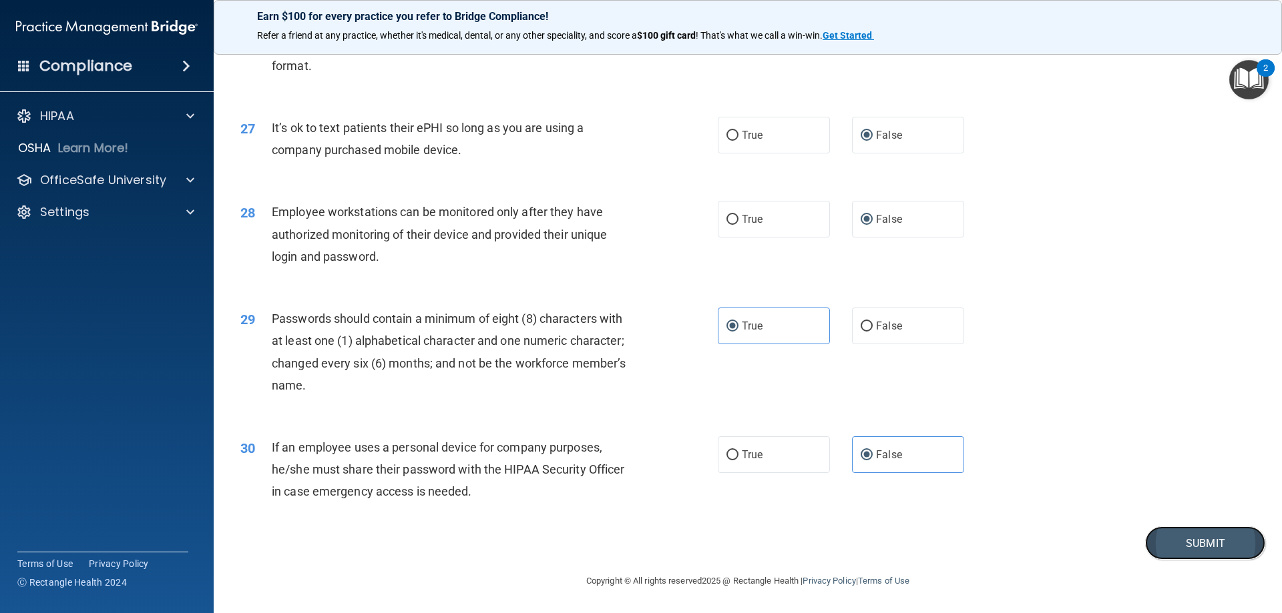
click at [1174, 535] on button "Submit" at bounding box center [1205, 544] width 120 height 34
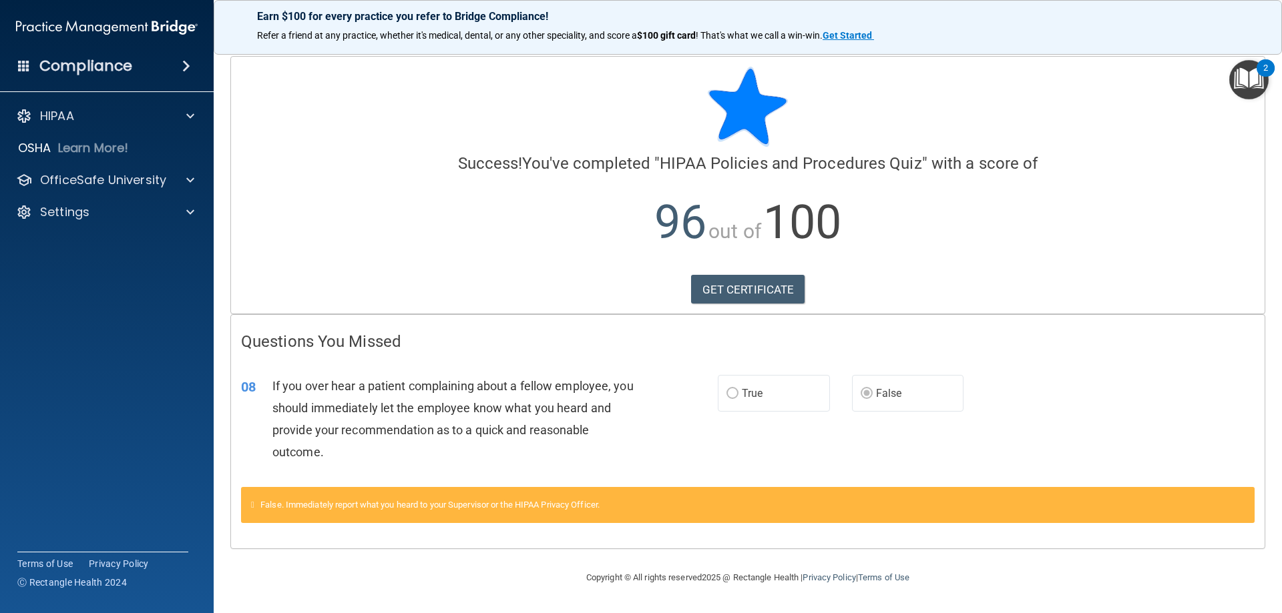
click at [878, 385] on label "False" at bounding box center [908, 393] width 112 height 37
click at [874, 396] on label "False" at bounding box center [908, 393] width 112 height 37
click at [59, 115] on p "HIPAA" at bounding box center [57, 116] width 34 height 16
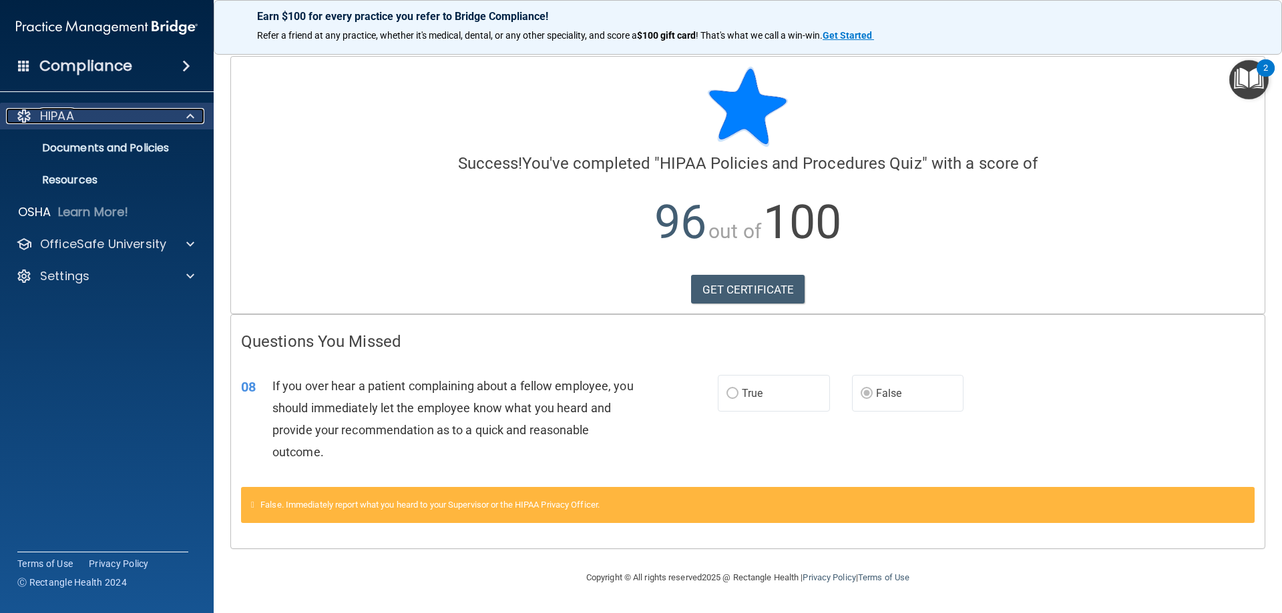
click at [182, 110] on div at bounding box center [188, 116] width 33 height 16
click at [182, 115] on div at bounding box center [188, 116] width 33 height 16
click at [135, 146] on p "Documents and Policies" at bounding box center [100, 148] width 182 height 13
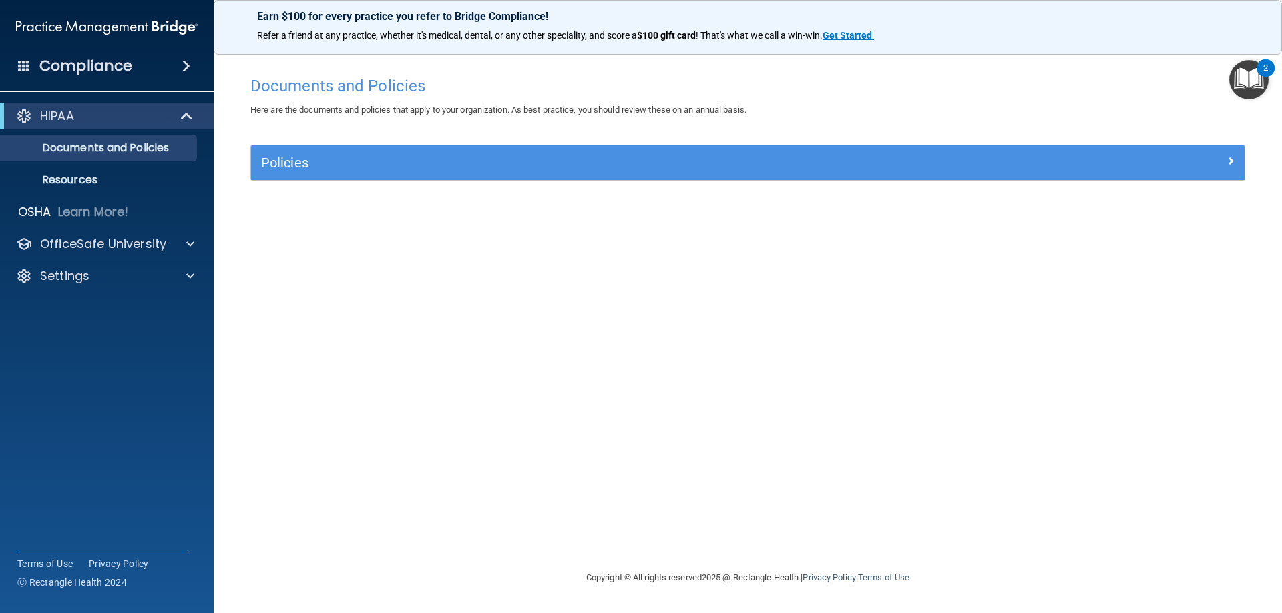
click at [184, 65] on span at bounding box center [186, 66] width 8 height 16
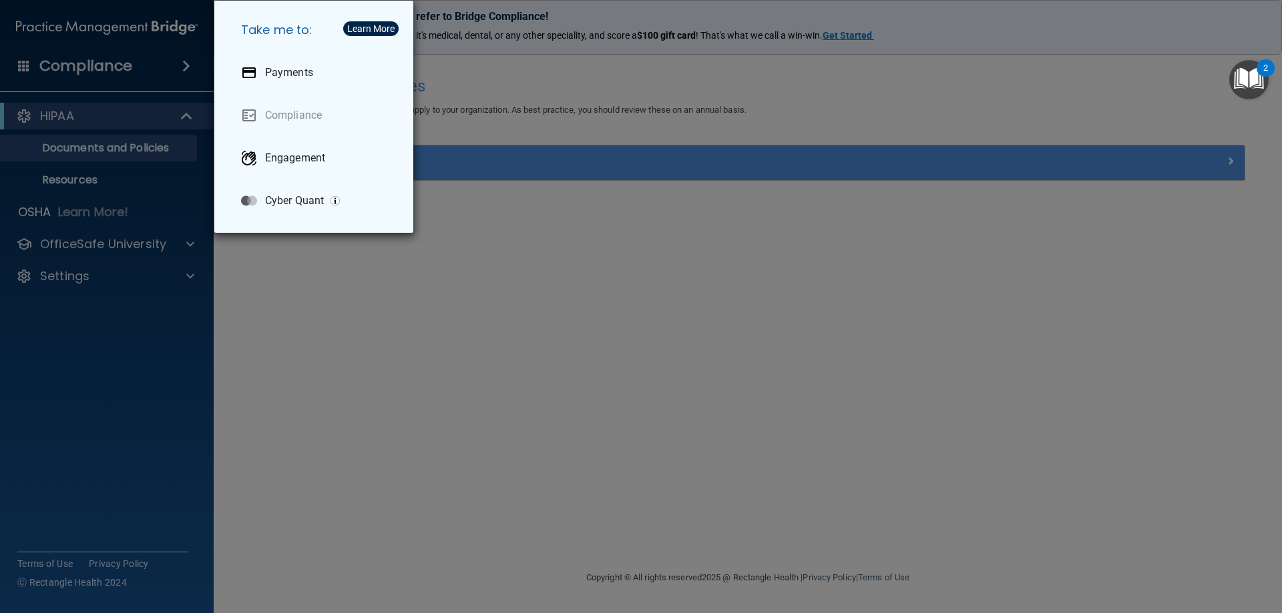
click at [445, 352] on div "Take me to: Payments Compliance Engagement Cyber Quant" at bounding box center [641, 306] width 1282 height 613
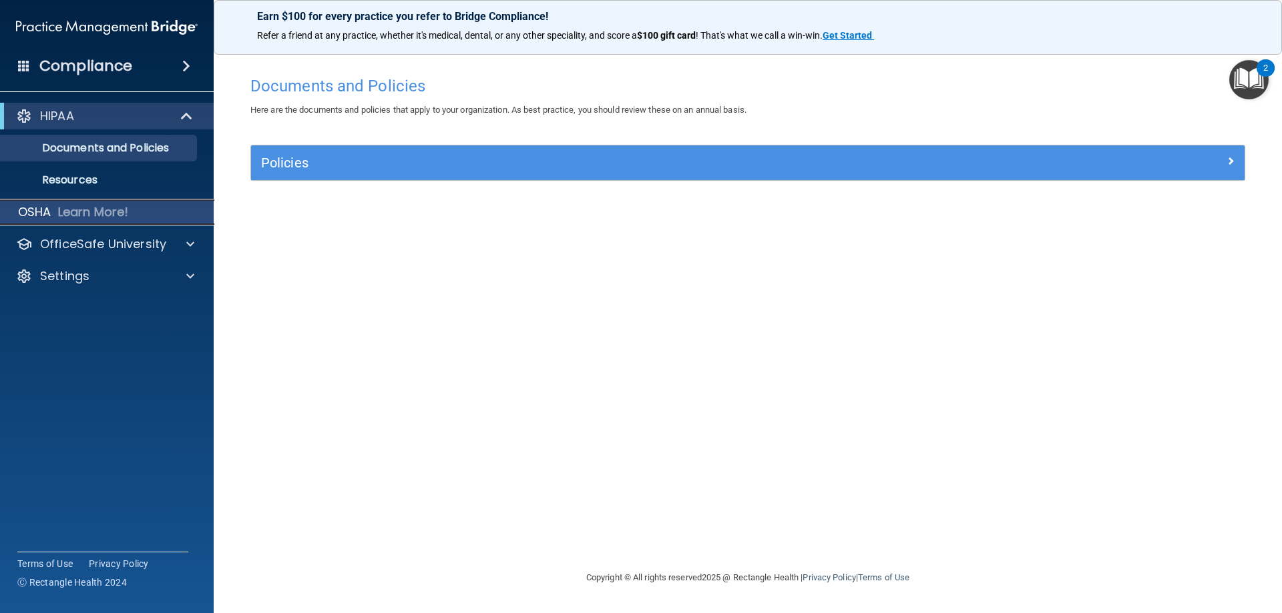
click at [79, 210] on p "Learn More!" at bounding box center [93, 212] width 71 height 16
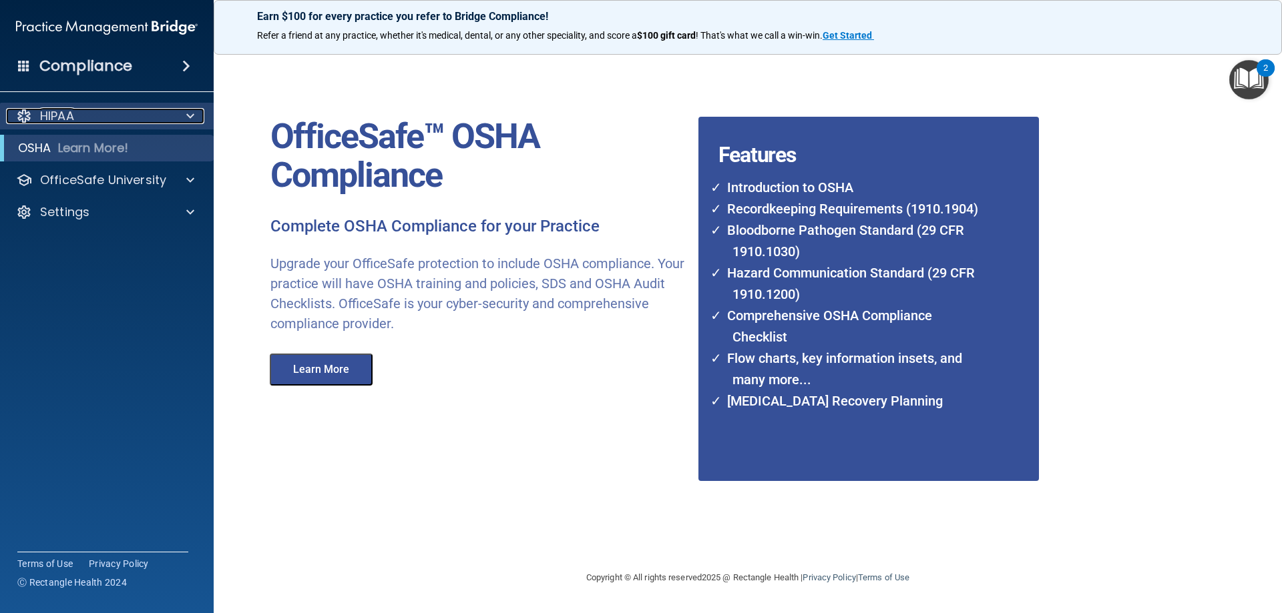
click at [119, 116] on div "HIPAA" at bounding box center [89, 116] width 166 height 16
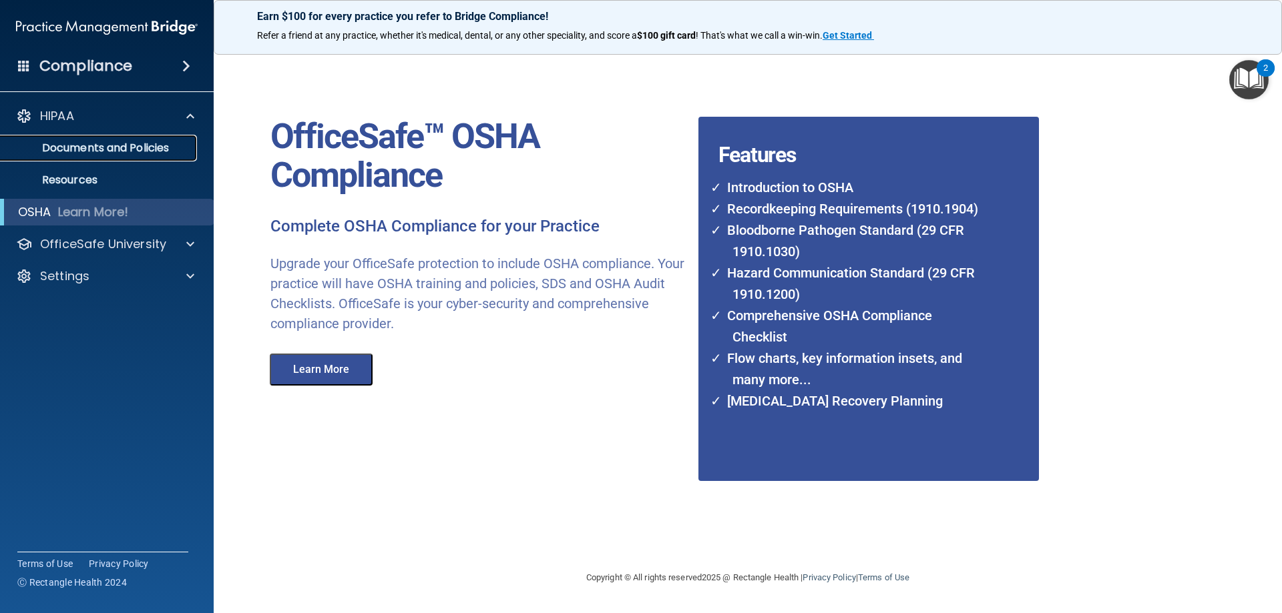
click at [152, 144] on p "Documents and Policies" at bounding box center [100, 148] width 182 height 13
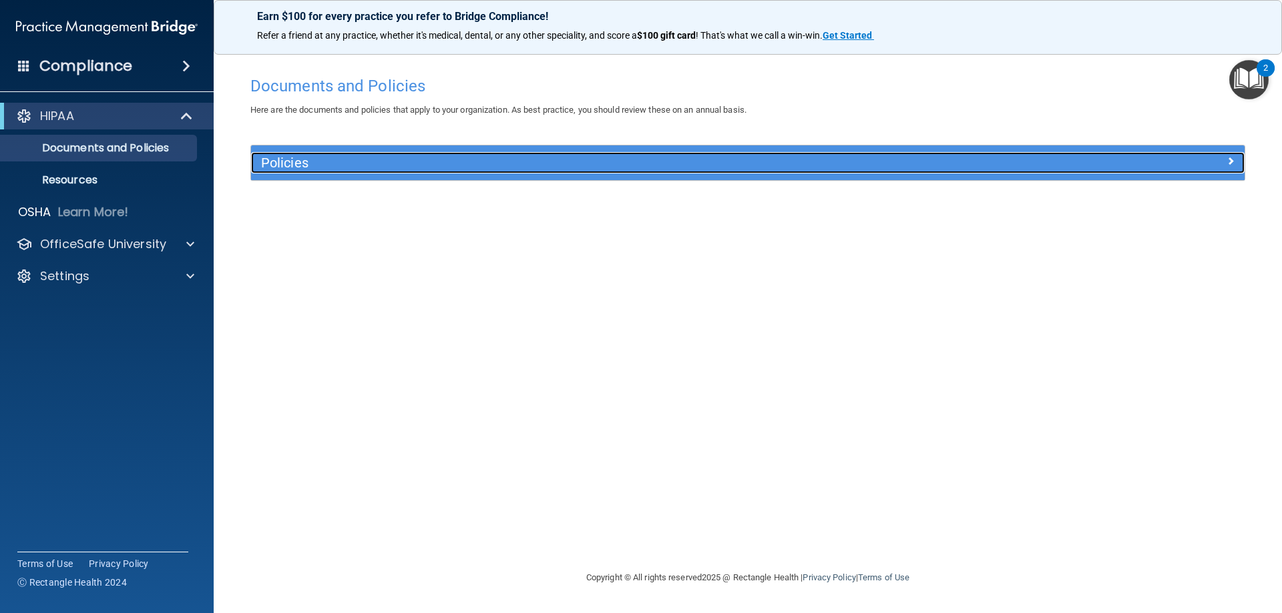
click at [1226, 156] on span at bounding box center [1230, 161] width 8 height 16
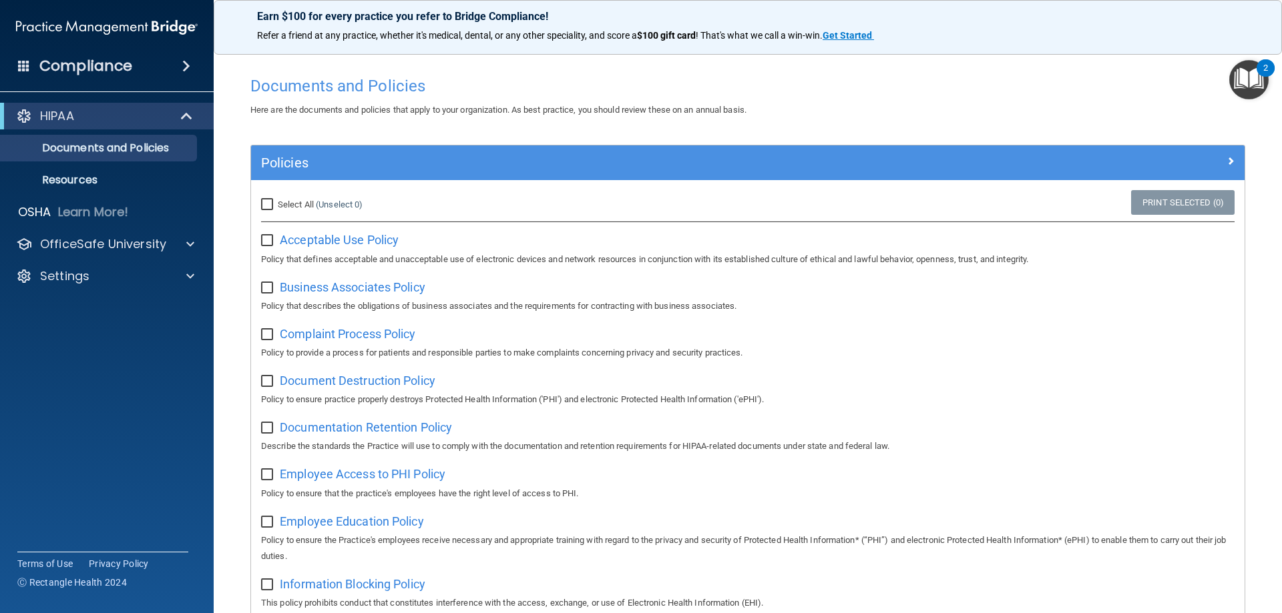
click at [87, 61] on h4 "Compliance" at bounding box center [85, 66] width 93 height 19
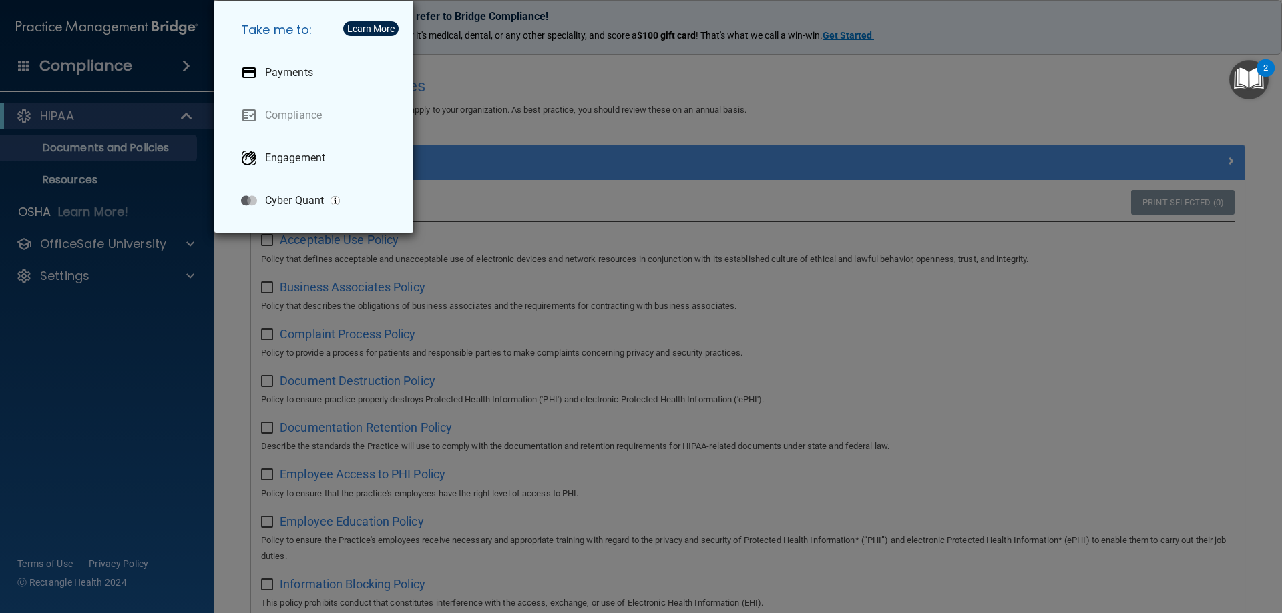
click at [109, 314] on div "Take me to: Payments Compliance Engagement Cyber Quant" at bounding box center [641, 306] width 1282 height 613
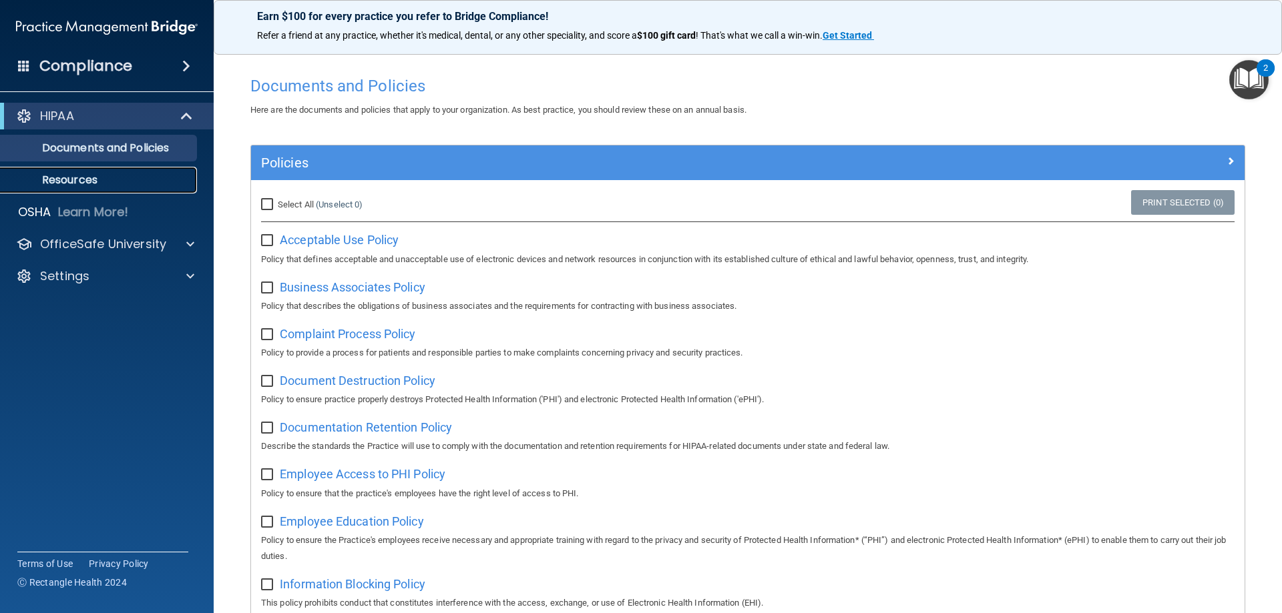
click at [55, 187] on p "Resources" at bounding box center [100, 180] width 182 height 13
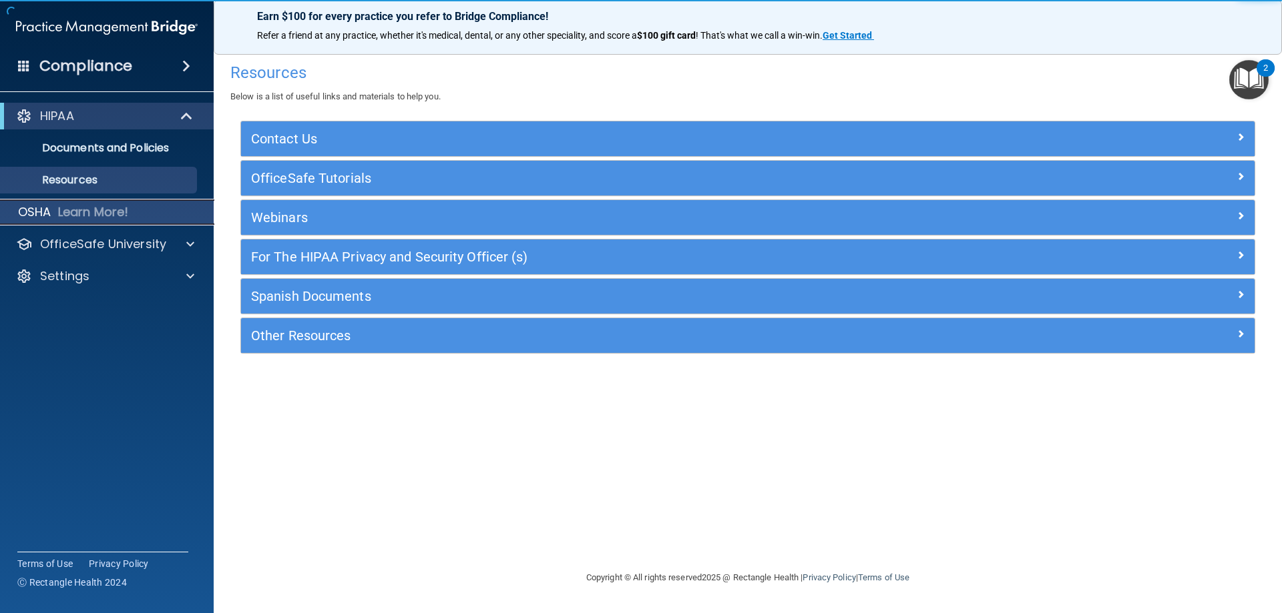
click at [13, 204] on div "OSHA Learn More!" at bounding box center [107, 212] width 234 height 27
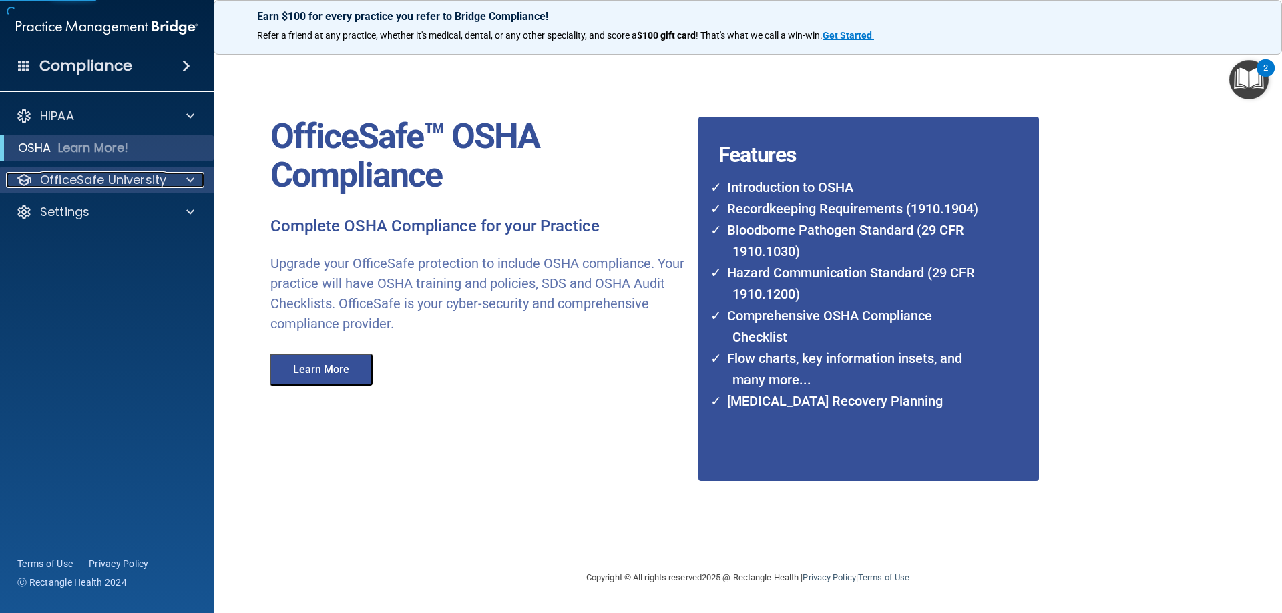
click at [73, 182] on p "OfficeSafe University" at bounding box center [103, 180] width 126 height 16
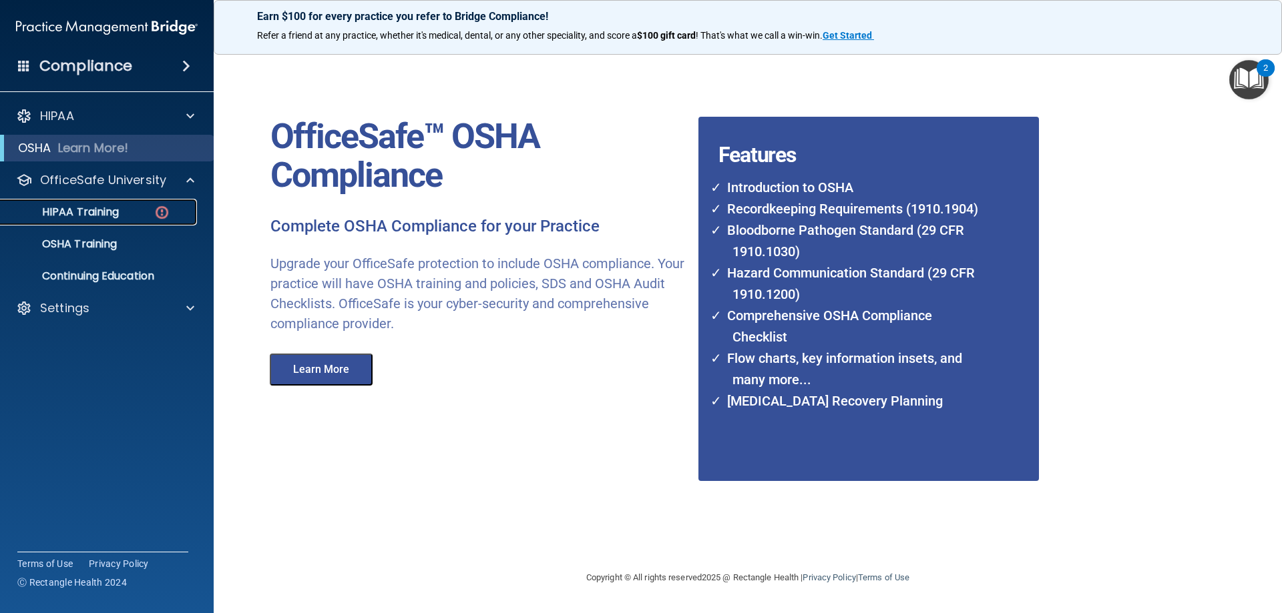
click at [77, 209] on p "HIPAA Training" at bounding box center [64, 212] width 110 height 13
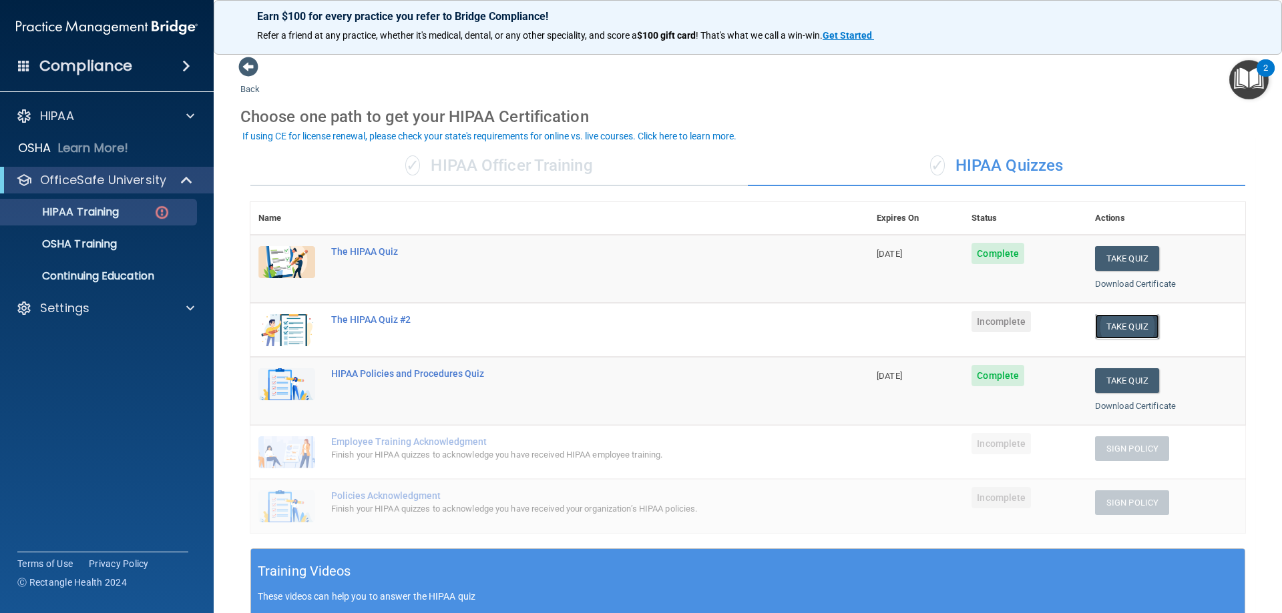
click at [1117, 327] on button "Take Quiz" at bounding box center [1127, 326] width 64 height 25
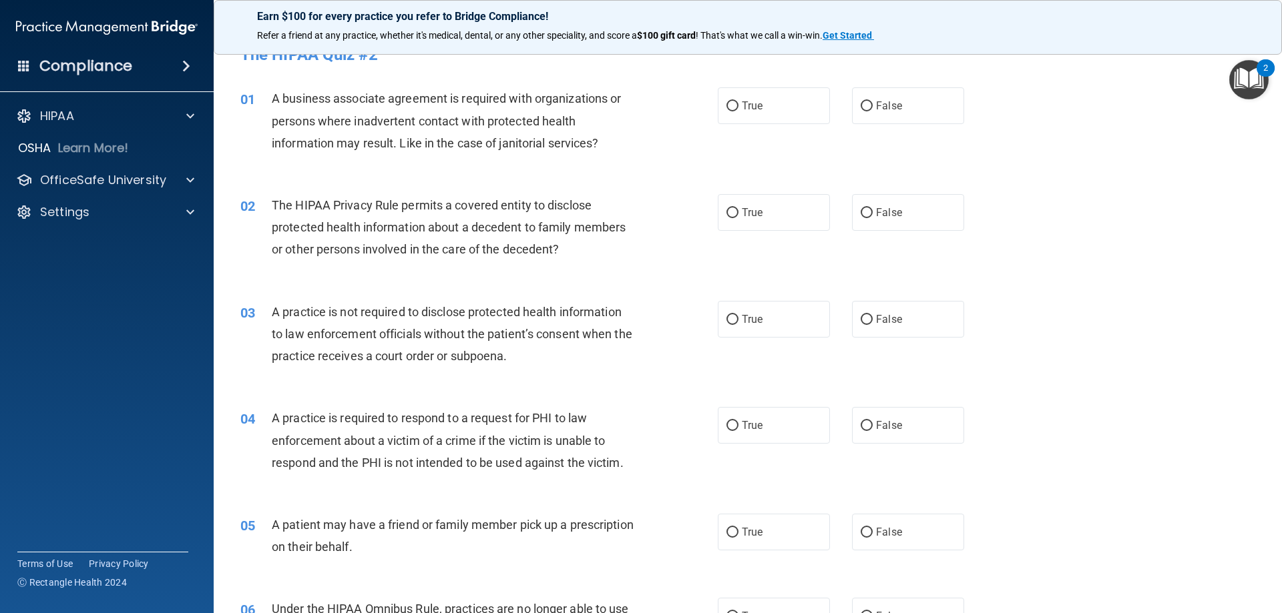
scroll to position [33, 0]
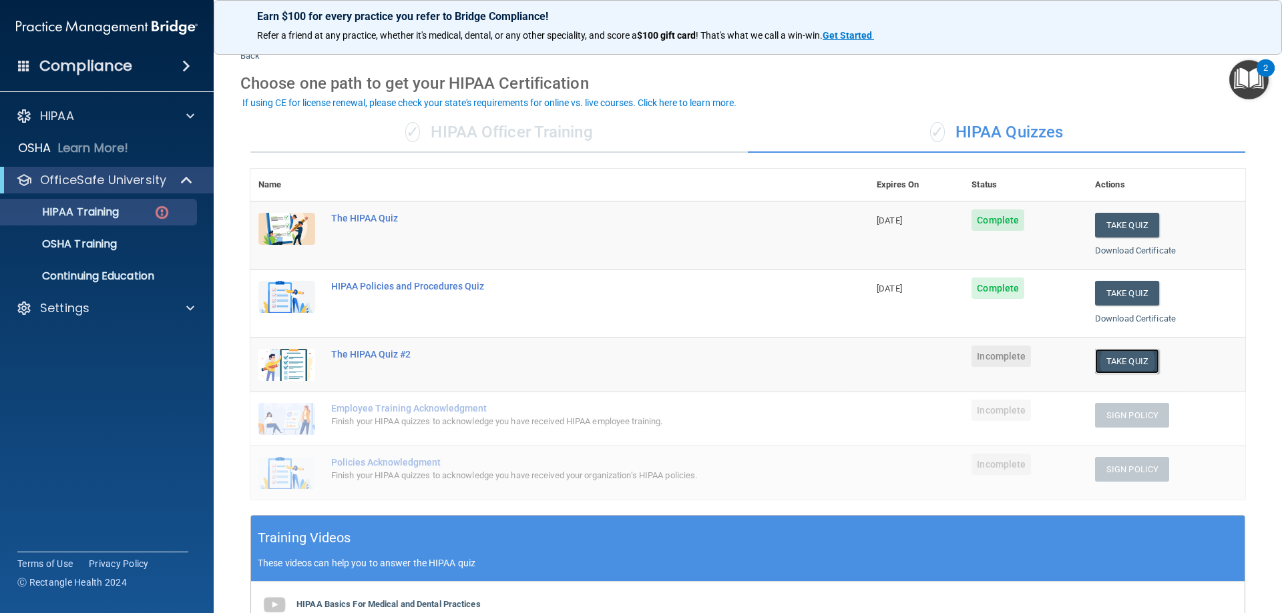
click at [1118, 358] on button "Take Quiz" at bounding box center [1127, 361] width 64 height 25
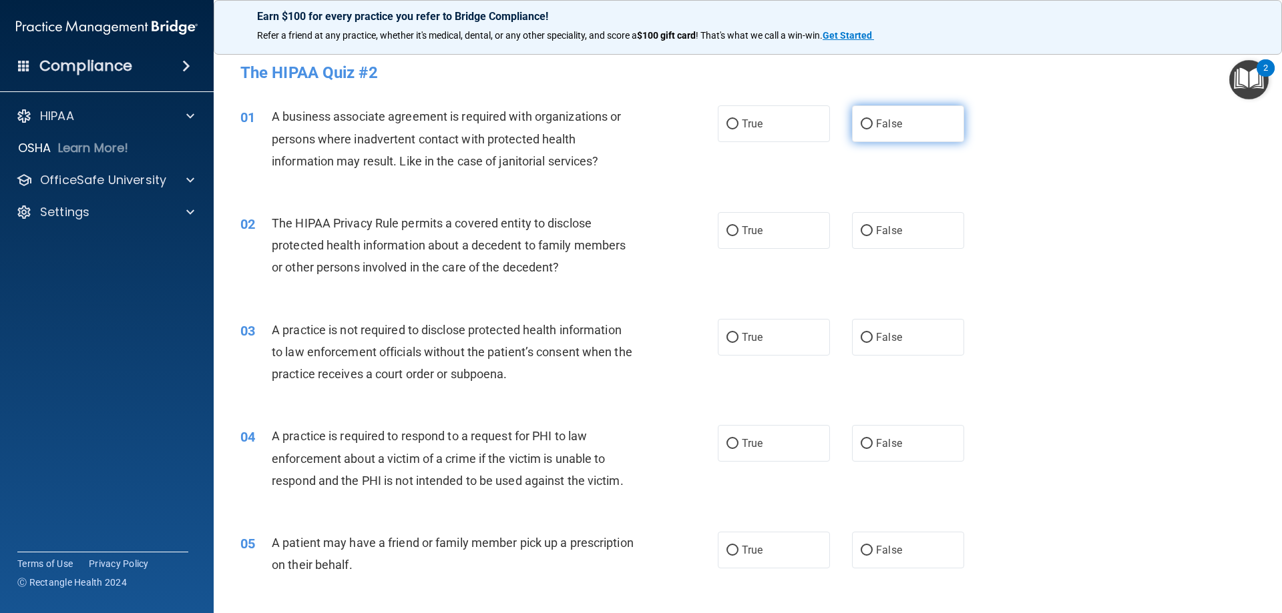
click at [892, 123] on span "False" at bounding box center [889, 123] width 26 height 13
click at [872, 123] on input "False" at bounding box center [866, 124] width 12 height 10
radio input "true"
click at [768, 241] on label "True" at bounding box center [774, 230] width 112 height 37
click at [738, 236] on input "True" at bounding box center [732, 231] width 12 height 10
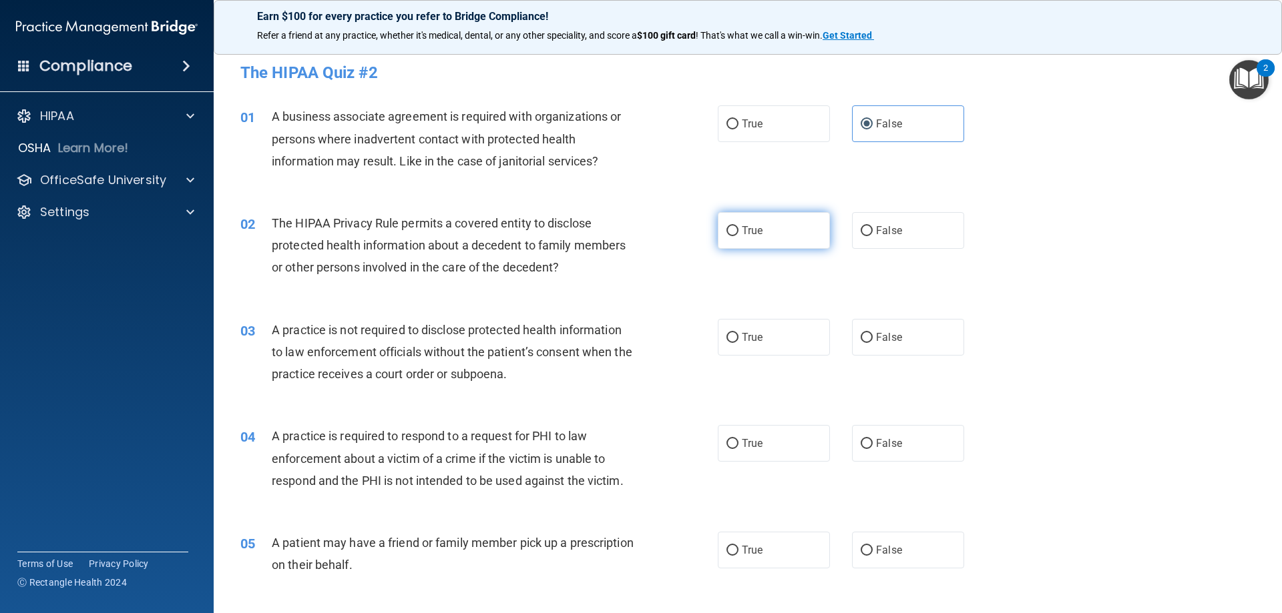
radio input "true"
click at [892, 341] on span "False" at bounding box center [889, 337] width 26 height 13
click at [872, 341] on input "False" at bounding box center [866, 338] width 12 height 10
radio input "true"
click at [768, 344] on label "True" at bounding box center [774, 337] width 112 height 37
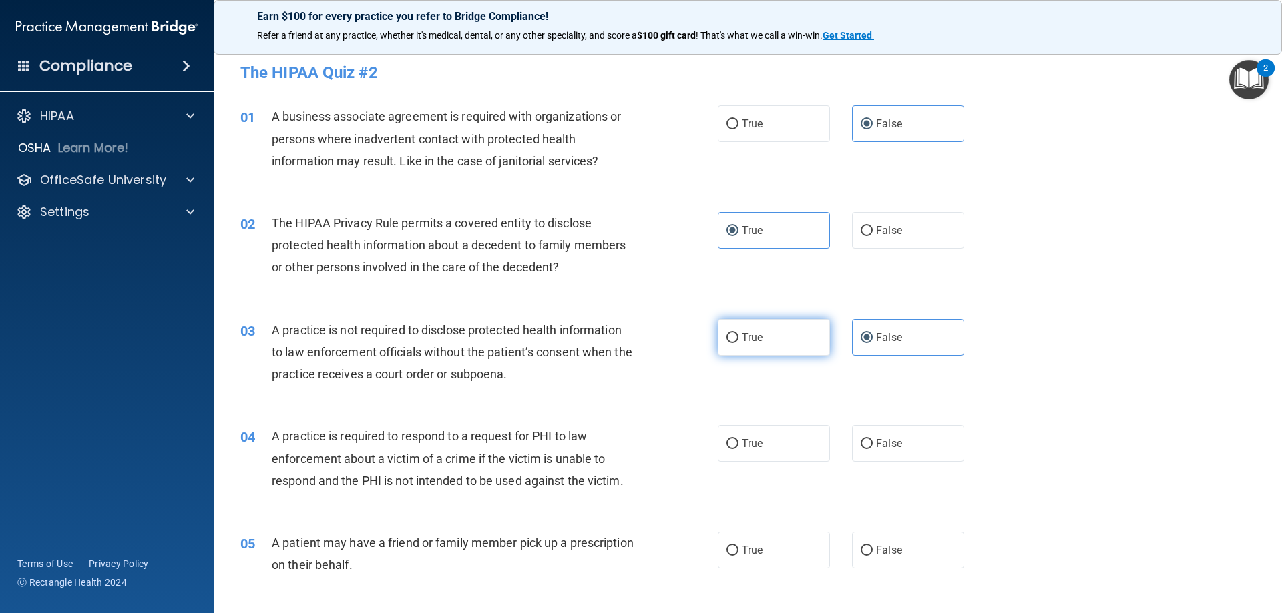
click at [738, 343] on input "True" at bounding box center [732, 338] width 12 height 10
radio input "true"
radio input "false"
click at [767, 441] on label "True" at bounding box center [774, 443] width 112 height 37
click at [738, 441] on input "True" at bounding box center [732, 444] width 12 height 10
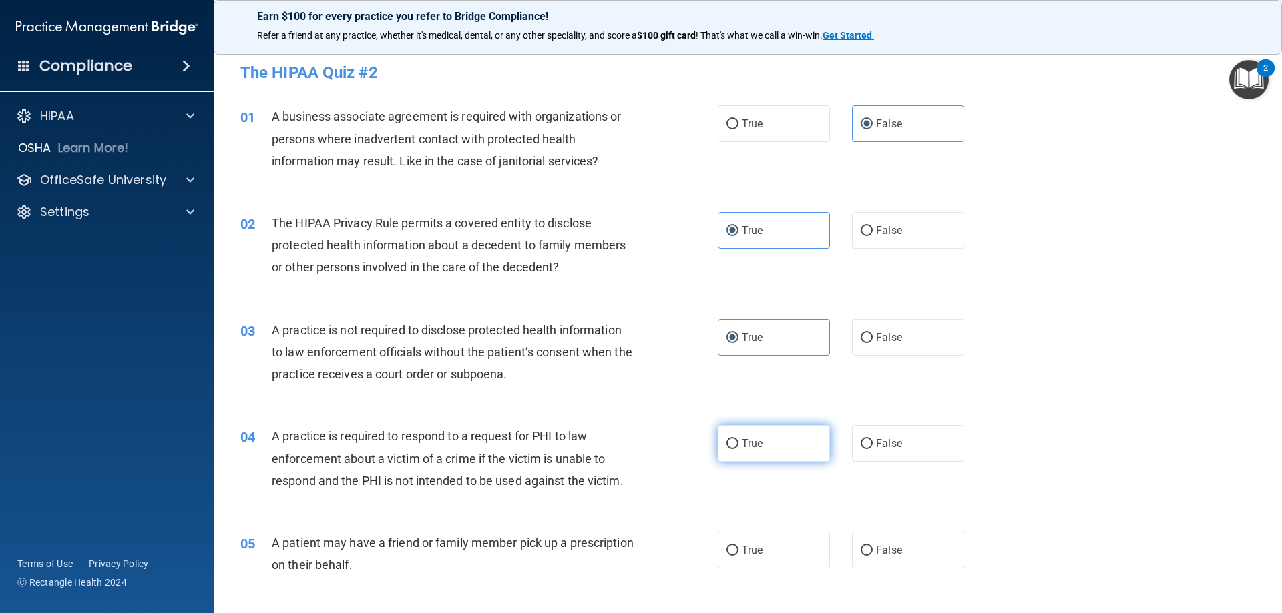
radio input "true"
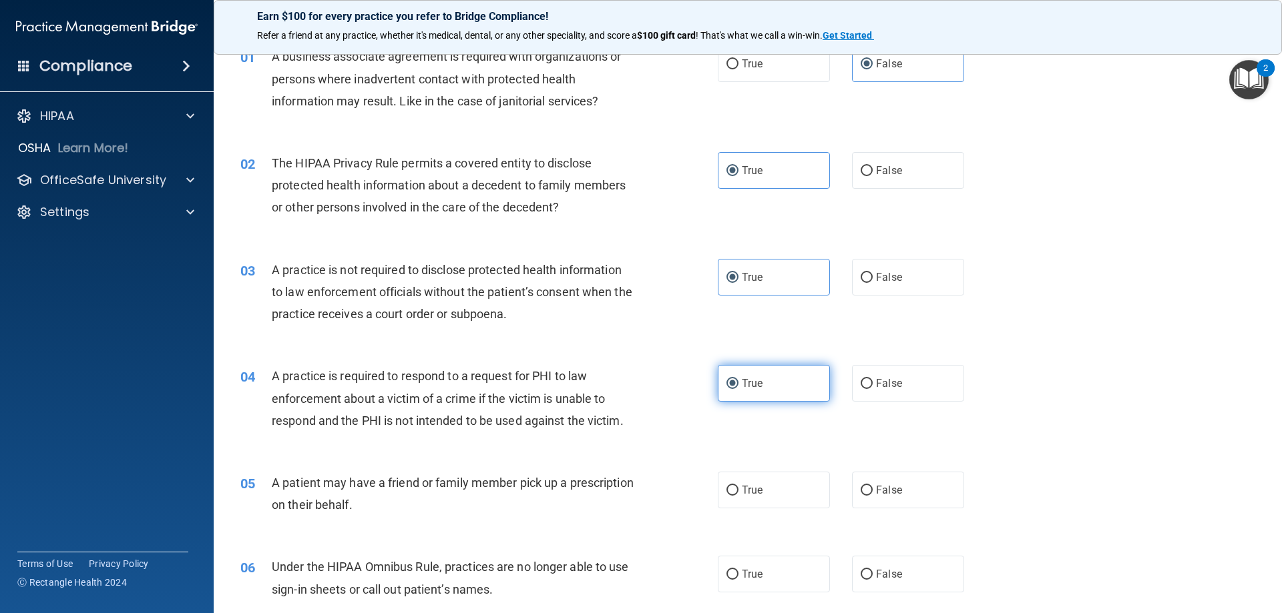
scroll to position [234, 0]
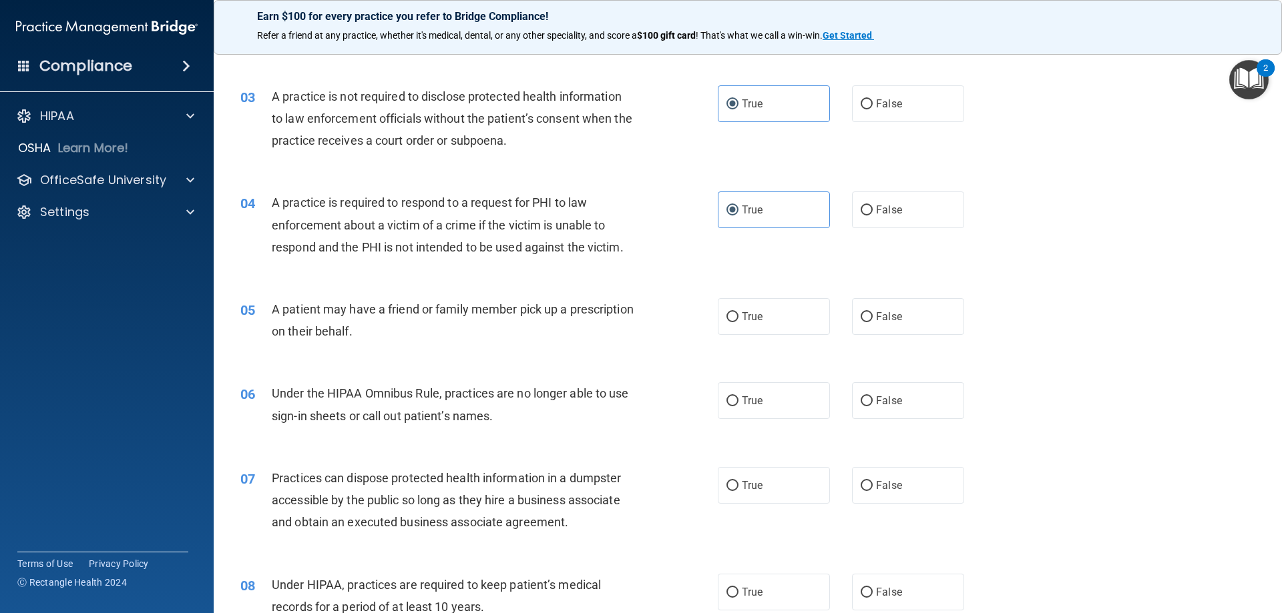
click at [743, 359] on div "05 A patient may have a friend or family member pick up a prescription on their…" at bounding box center [747, 324] width 1035 height 84
click at [747, 330] on label "True" at bounding box center [774, 316] width 112 height 37
click at [738, 322] on input "True" at bounding box center [732, 317] width 12 height 10
radio input "true"
click at [898, 406] on label "False" at bounding box center [908, 400] width 112 height 37
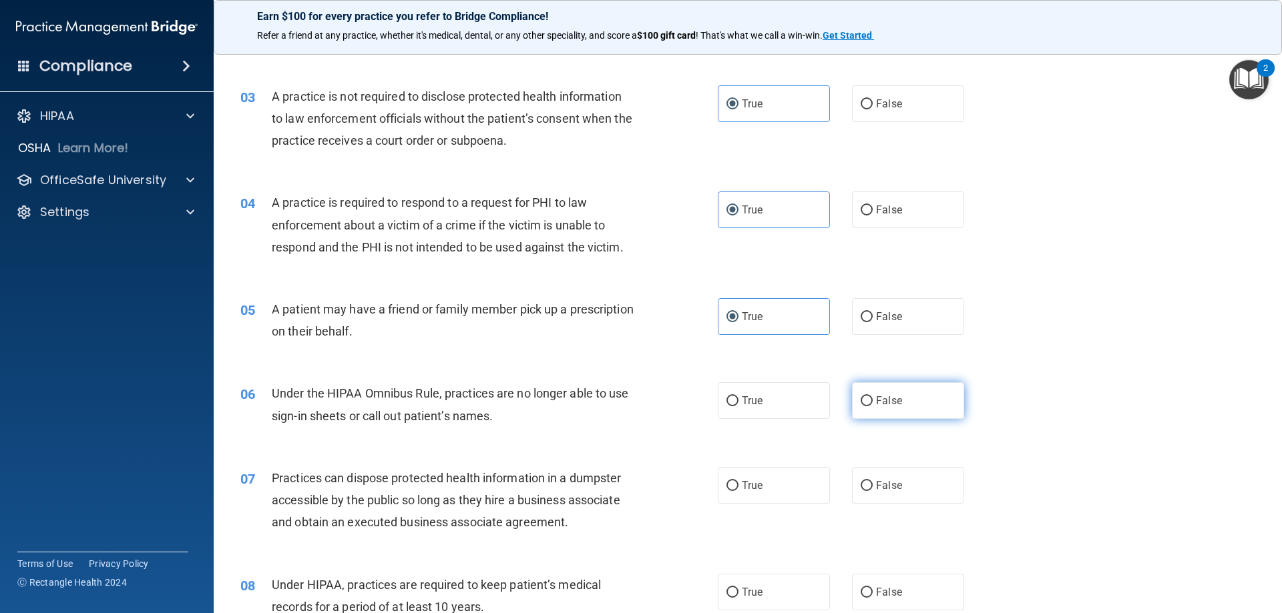
click at [872, 406] on input "False" at bounding box center [866, 401] width 12 height 10
radio input "true"
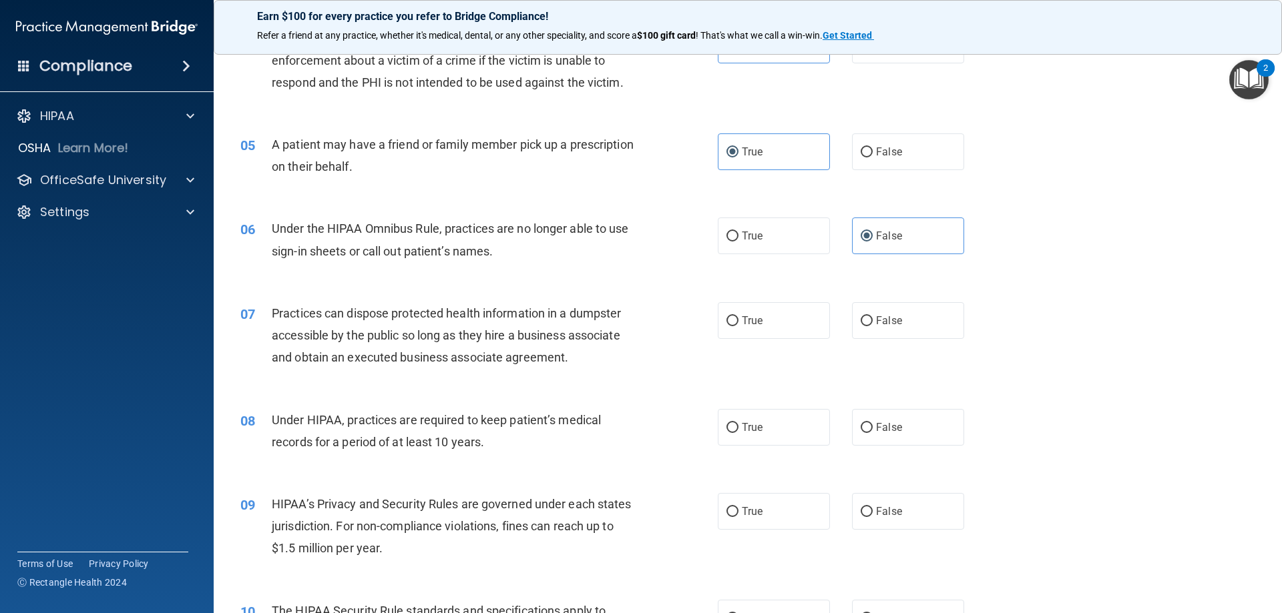
scroll to position [400, 0]
click at [880, 327] on label "False" at bounding box center [908, 318] width 112 height 37
click at [872, 324] on input "False" at bounding box center [866, 319] width 12 height 10
radio input "true"
click at [912, 426] on label "False" at bounding box center [908, 425] width 112 height 37
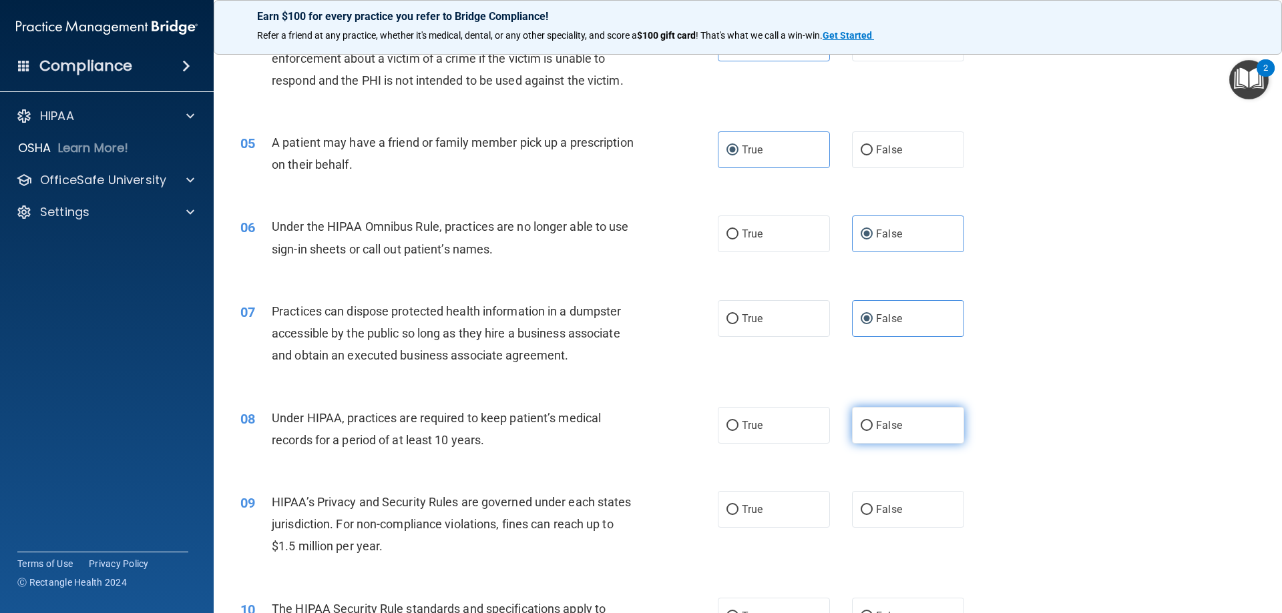
click at [872, 426] on input "False" at bounding box center [866, 426] width 12 height 10
radio input "true"
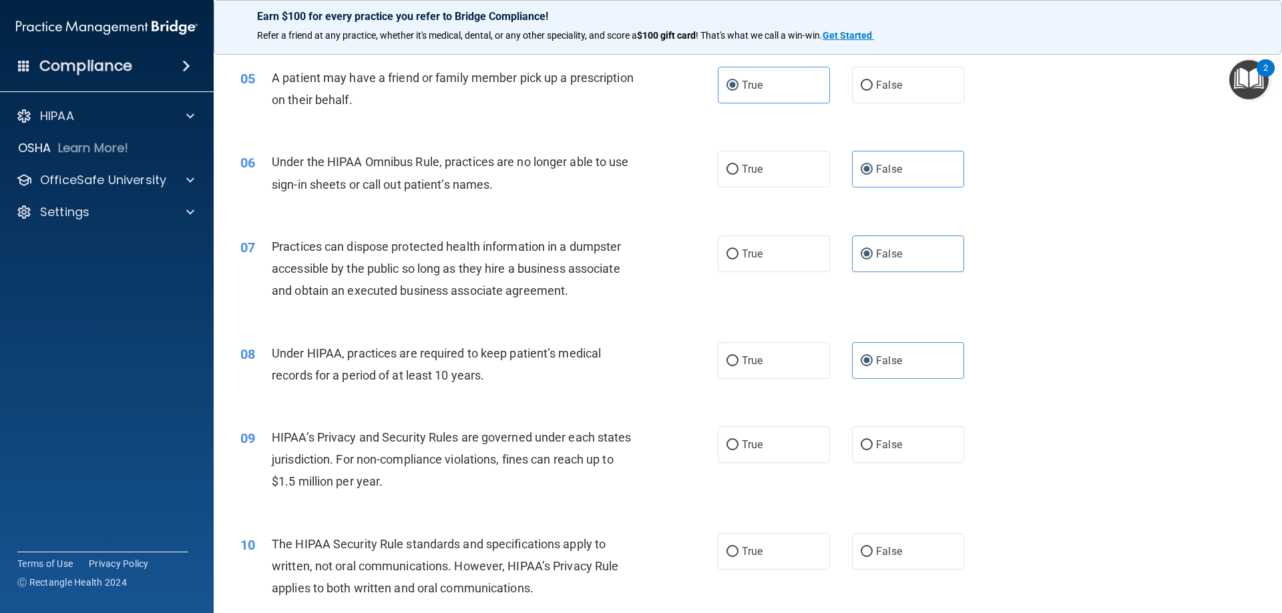
scroll to position [634, 0]
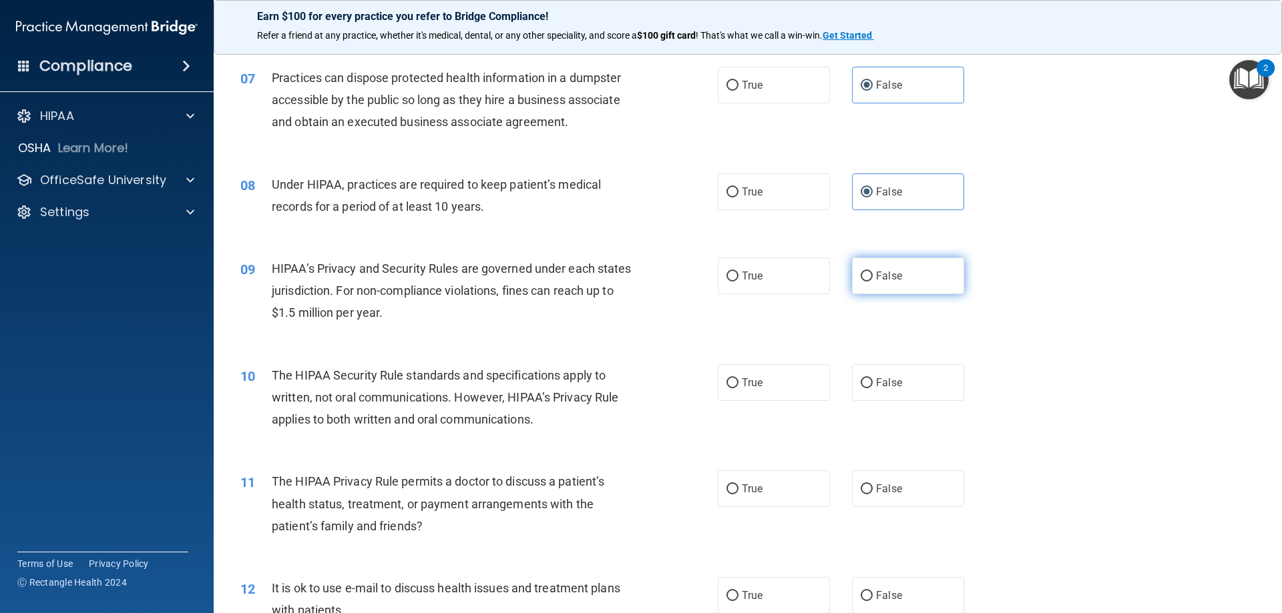
click at [880, 278] on span "False" at bounding box center [889, 276] width 26 height 13
click at [872, 278] on input "False" at bounding box center [866, 277] width 12 height 10
radio input "true"
click at [744, 377] on span "True" at bounding box center [752, 382] width 21 height 13
click at [738, 378] on input "True" at bounding box center [732, 383] width 12 height 10
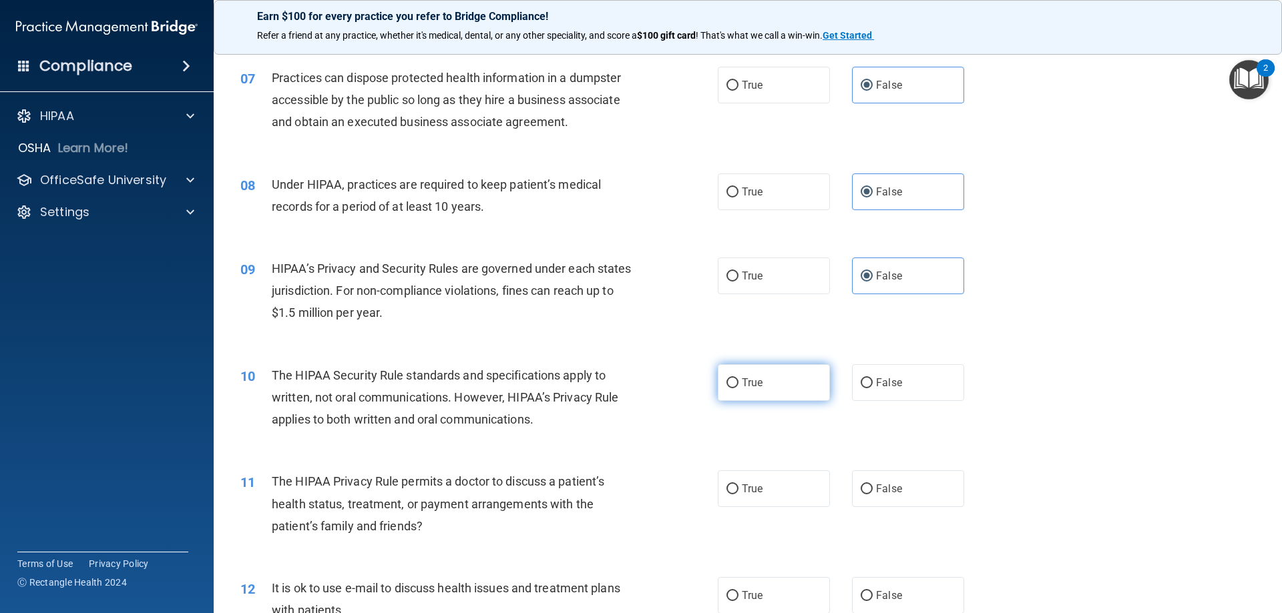
radio input "true"
click at [882, 487] on span "False" at bounding box center [889, 489] width 26 height 13
click at [872, 487] on input "False" at bounding box center [866, 490] width 12 height 10
radio input "true"
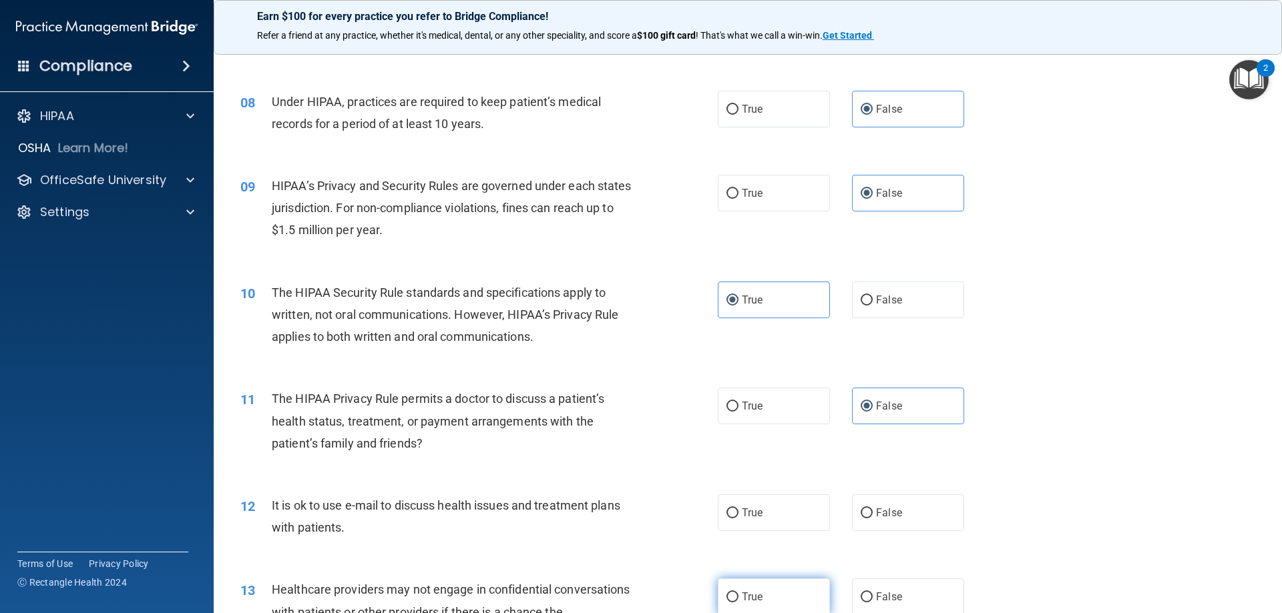
scroll to position [884, 0]
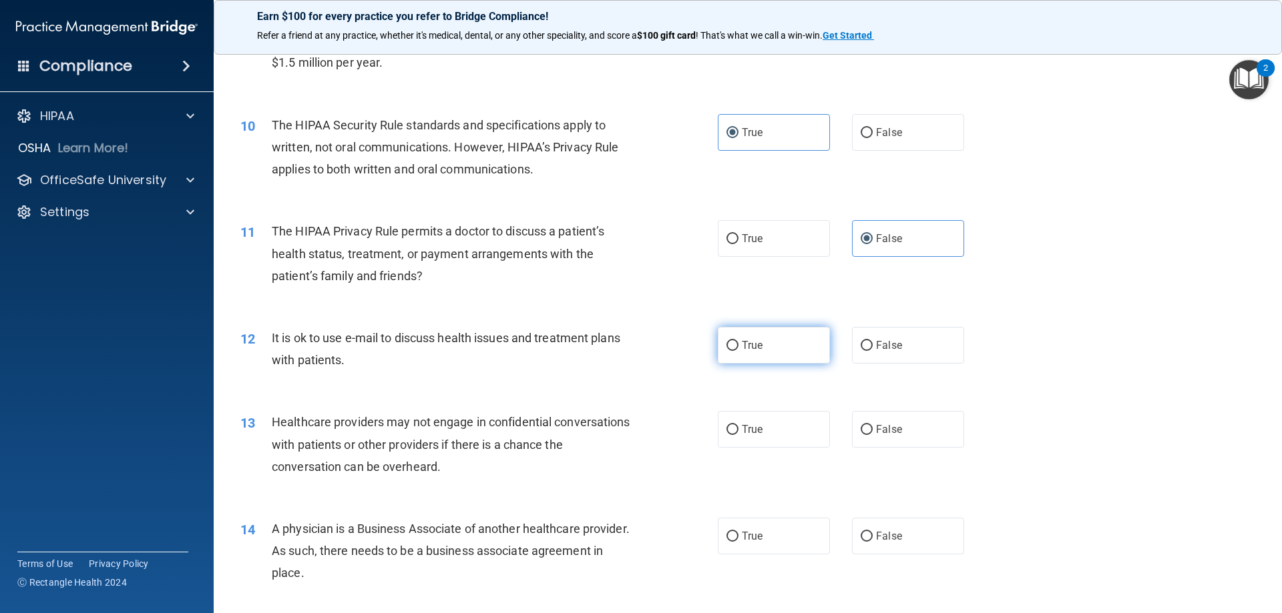
click at [752, 339] on span "True" at bounding box center [752, 345] width 21 height 13
click at [738, 341] on input "True" at bounding box center [732, 346] width 12 height 10
radio input "true"
click at [910, 425] on label "False" at bounding box center [908, 429] width 112 height 37
click at [872, 425] on input "False" at bounding box center [866, 430] width 12 height 10
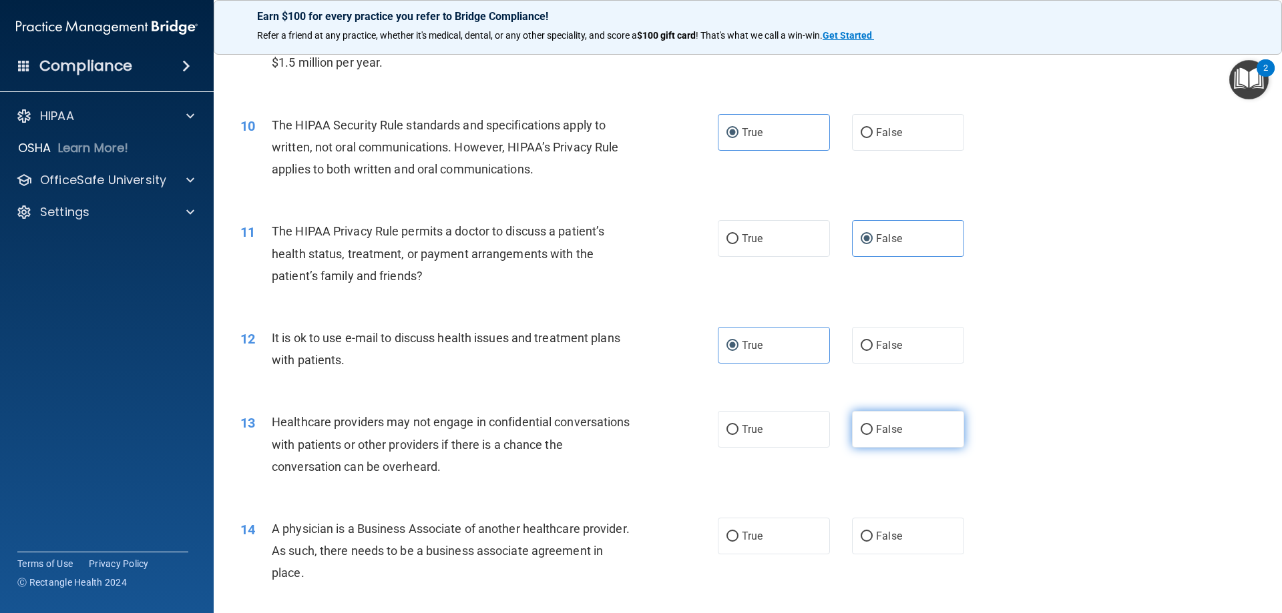
radio input "true"
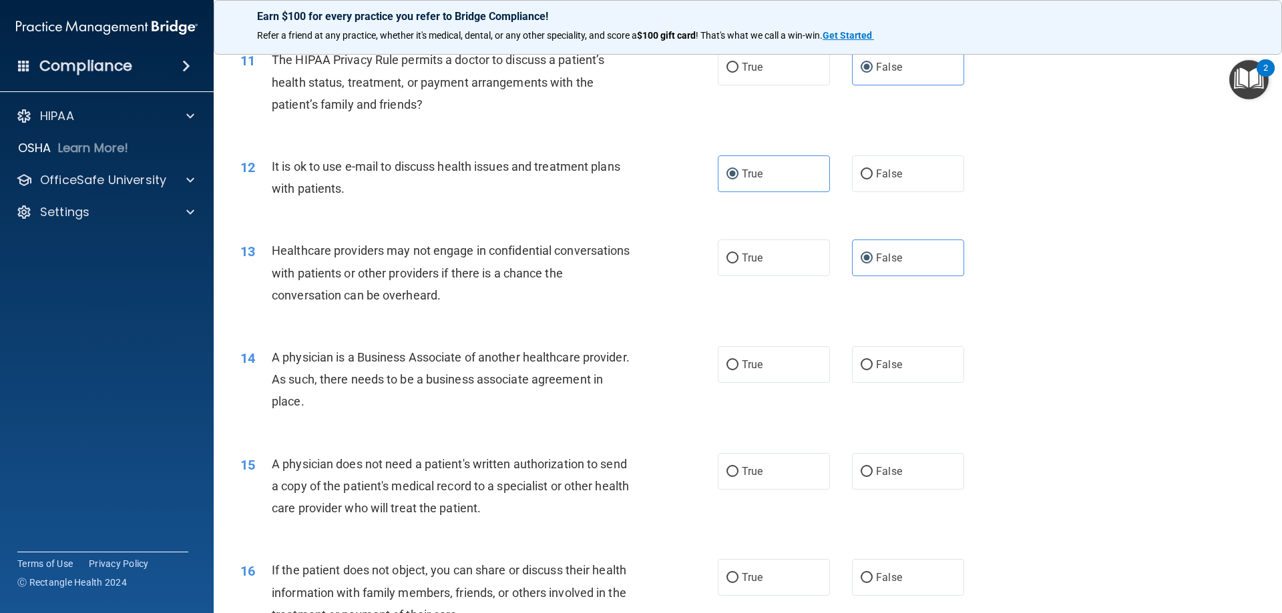
scroll to position [1118, 0]
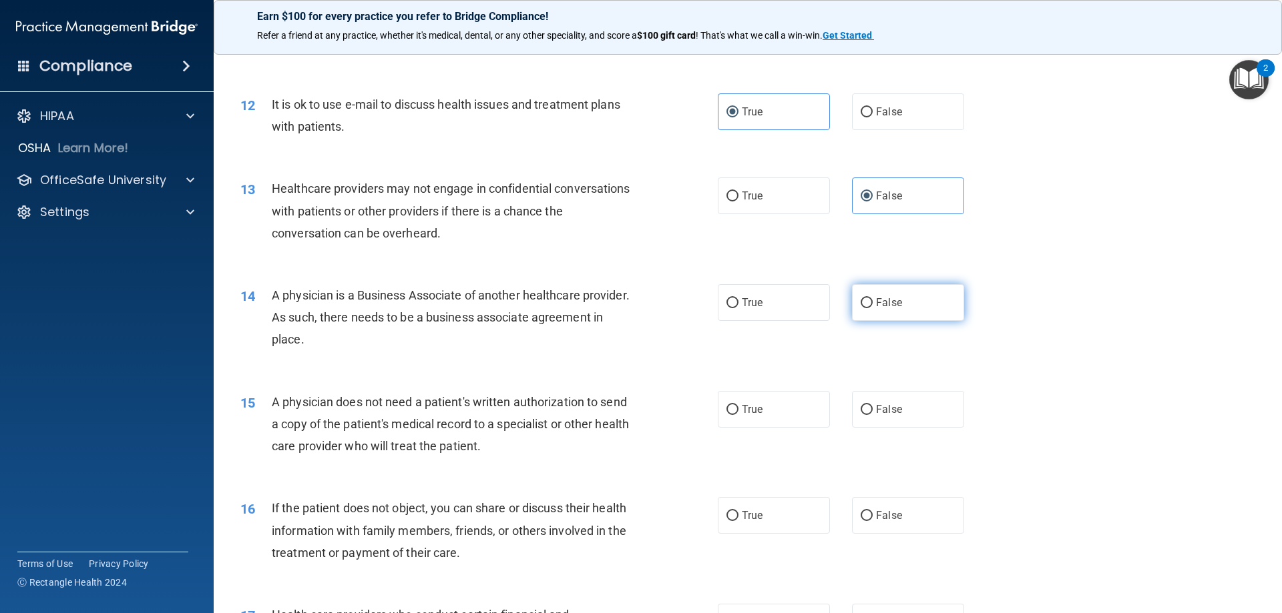
click at [871, 312] on label "False" at bounding box center [908, 302] width 112 height 37
click at [871, 308] on input "False" at bounding box center [866, 303] width 12 height 10
radio input "true"
click at [787, 394] on label "True" at bounding box center [774, 409] width 112 height 37
click at [738, 405] on input "True" at bounding box center [732, 410] width 12 height 10
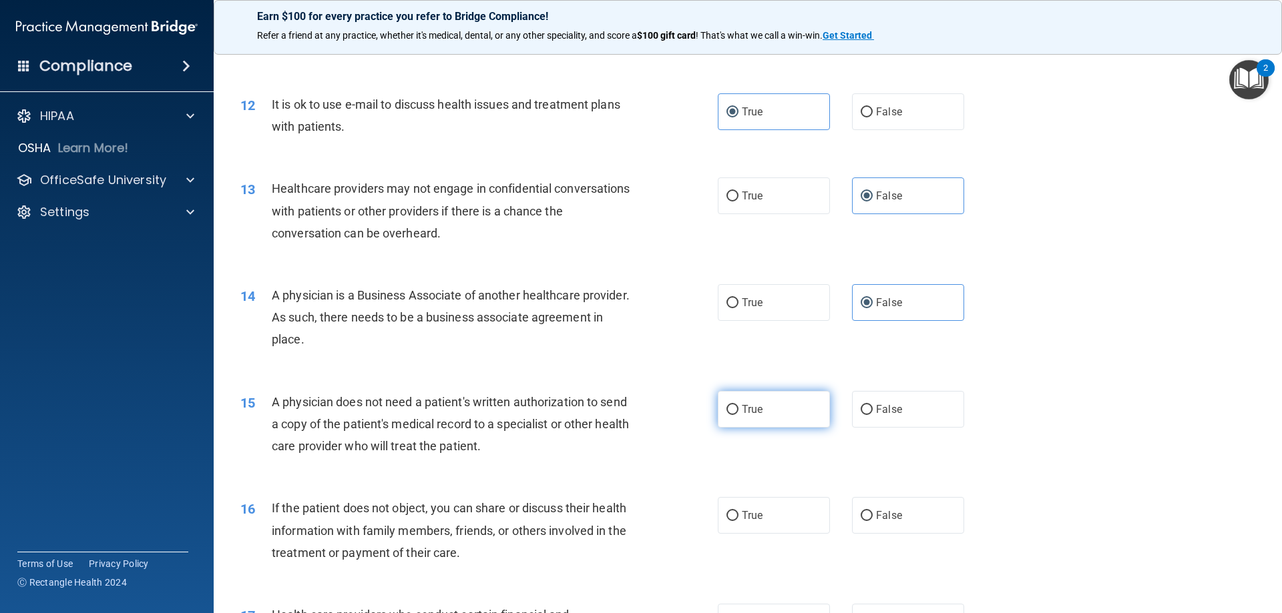
radio input "true"
click at [780, 523] on label "True" at bounding box center [774, 515] width 112 height 37
click at [738, 521] on input "True" at bounding box center [732, 516] width 12 height 10
radio input "true"
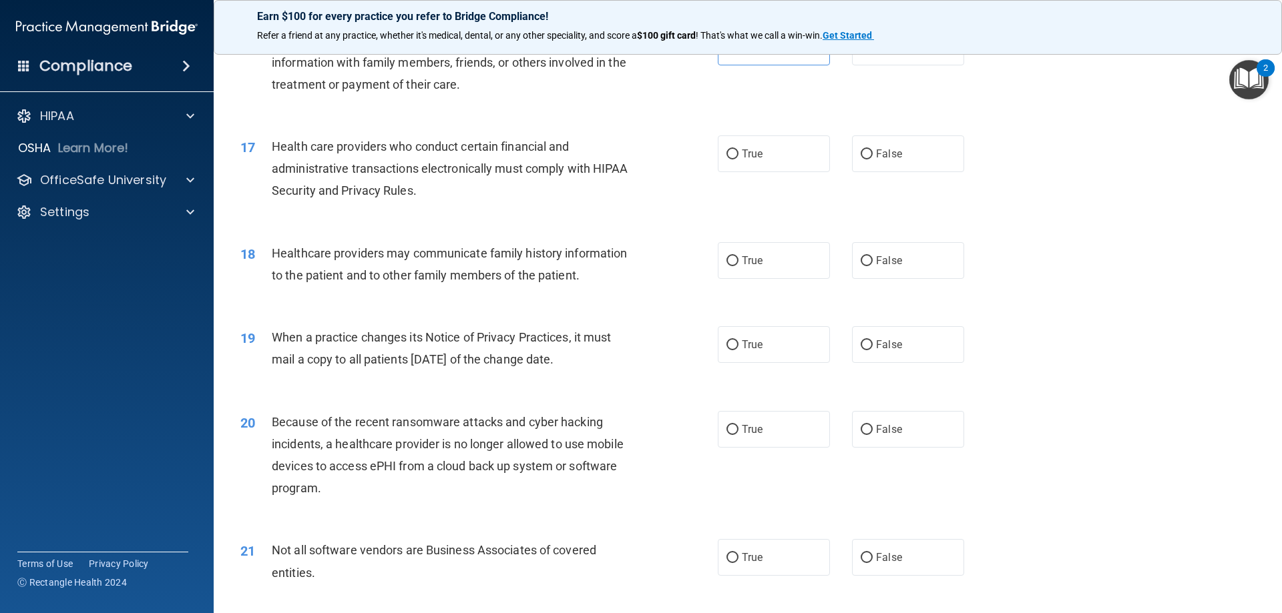
scroll to position [1585, 0]
click at [754, 152] on span "True" at bounding box center [752, 155] width 21 height 13
click at [738, 152] on input "True" at bounding box center [732, 156] width 12 height 10
radio input "true"
click at [900, 266] on label "False" at bounding box center [908, 262] width 112 height 37
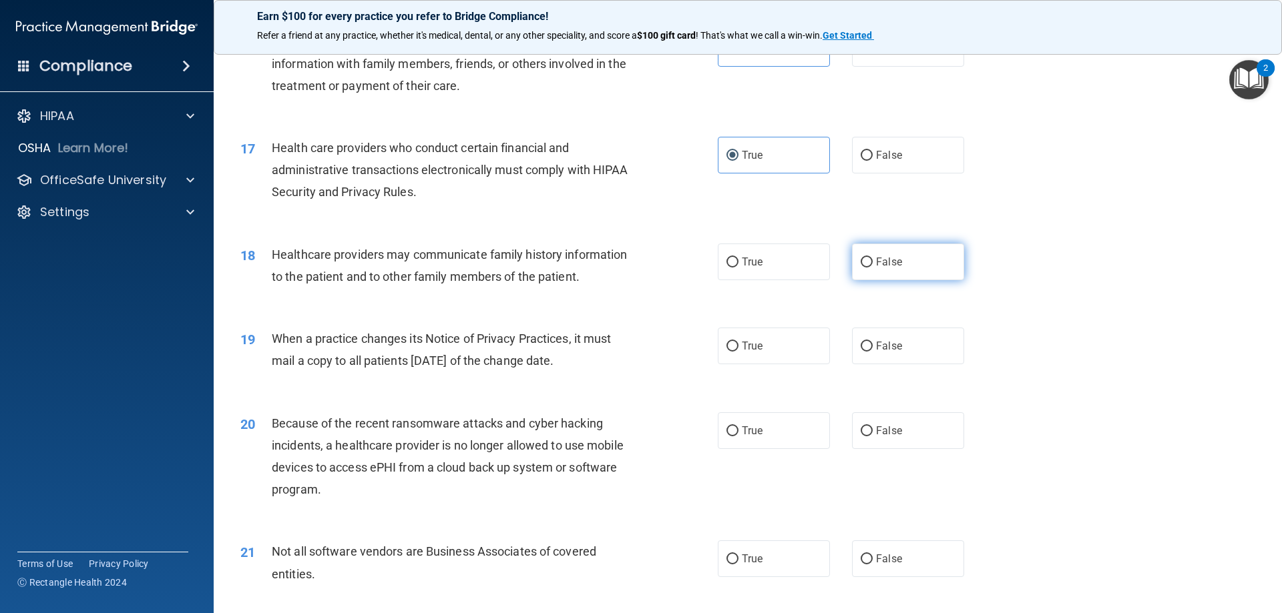
click at [872, 266] on input "False" at bounding box center [866, 263] width 12 height 10
radio input "true"
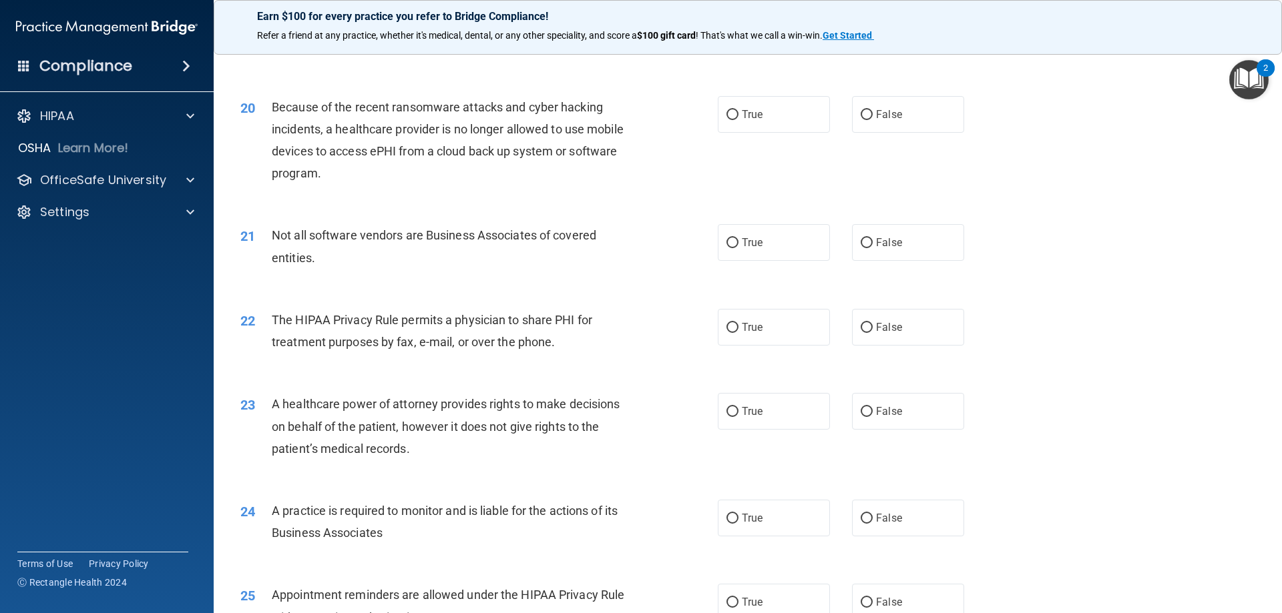
scroll to position [1969, 0]
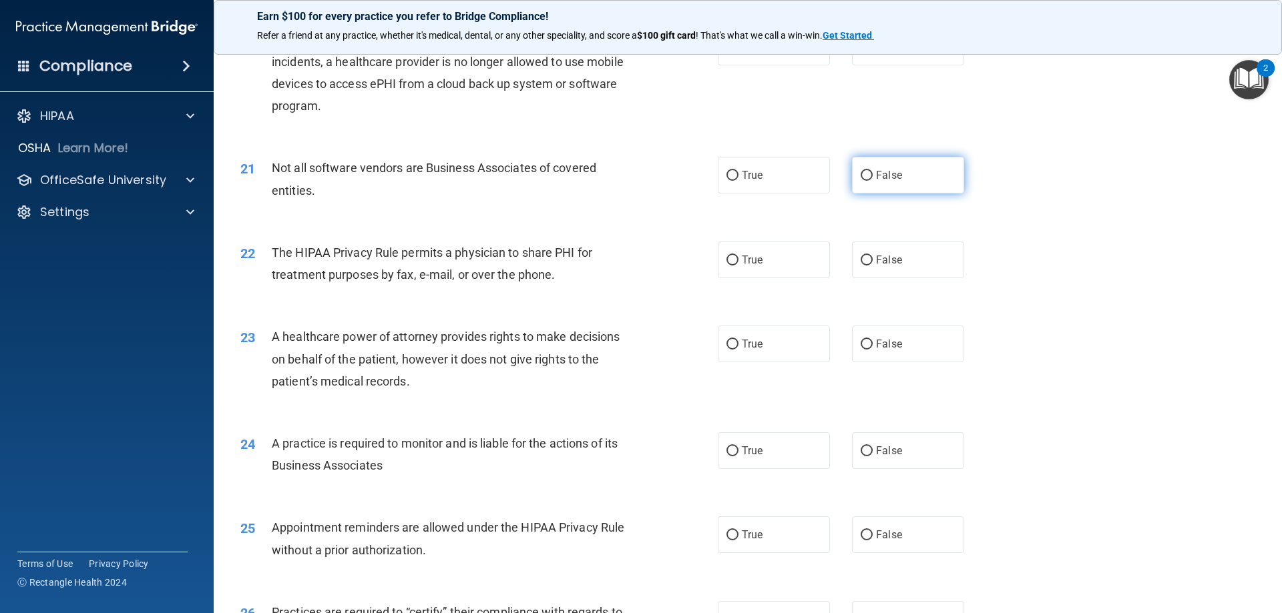
click at [914, 176] on label "False" at bounding box center [908, 175] width 112 height 37
click at [872, 176] on input "False" at bounding box center [866, 176] width 12 height 10
radio input "true"
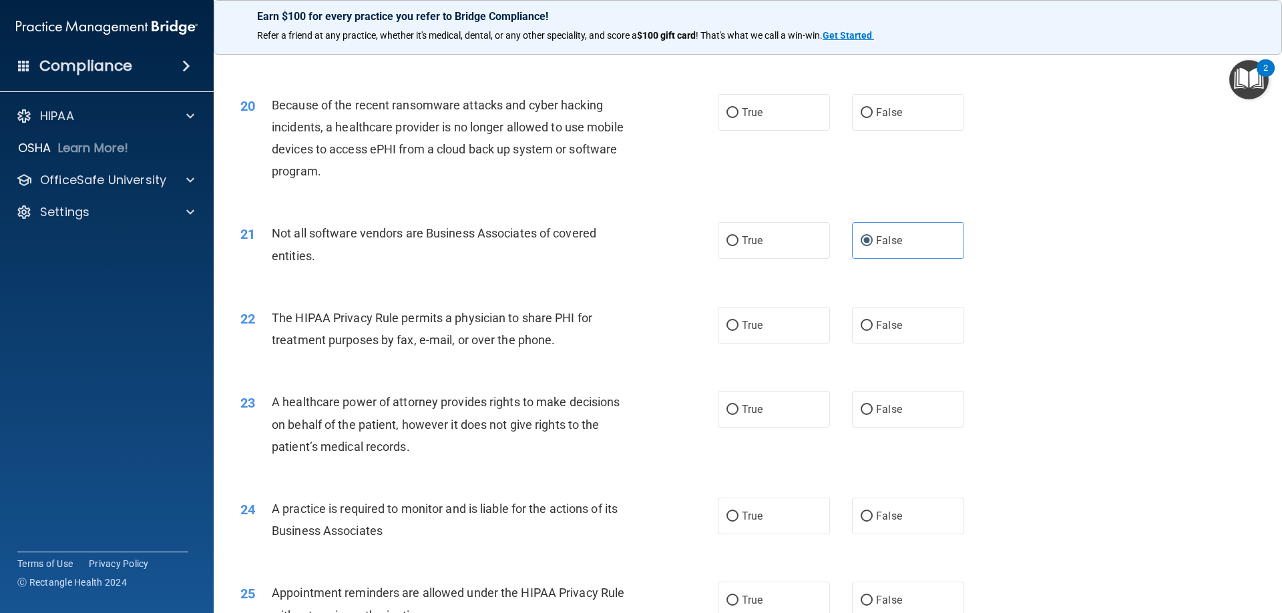
scroll to position [1735, 0]
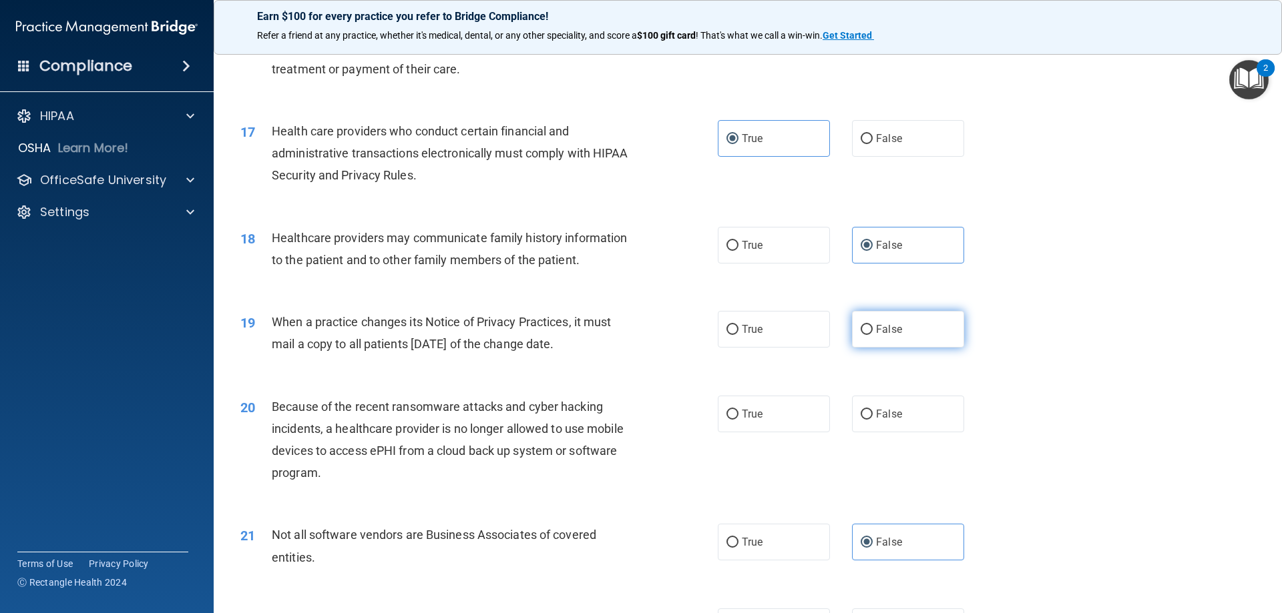
click at [926, 324] on label "False" at bounding box center [908, 329] width 112 height 37
click at [872, 325] on input "False" at bounding box center [866, 330] width 12 height 10
radio input "true"
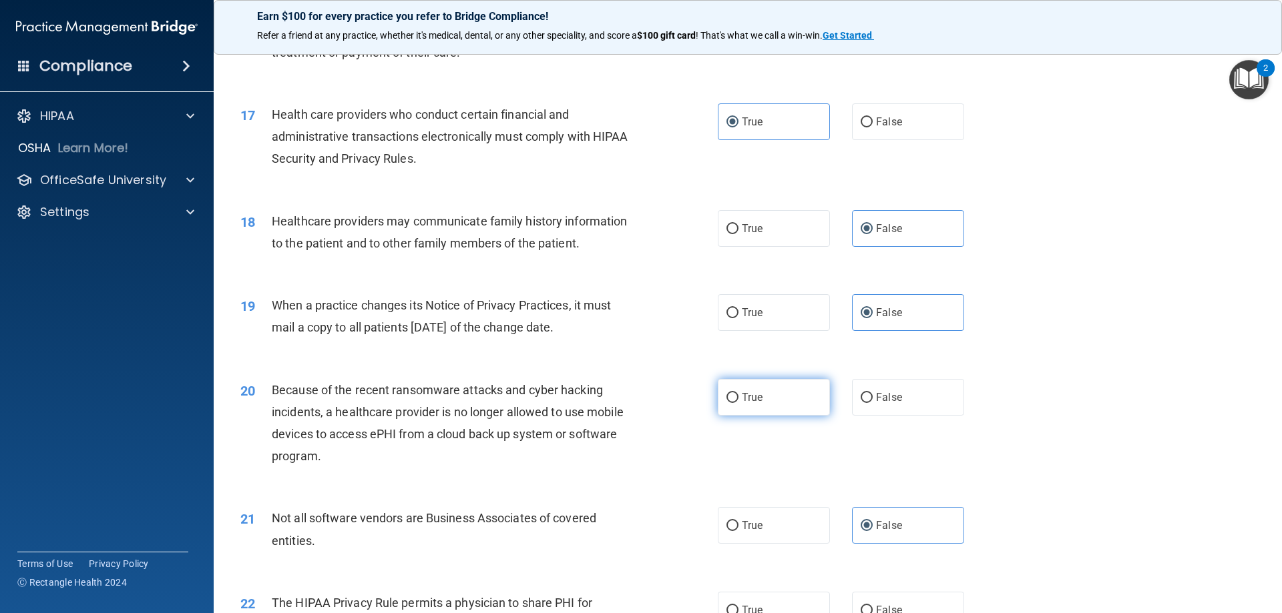
click at [769, 401] on label "True" at bounding box center [774, 397] width 112 height 37
click at [738, 401] on input "True" at bounding box center [732, 398] width 12 height 10
radio input "true"
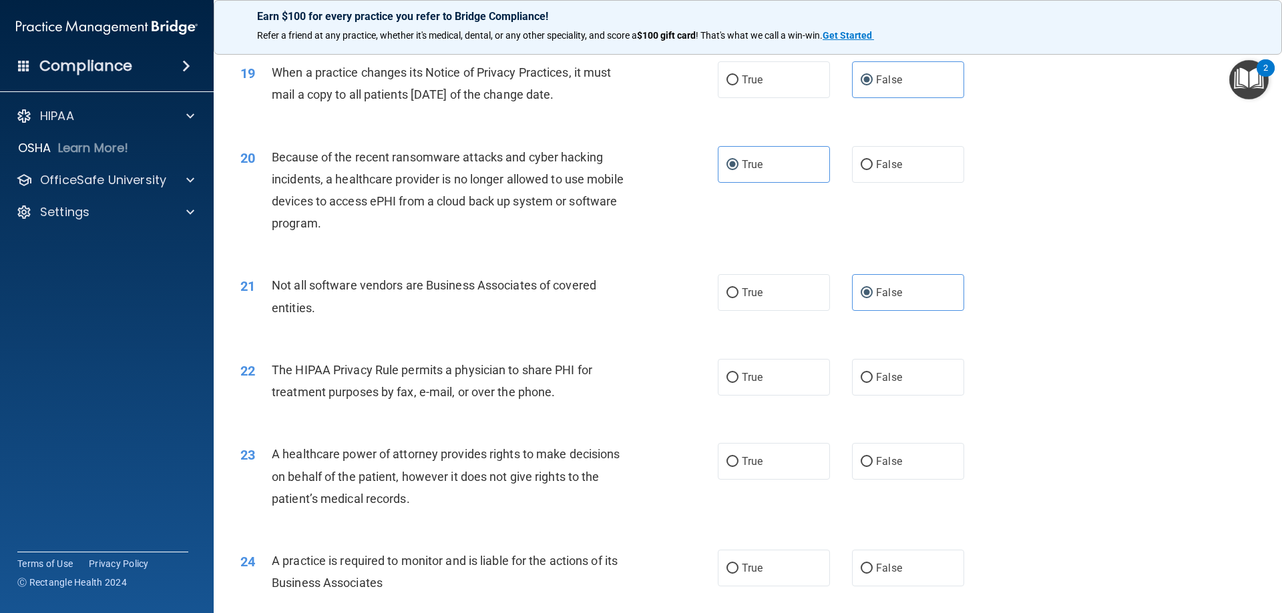
scroll to position [1852, 0]
click at [788, 300] on label "True" at bounding box center [774, 292] width 112 height 37
click at [738, 298] on input "True" at bounding box center [732, 293] width 12 height 10
radio input "true"
radio input "false"
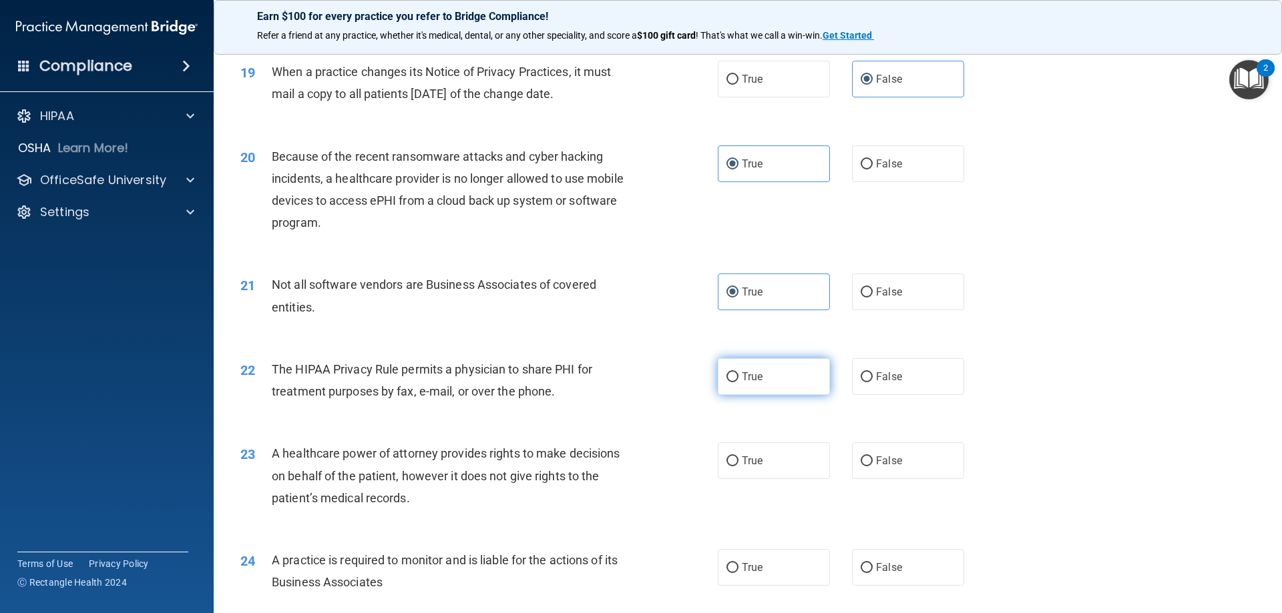
click at [800, 374] on label "True" at bounding box center [774, 376] width 112 height 37
click at [738, 374] on input "True" at bounding box center [732, 377] width 12 height 10
radio input "true"
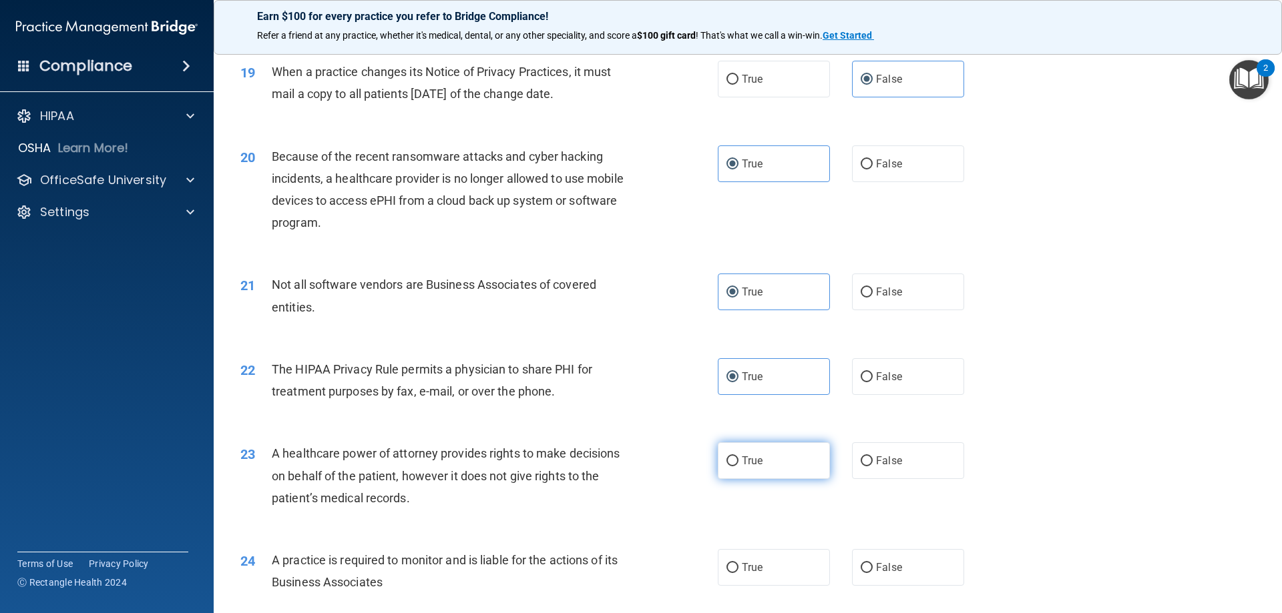
click at [785, 469] on label "True" at bounding box center [774, 461] width 112 height 37
click at [738, 467] on input "True" at bounding box center [732, 462] width 12 height 10
radio input "true"
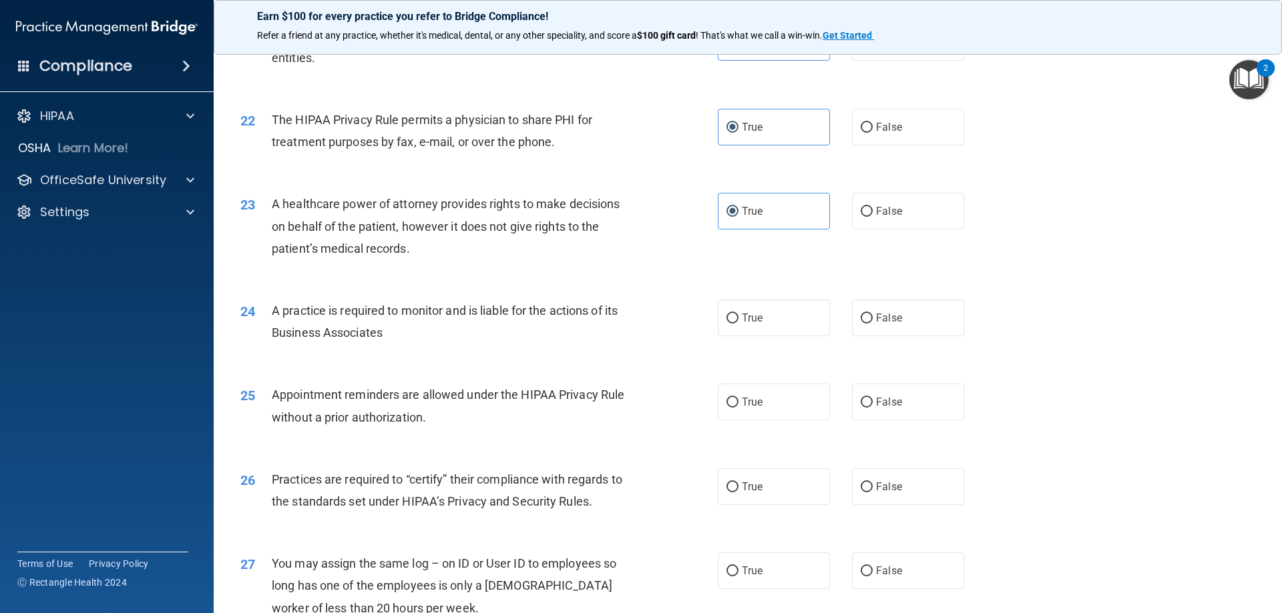
scroll to position [2103, 0]
click at [890, 309] on label "False" at bounding box center [908, 317] width 112 height 37
click at [872, 313] on input "False" at bounding box center [866, 318] width 12 height 10
radio input "true"
click at [747, 404] on span "True" at bounding box center [752, 401] width 21 height 13
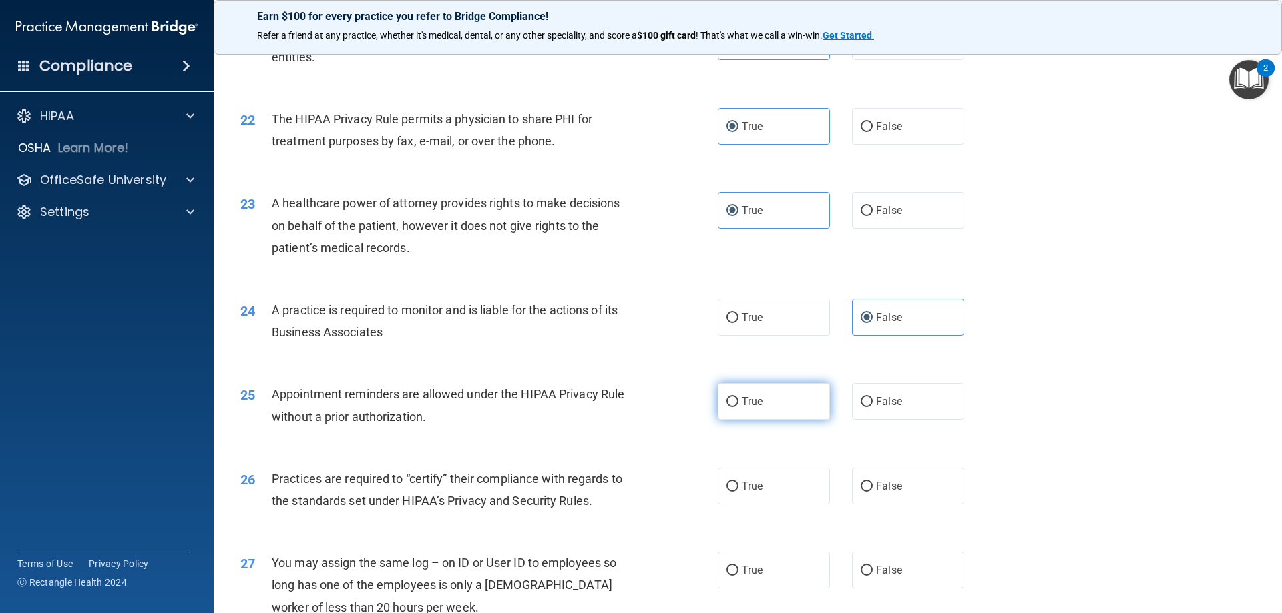
click at [738, 404] on input "True" at bounding box center [732, 402] width 12 height 10
radio input "true"
click at [898, 487] on label "False" at bounding box center [908, 486] width 112 height 37
click at [872, 487] on input "False" at bounding box center [866, 487] width 12 height 10
radio input "true"
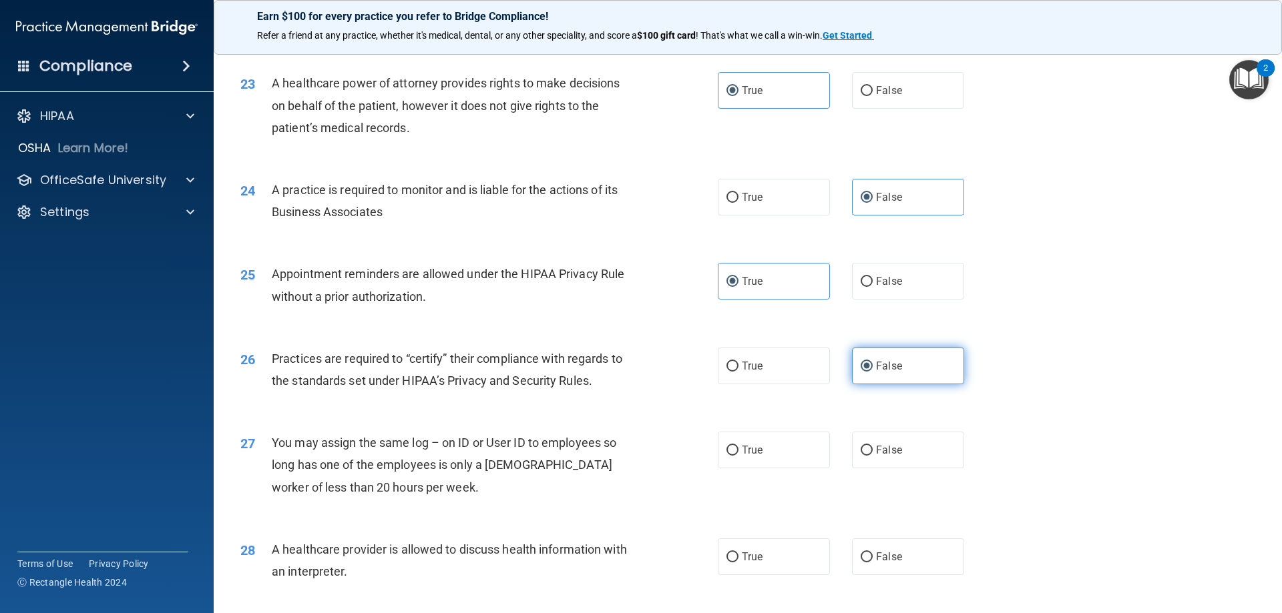
scroll to position [2386, 0]
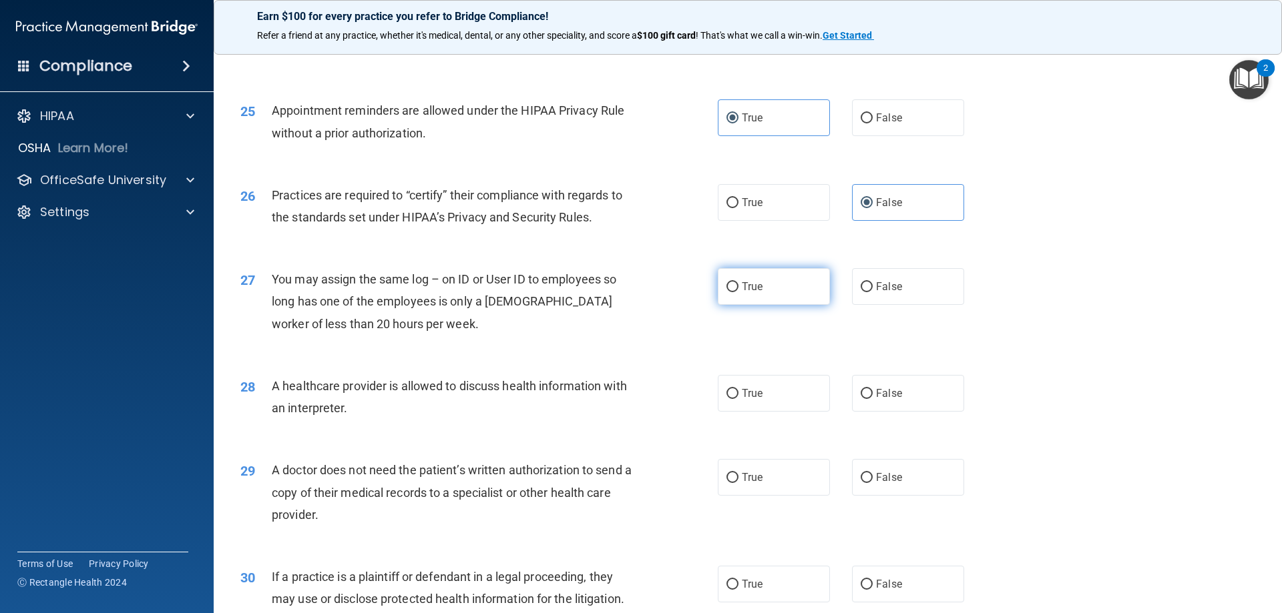
click at [786, 292] on label "True" at bounding box center [774, 286] width 112 height 37
click at [738, 292] on input "True" at bounding box center [732, 287] width 12 height 10
radio input "true"
click at [814, 396] on label "True" at bounding box center [774, 393] width 112 height 37
click at [738, 396] on input "True" at bounding box center [732, 394] width 12 height 10
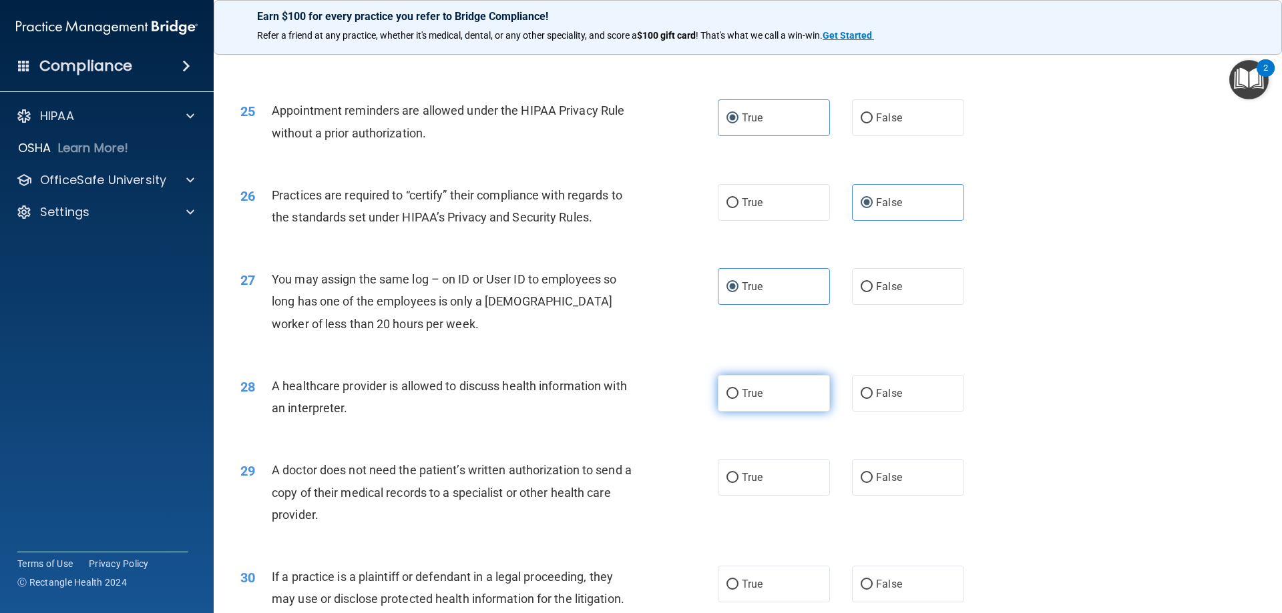
radio input "true"
click at [871, 487] on label "False" at bounding box center [908, 477] width 112 height 37
click at [871, 483] on input "False" at bounding box center [866, 478] width 12 height 10
radio input "true"
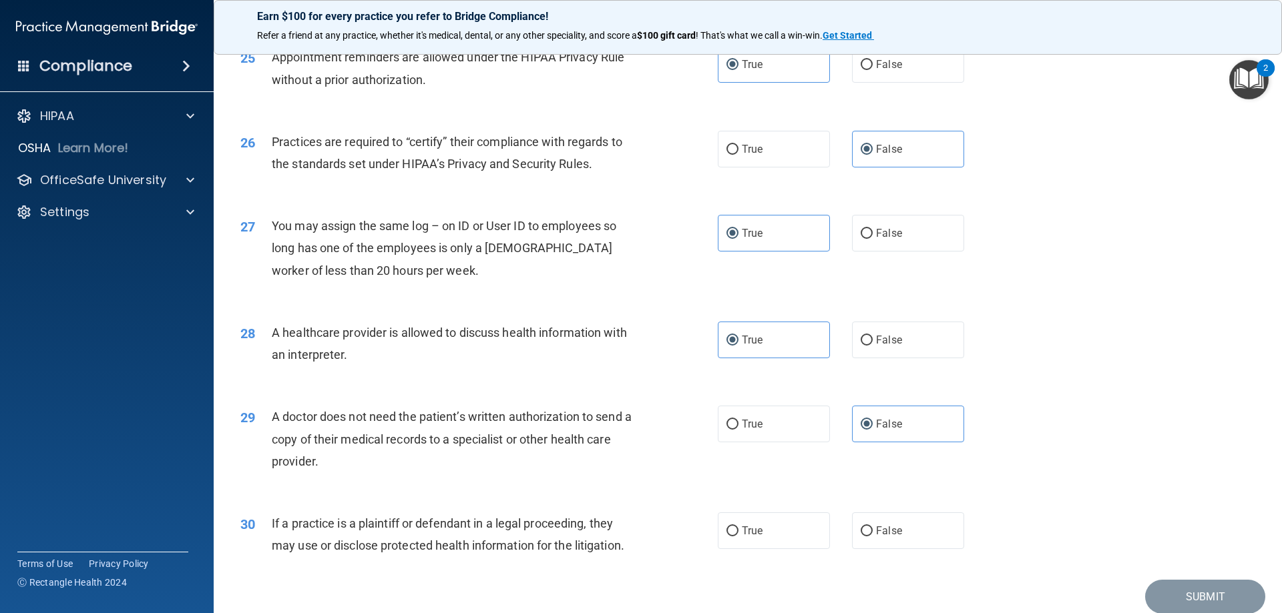
scroll to position [2494, 0]
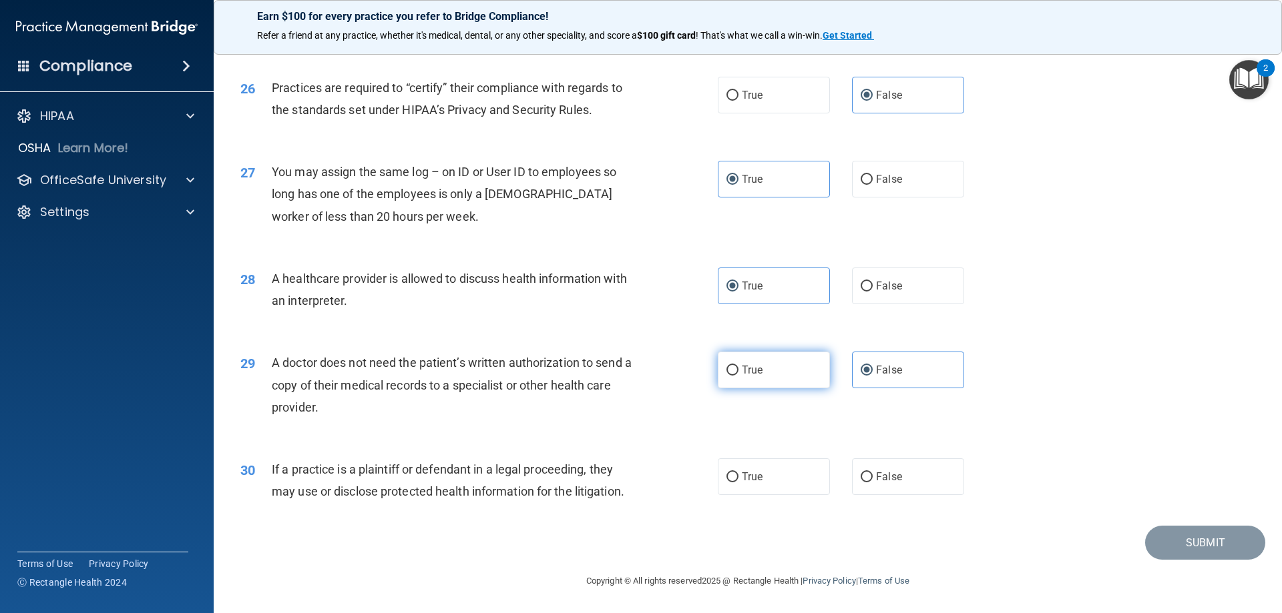
click at [784, 378] on label "True" at bounding box center [774, 370] width 112 height 37
click at [738, 376] on input "True" at bounding box center [732, 371] width 12 height 10
radio input "true"
radio input "false"
click at [760, 471] on label "True" at bounding box center [774, 477] width 112 height 37
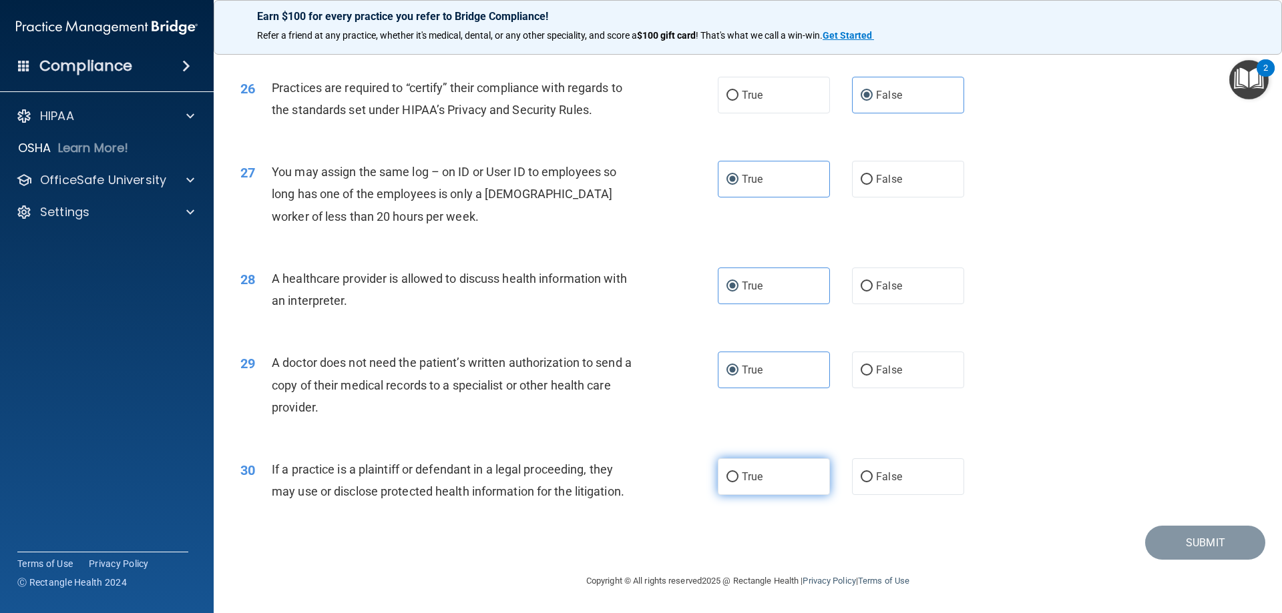
click at [738, 473] on input "True" at bounding box center [732, 478] width 12 height 10
radio input "true"
click at [1160, 532] on button "Submit" at bounding box center [1205, 543] width 120 height 34
